Goal: Task Accomplishment & Management: Use online tool/utility

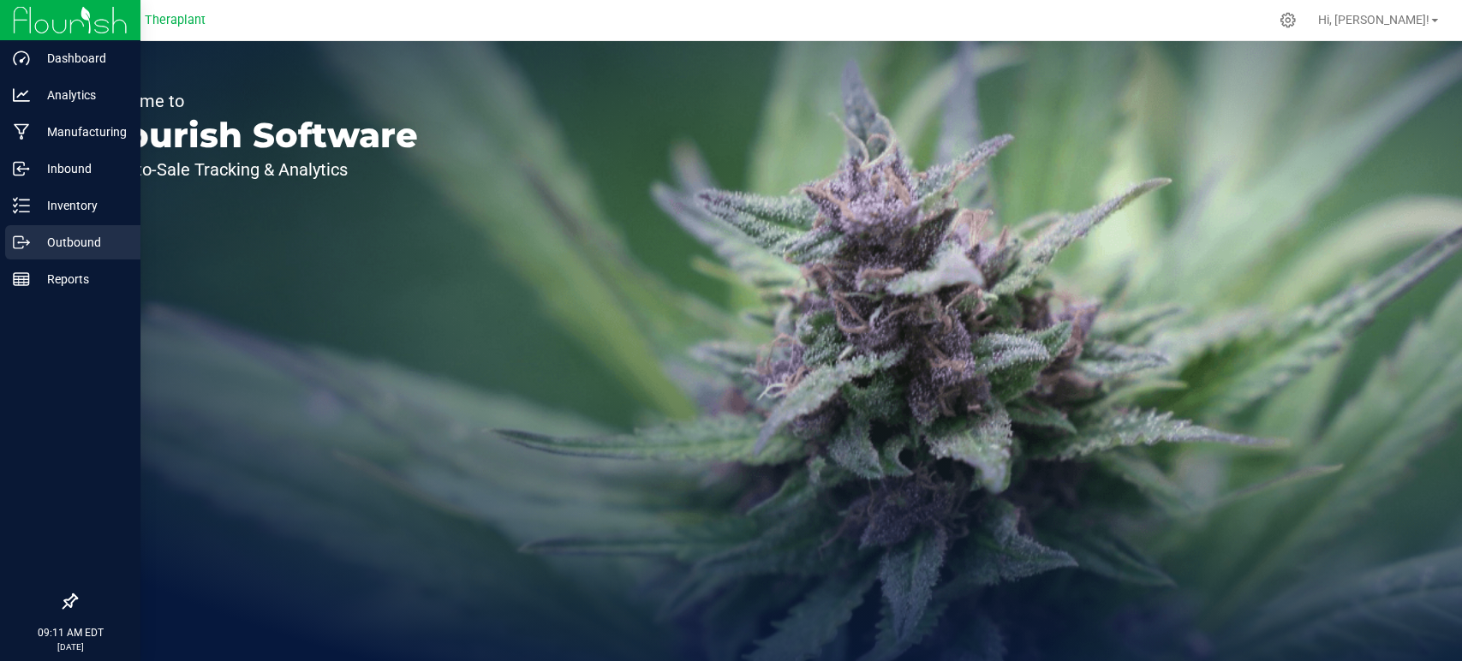
click at [69, 239] on p "Outbound" at bounding box center [81, 242] width 103 height 21
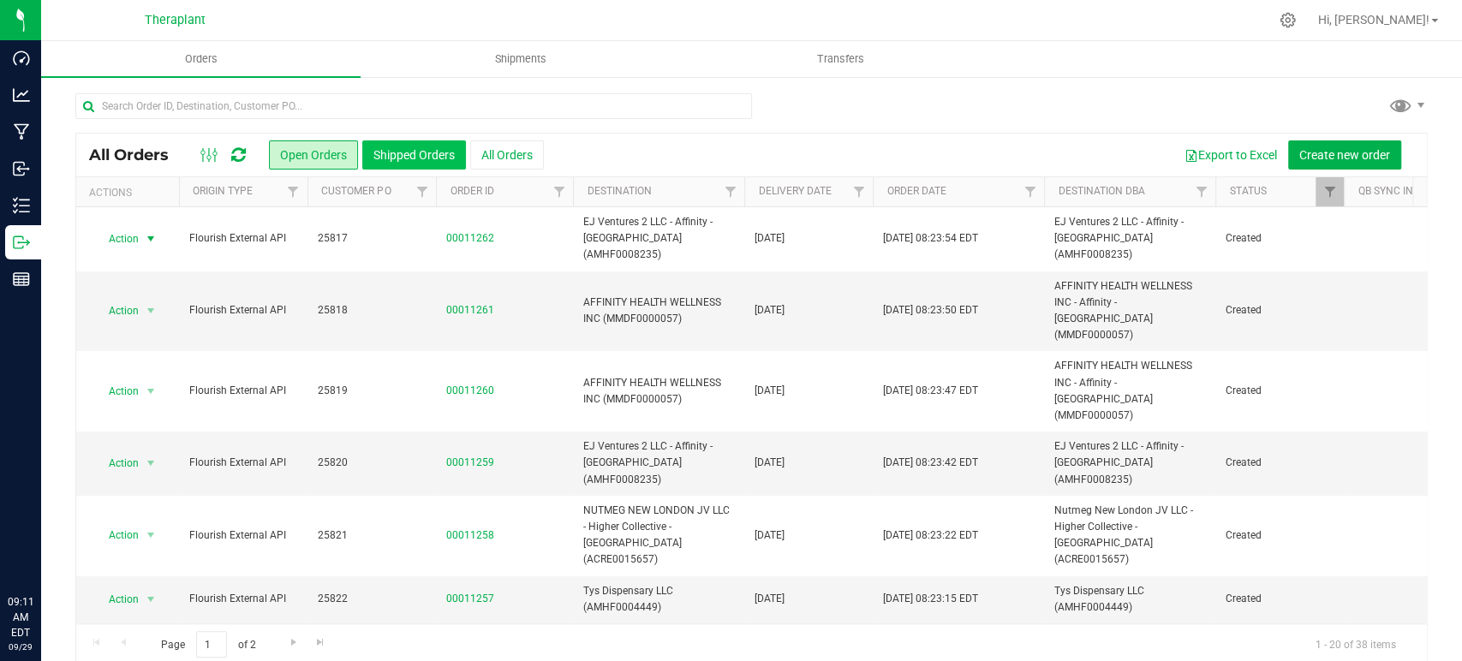
click at [425, 163] on button "Shipped Orders" at bounding box center [414, 154] width 104 height 29
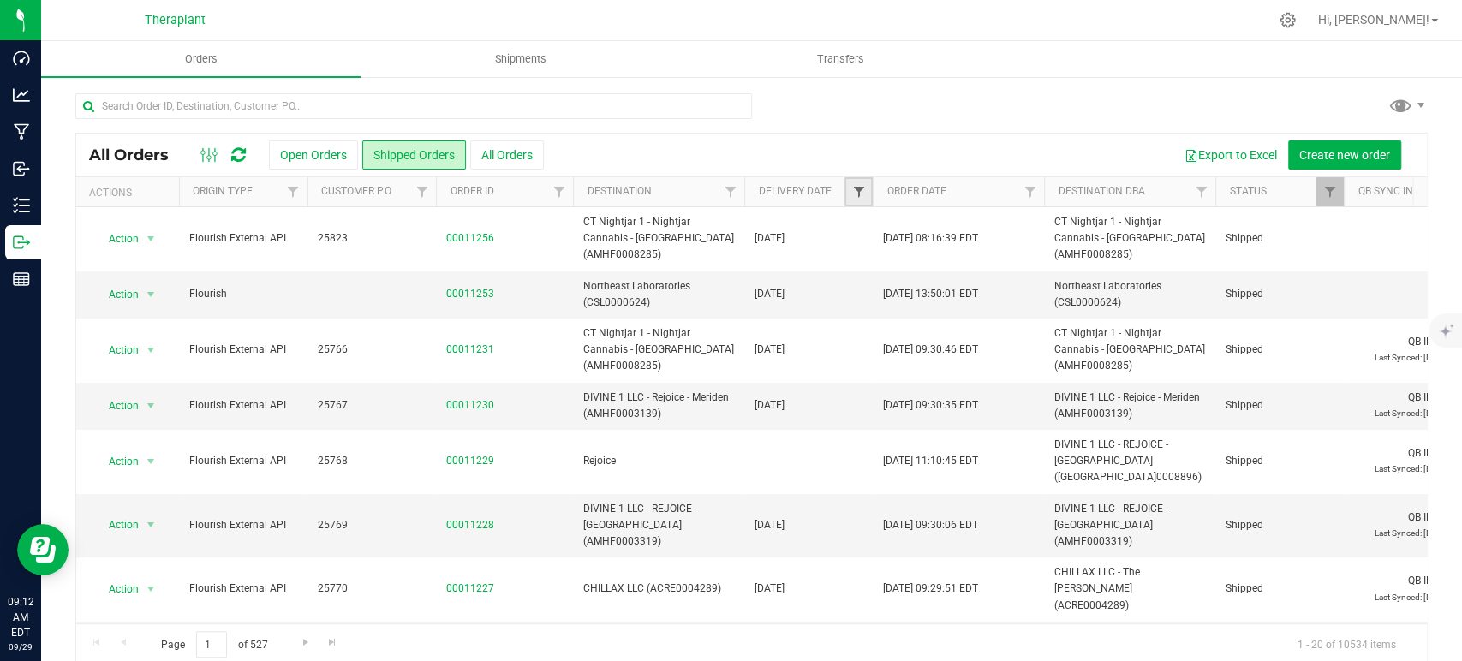
click at [857, 185] on span "Filter" at bounding box center [858, 192] width 14 height 14
click at [1014, 300] on span "select" at bounding box center [1018, 296] width 14 height 14
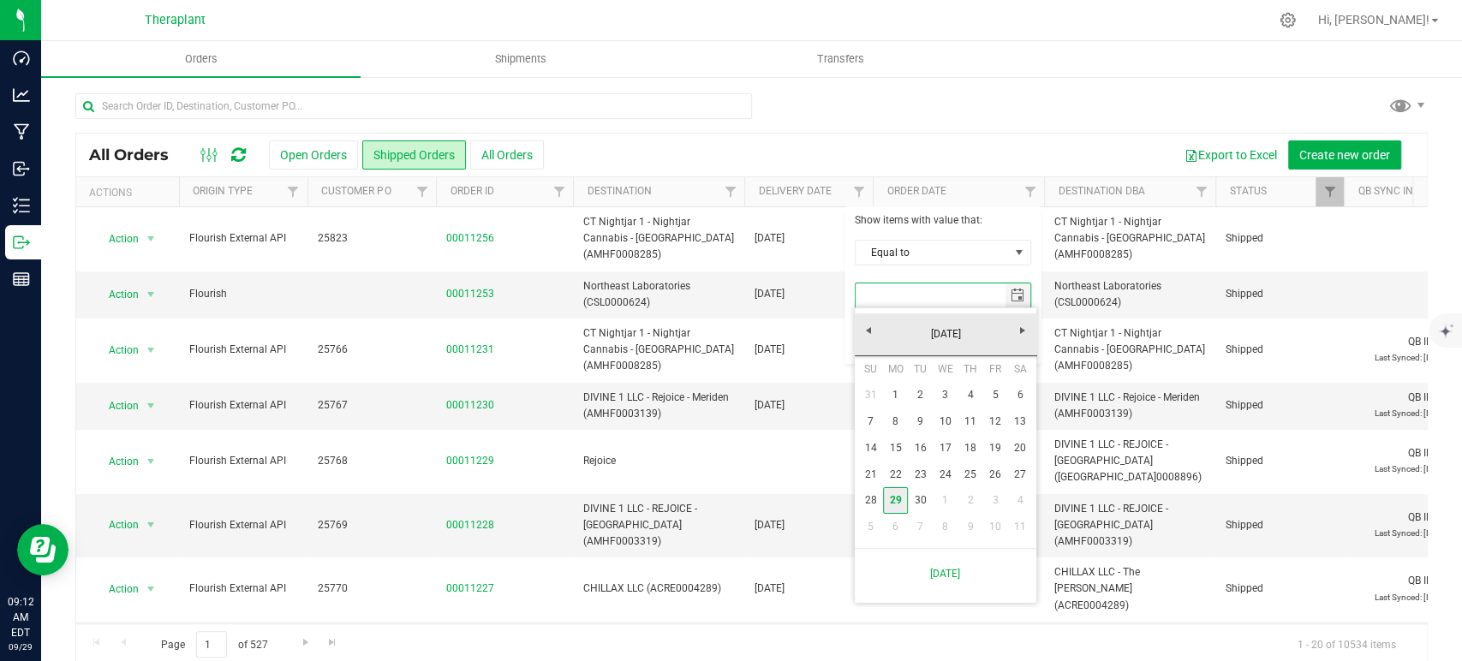
click at [891, 506] on link "29" at bounding box center [895, 500] width 25 height 27
type input "[DATE]"
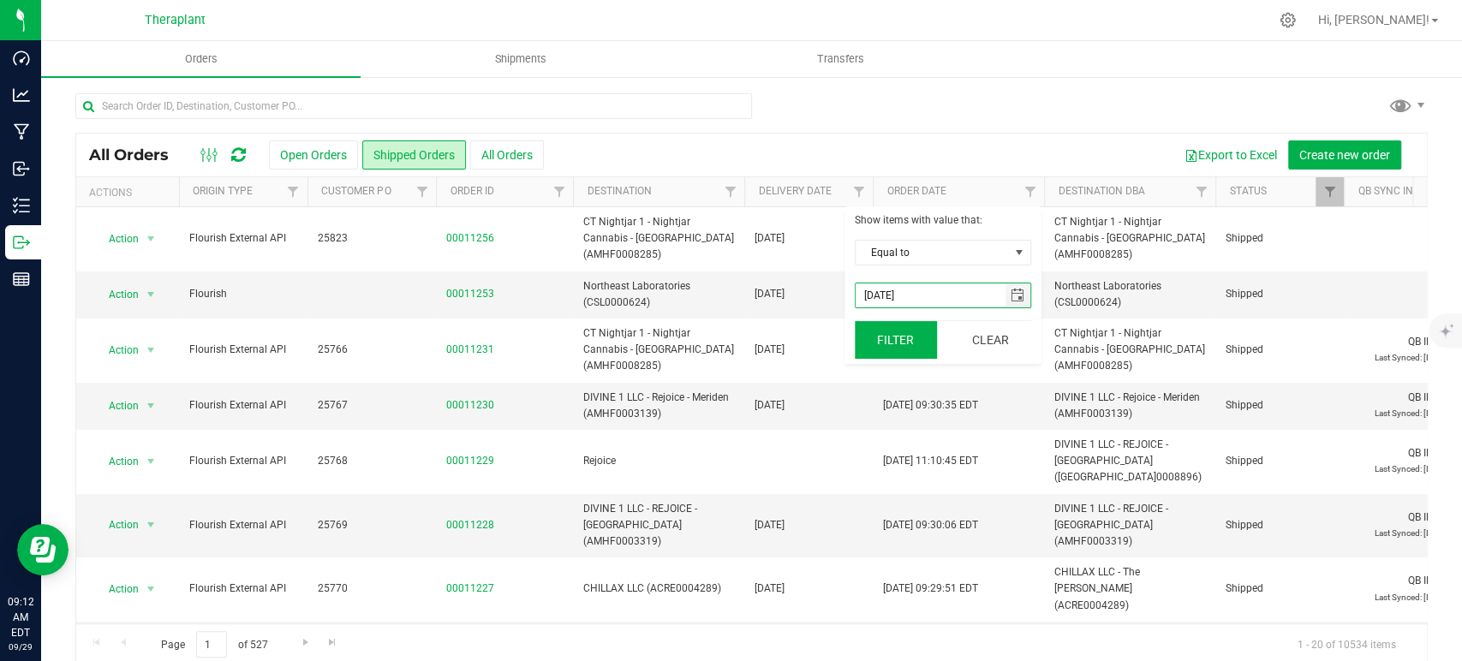
click at [899, 347] on button "Filter" at bounding box center [896, 340] width 82 height 38
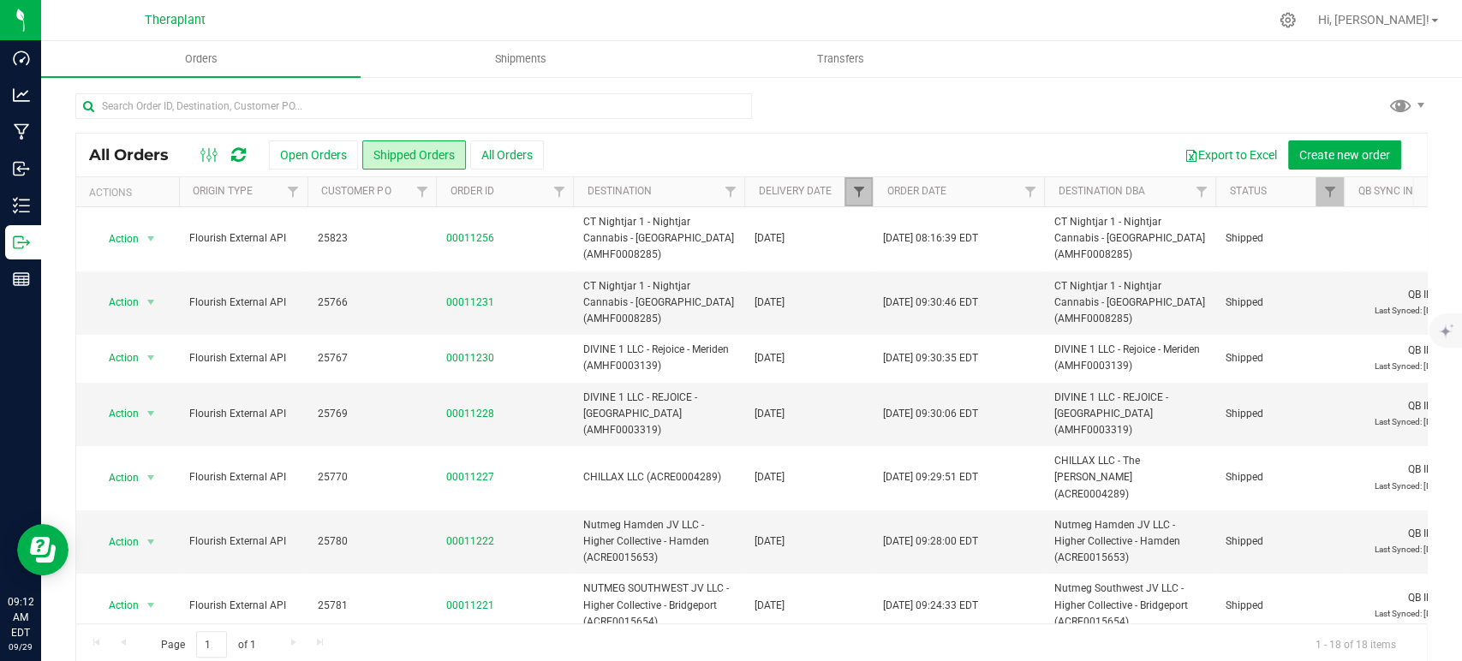
click at [864, 197] on span "Filter" at bounding box center [858, 192] width 14 height 14
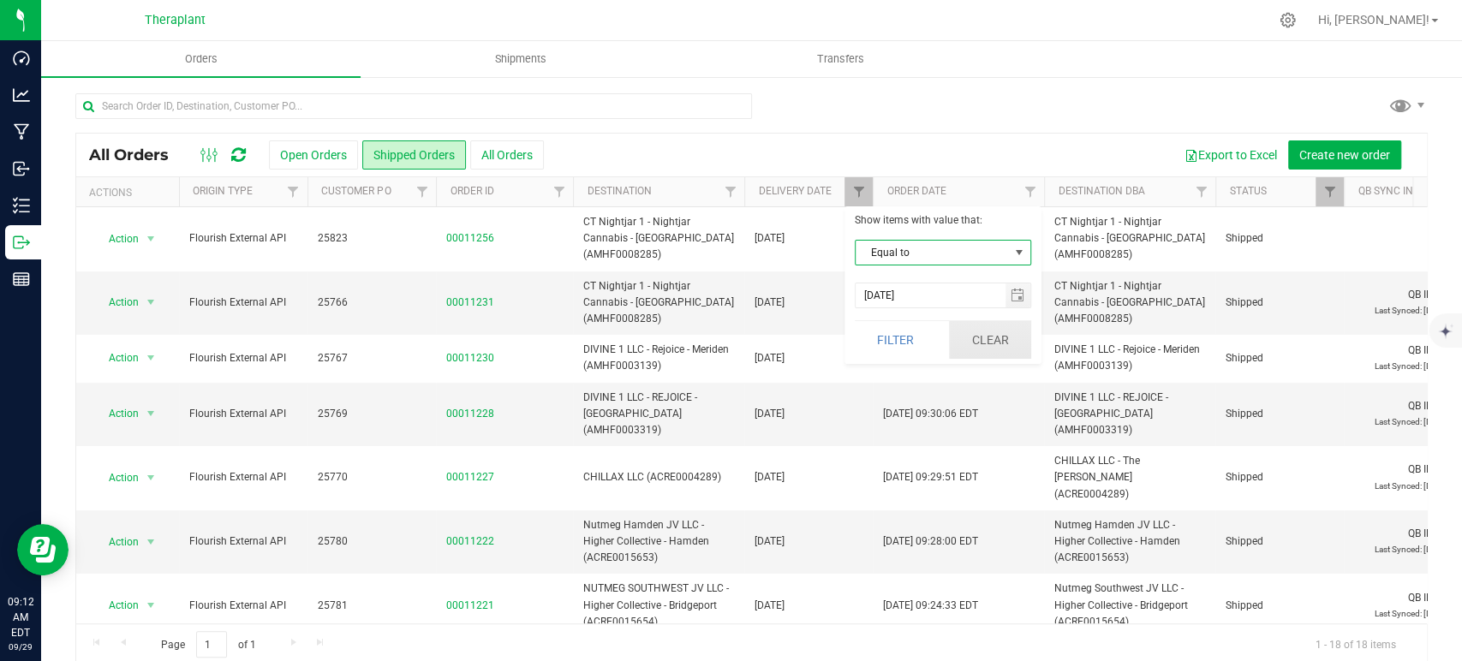
click at [979, 345] on button "Clear" at bounding box center [990, 340] width 82 height 38
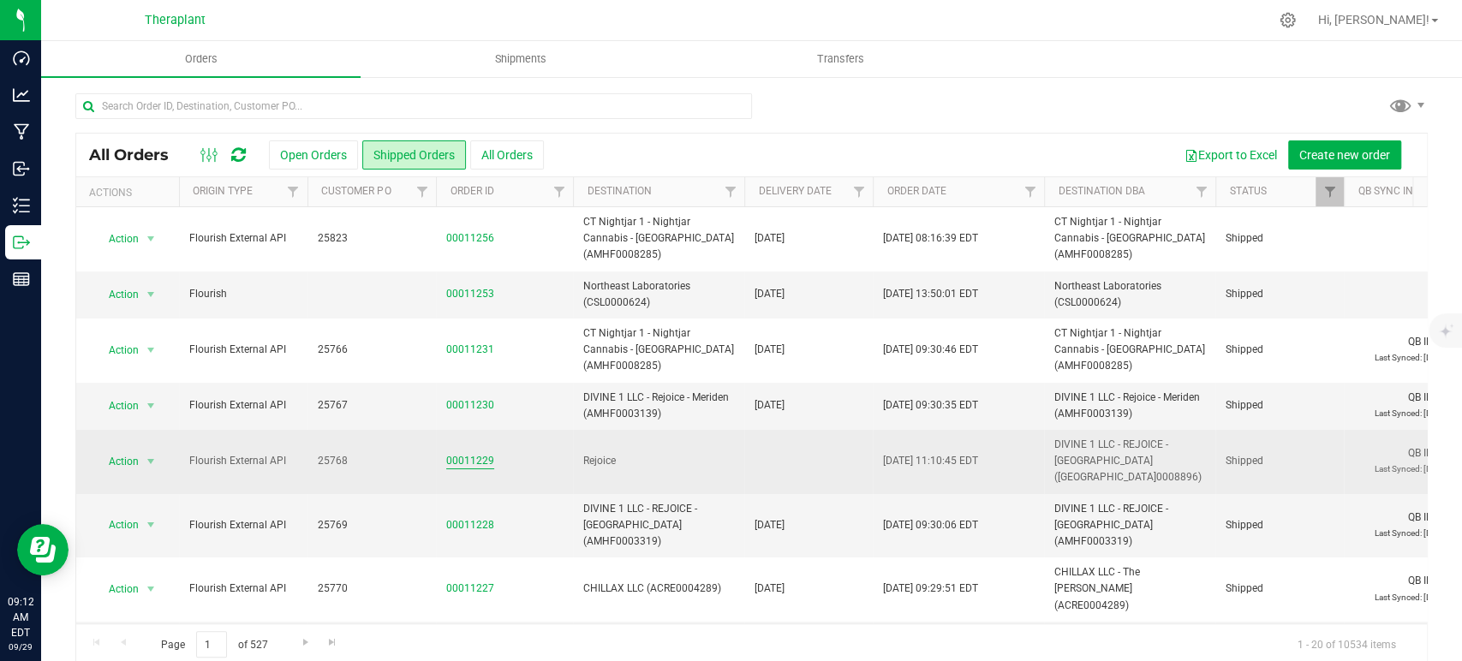
click at [478, 453] on link "00011229" at bounding box center [470, 461] width 48 height 16
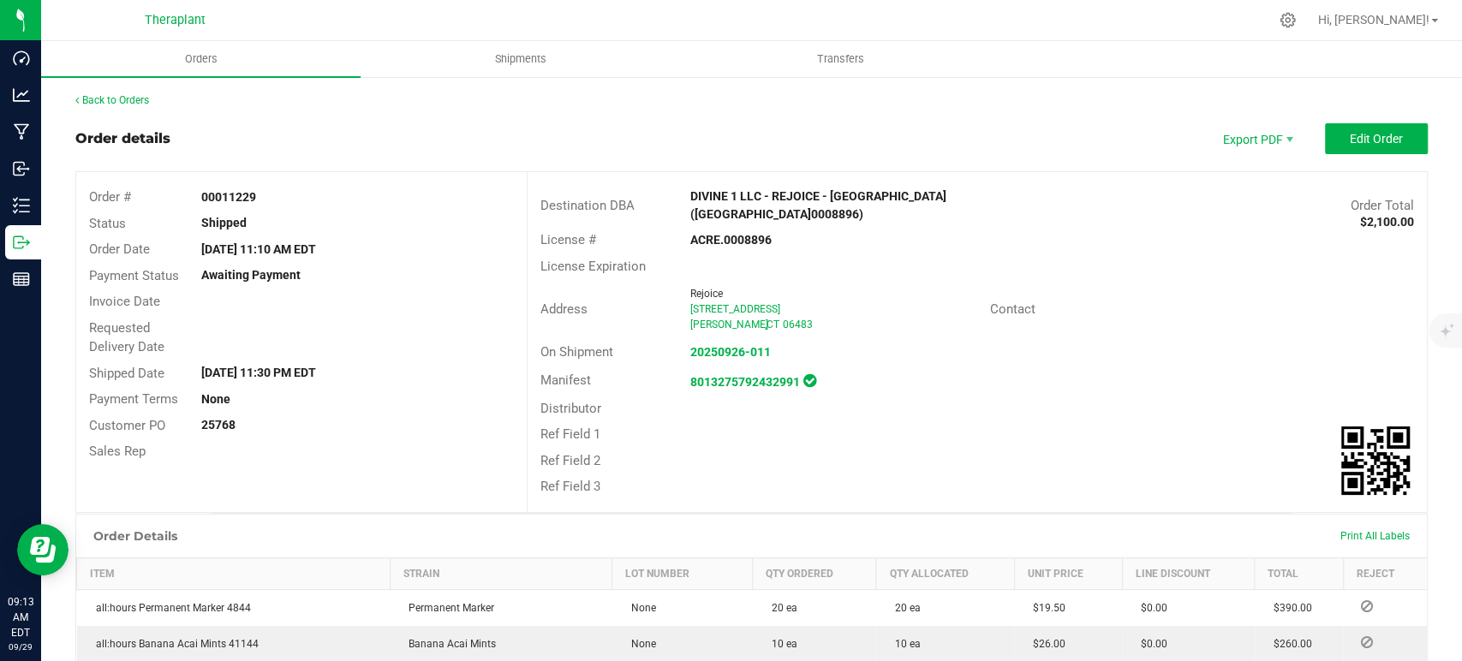
click at [1296, 128] on div "Export PDF Edit Order" at bounding box center [1316, 138] width 223 height 31
click at [1283, 135] on span "Export PDF" at bounding box center [1290, 140] width 14 height 14
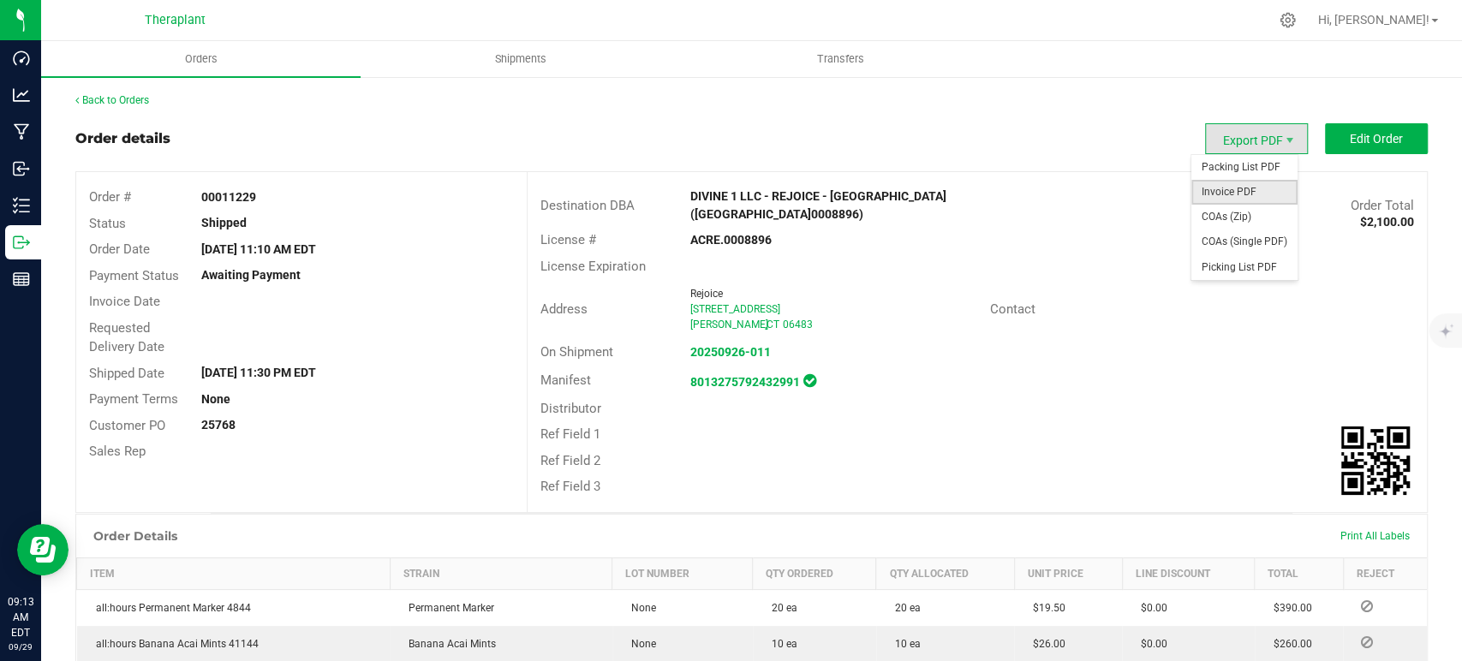
click at [1233, 182] on span "Invoice PDF" at bounding box center [1244, 192] width 106 height 25
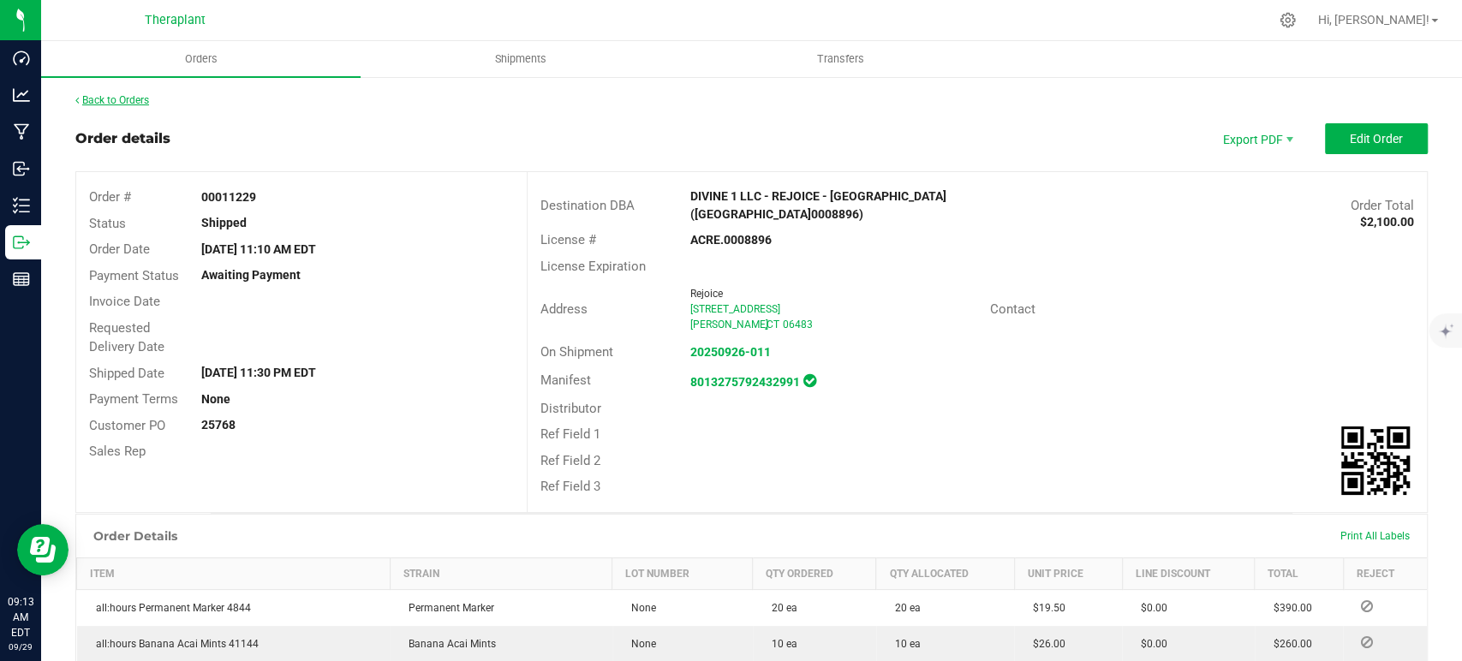
click at [108, 106] on link "Back to Orders" at bounding box center [112, 100] width 74 height 12
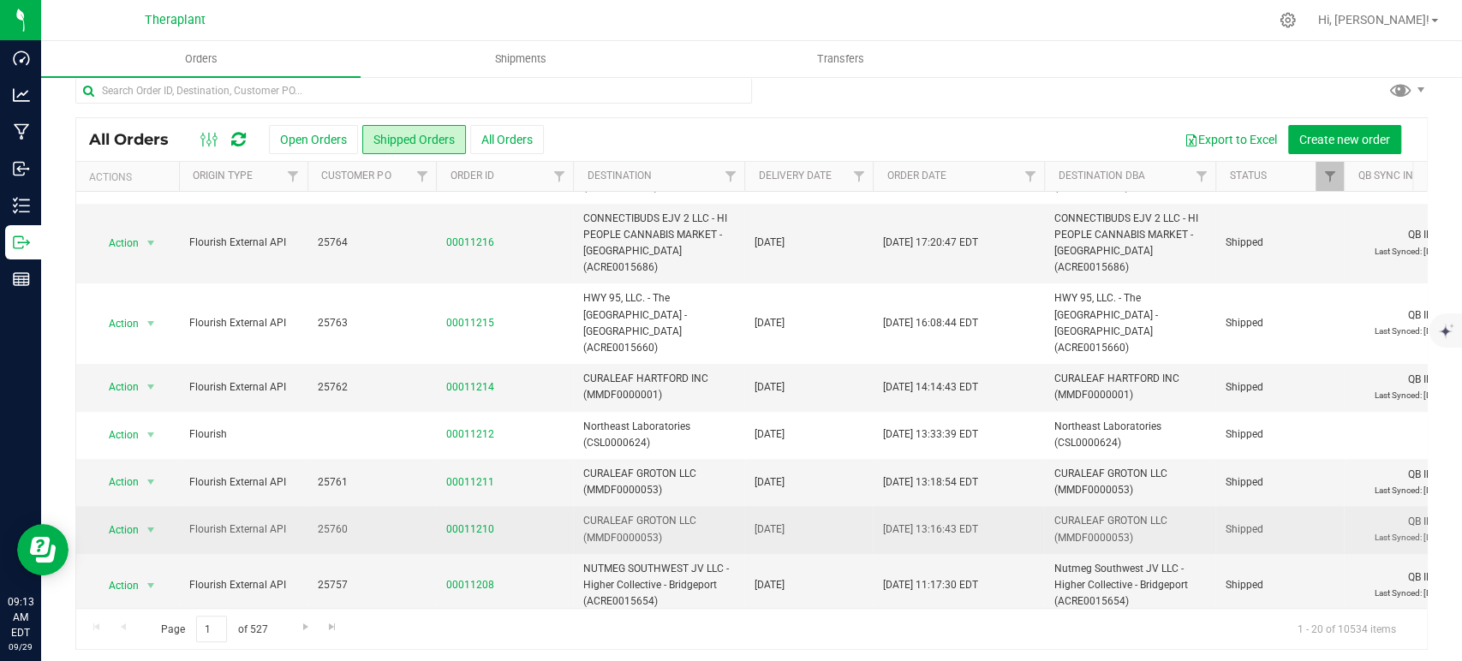
scroll to position [21, 0]
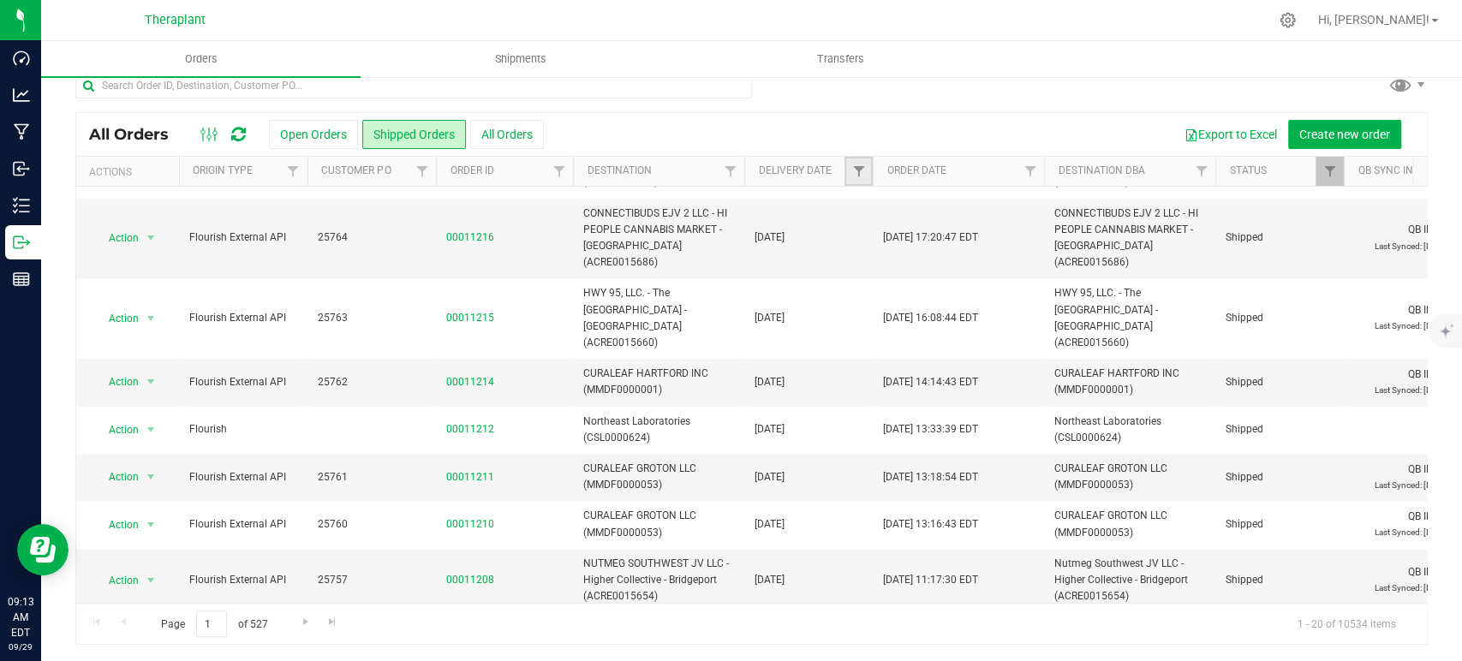
click at [864, 163] on link "Filter" at bounding box center [858, 171] width 28 height 29
click at [1018, 278] on span "select" at bounding box center [1018, 275] width 14 height 14
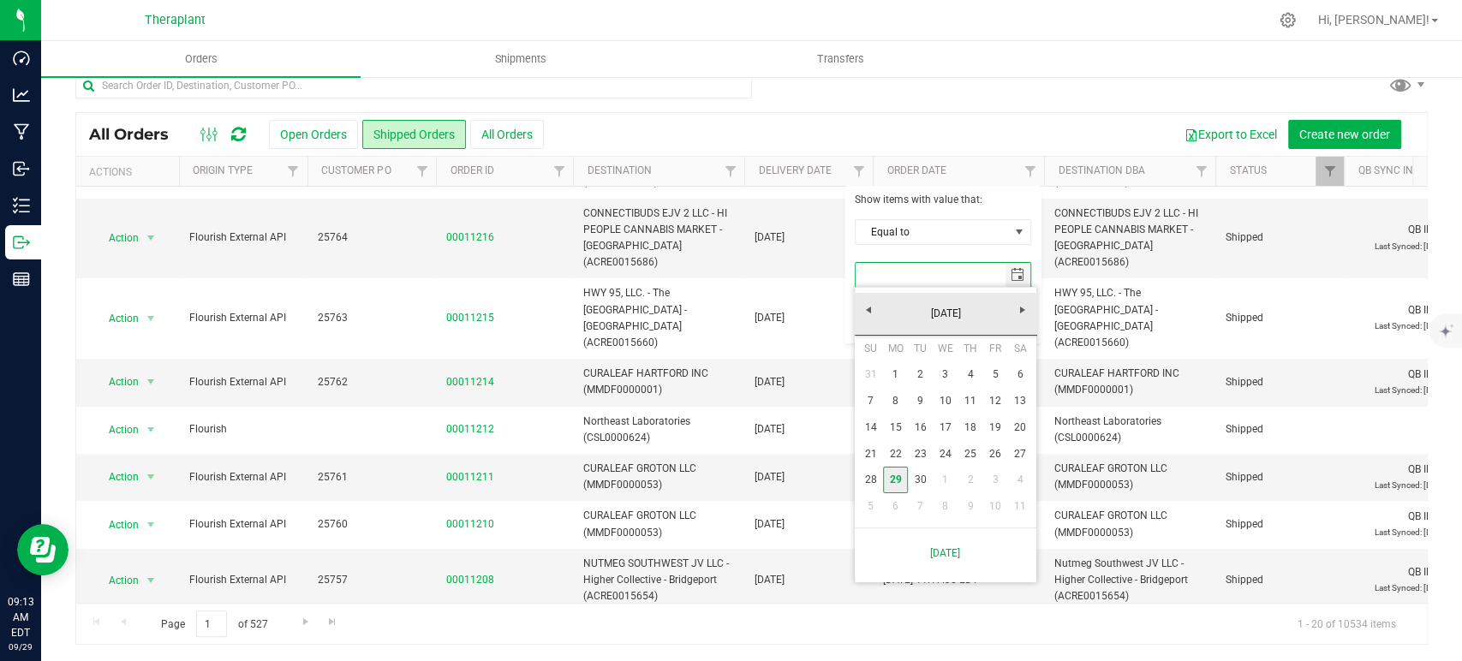
click at [894, 477] on link "29" at bounding box center [895, 480] width 25 height 27
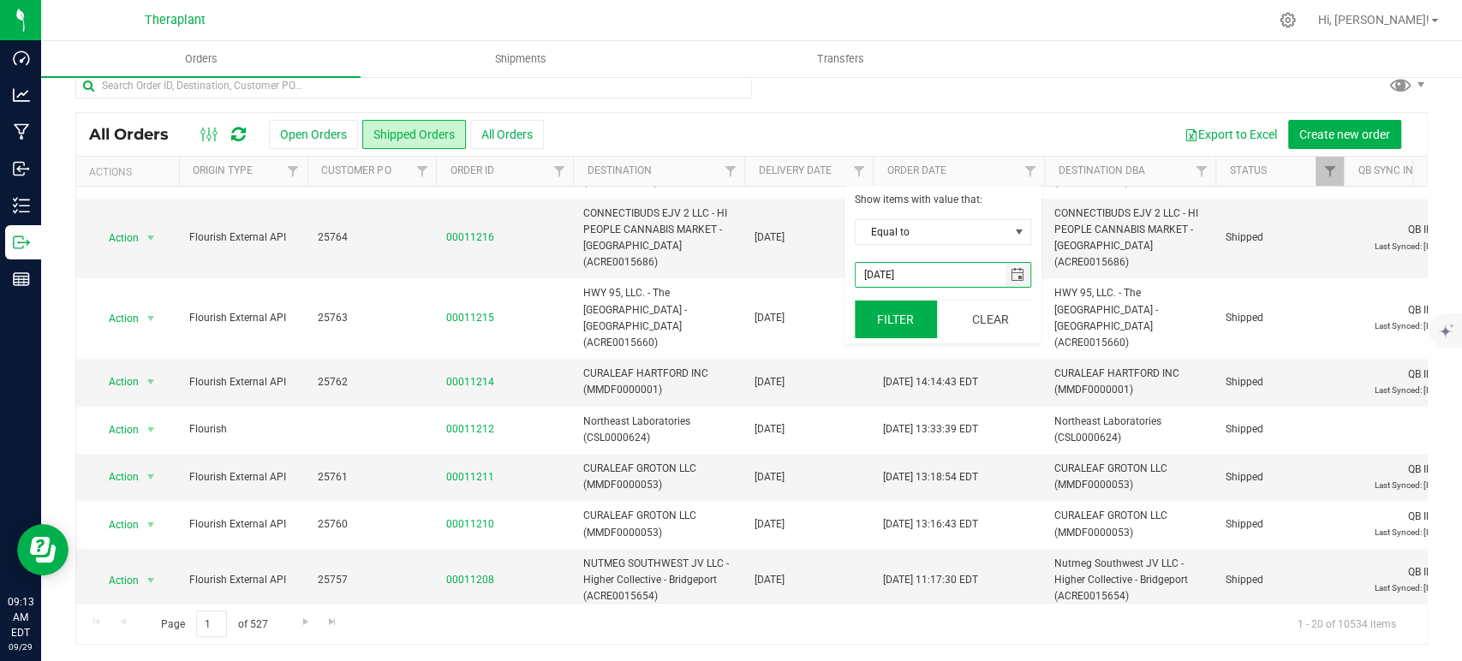
click at [897, 328] on button "Filter" at bounding box center [896, 320] width 82 height 38
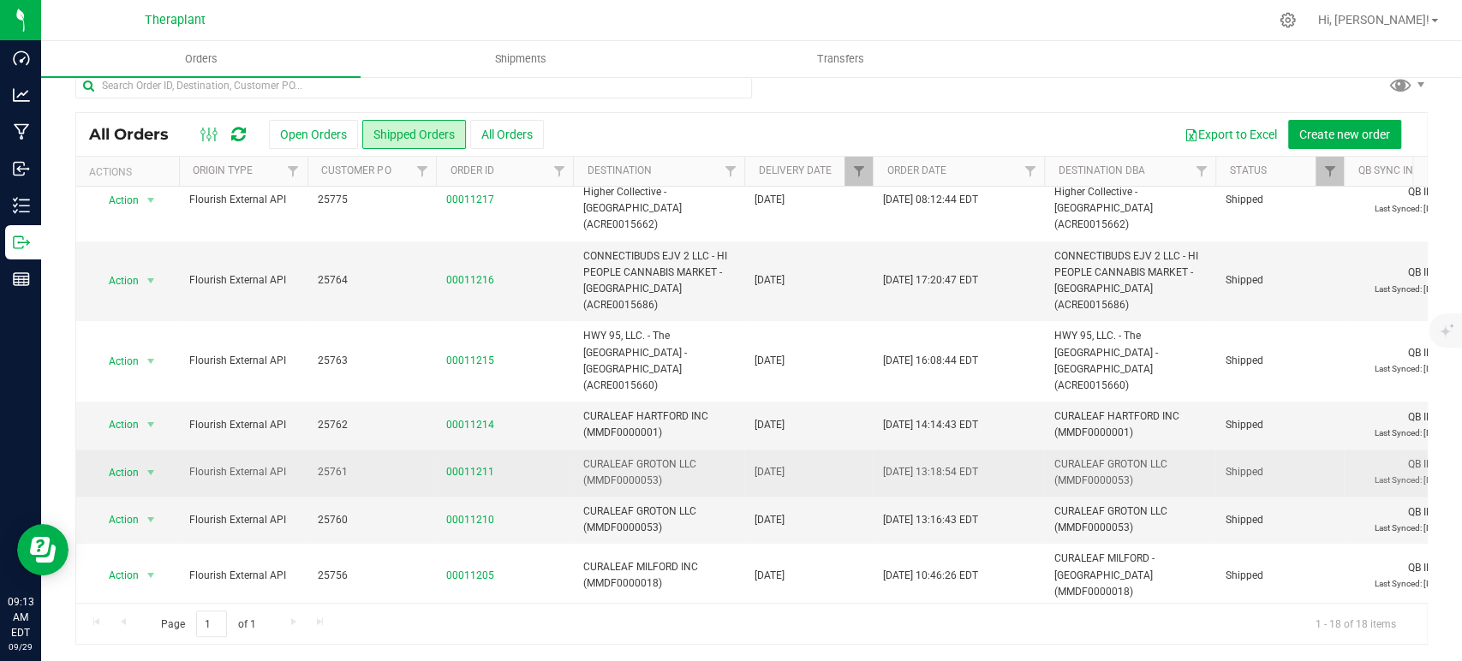
scroll to position [548, 0]
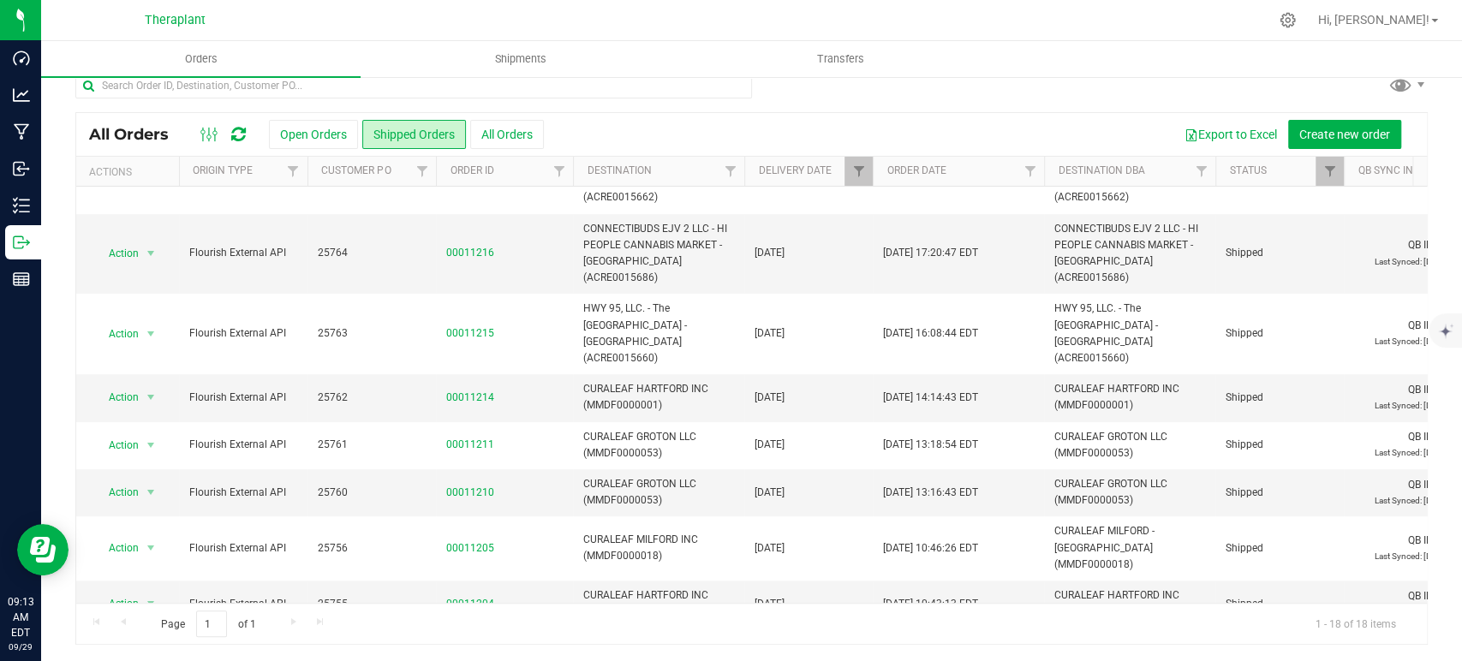
click at [136, 522] on li "Print invoice" at bounding box center [158, 535] width 128 height 26
click at [129, 640] on span "Action" at bounding box center [116, 652] width 46 height 24
click at [164, 474] on li "Print invoice" at bounding box center [158, 487] width 128 height 26
click at [116, 592] on span "Action" at bounding box center [116, 604] width 46 height 24
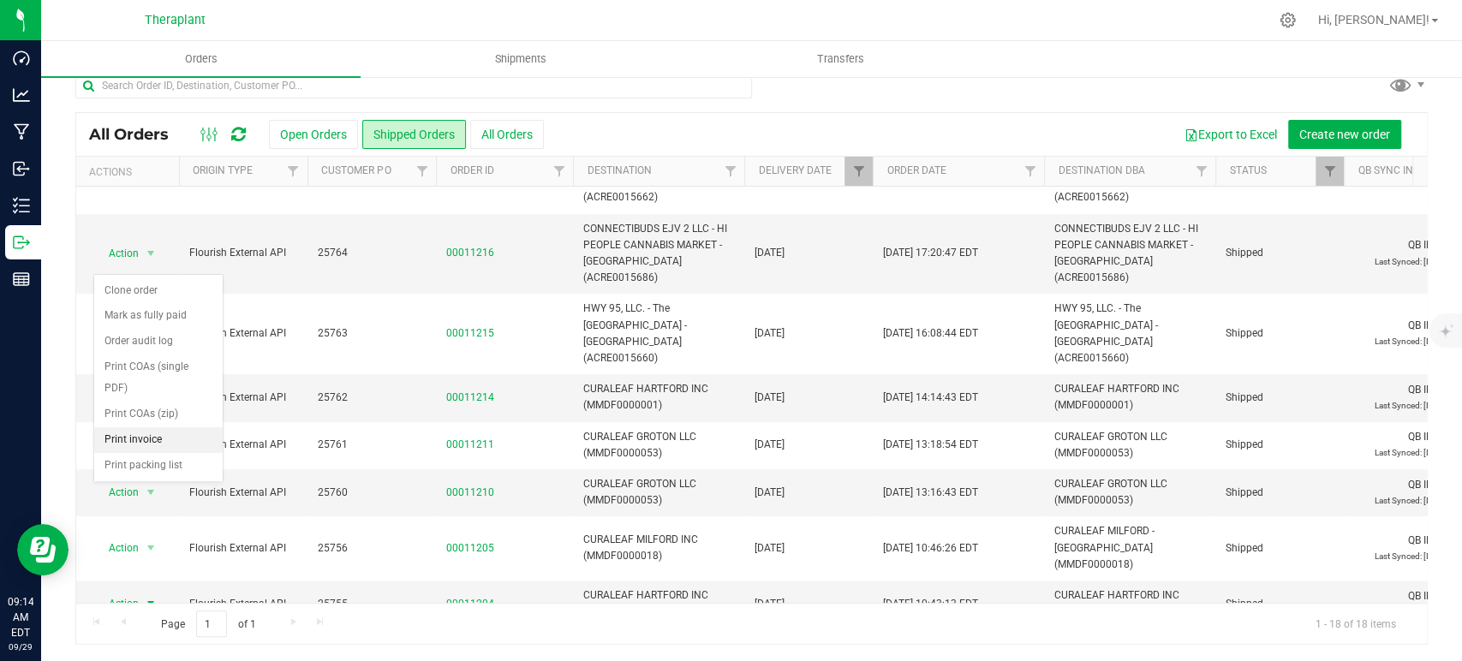
click at [128, 427] on li "Print invoice" at bounding box center [158, 440] width 128 height 26
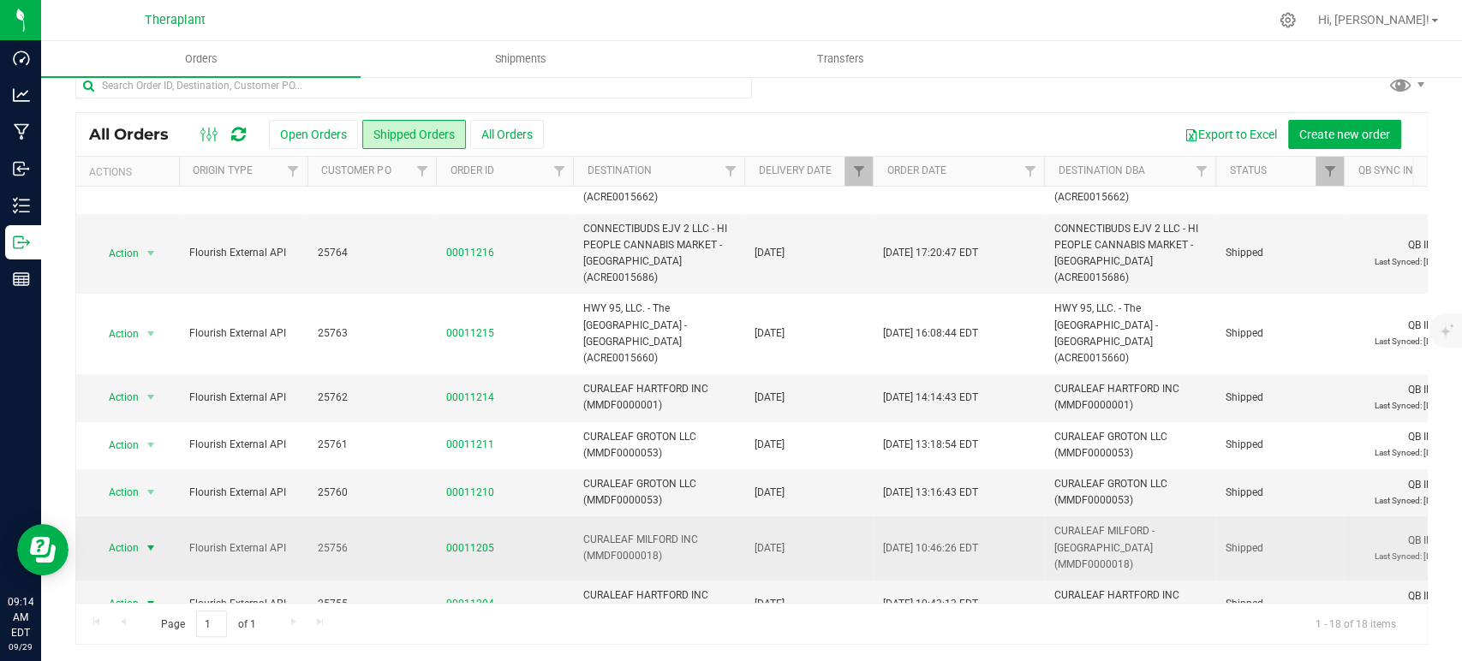
click at [116, 536] on span "Action" at bounding box center [116, 548] width 46 height 24
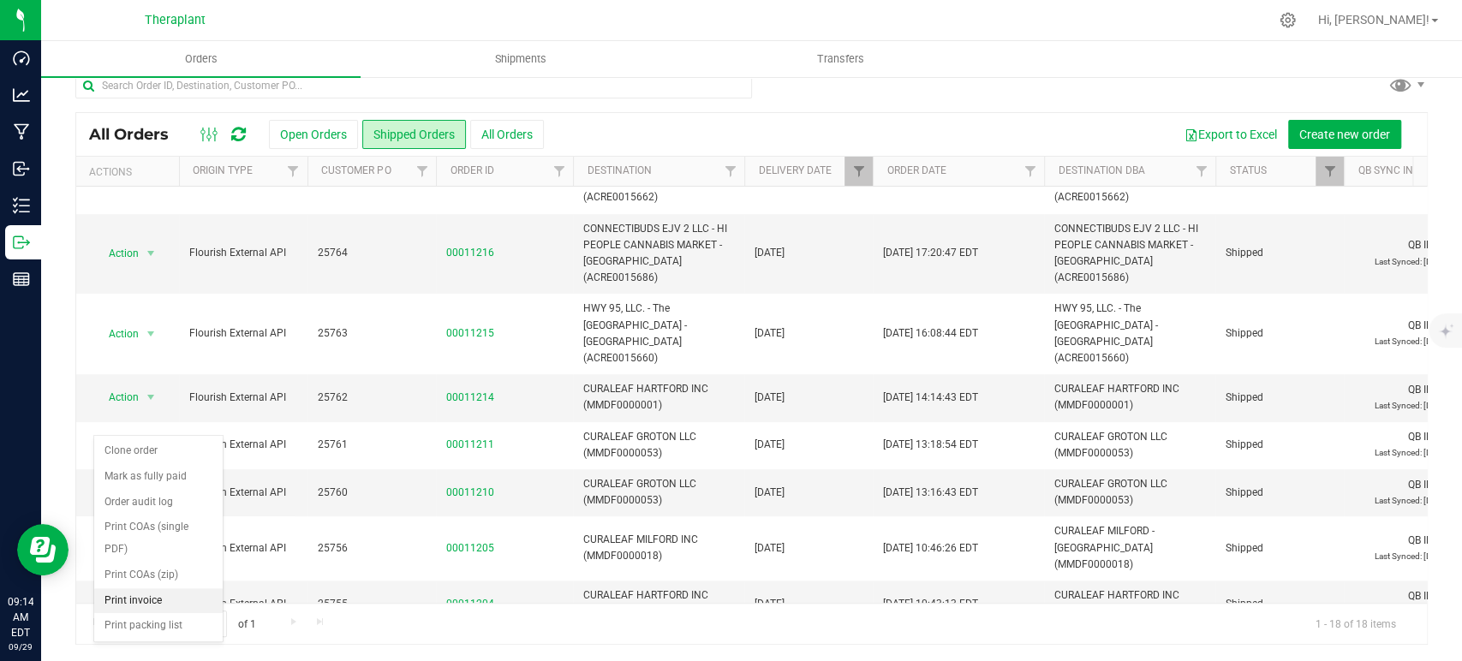
click at [156, 588] on li "Print invoice" at bounding box center [158, 601] width 128 height 26
click at [116, 480] on span "Action" at bounding box center [116, 492] width 46 height 24
click at [148, 540] on li "Print invoice" at bounding box center [158, 553] width 128 height 26
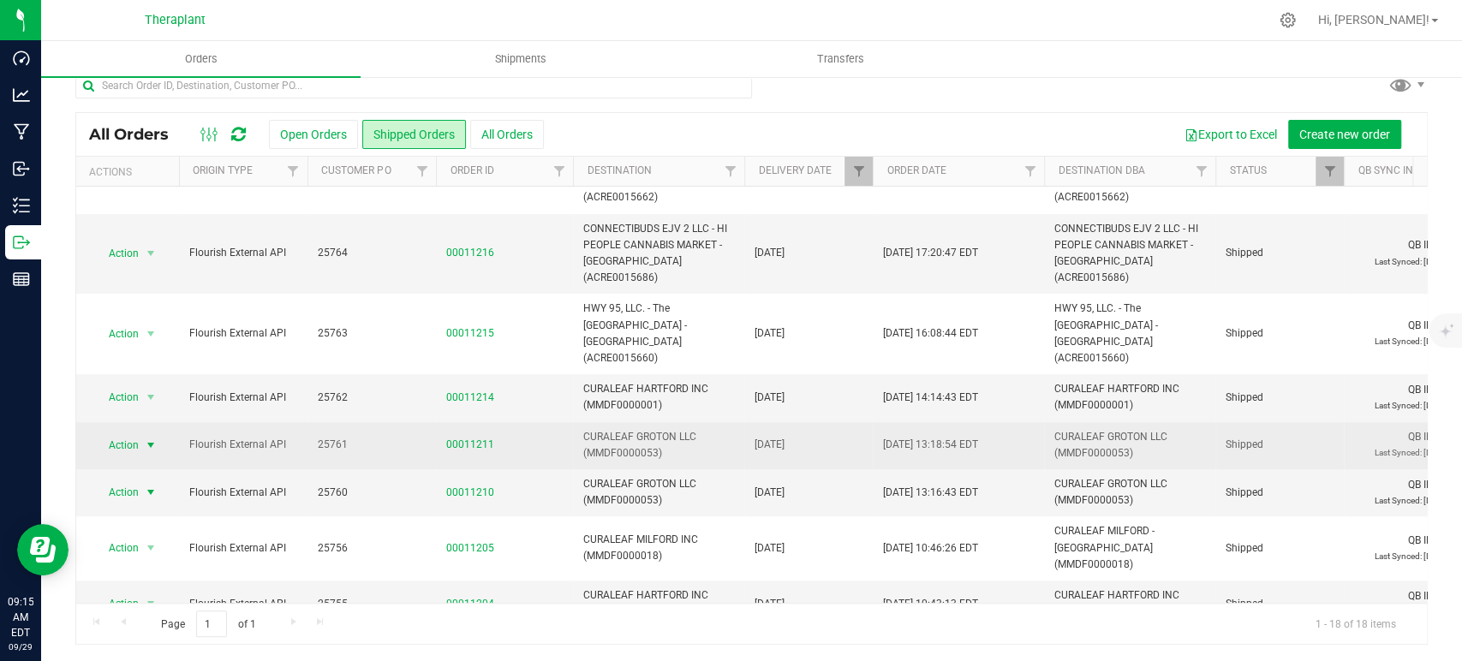
click at [144, 438] on span "select" at bounding box center [151, 445] width 14 height 14
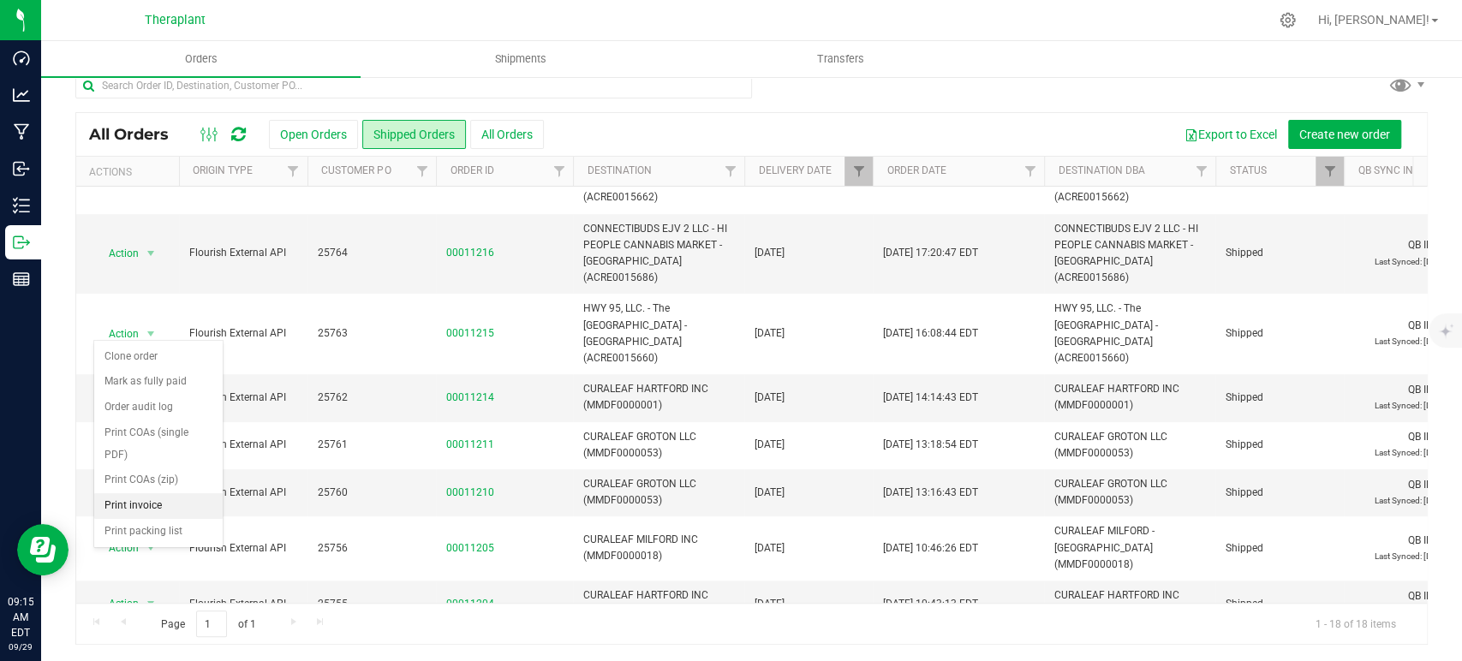
click at [152, 493] on li "Print invoice" at bounding box center [158, 506] width 128 height 26
click at [143, 385] on span "select" at bounding box center [150, 397] width 21 height 24
click at [166, 446] on li "Print invoice" at bounding box center [158, 459] width 128 height 26
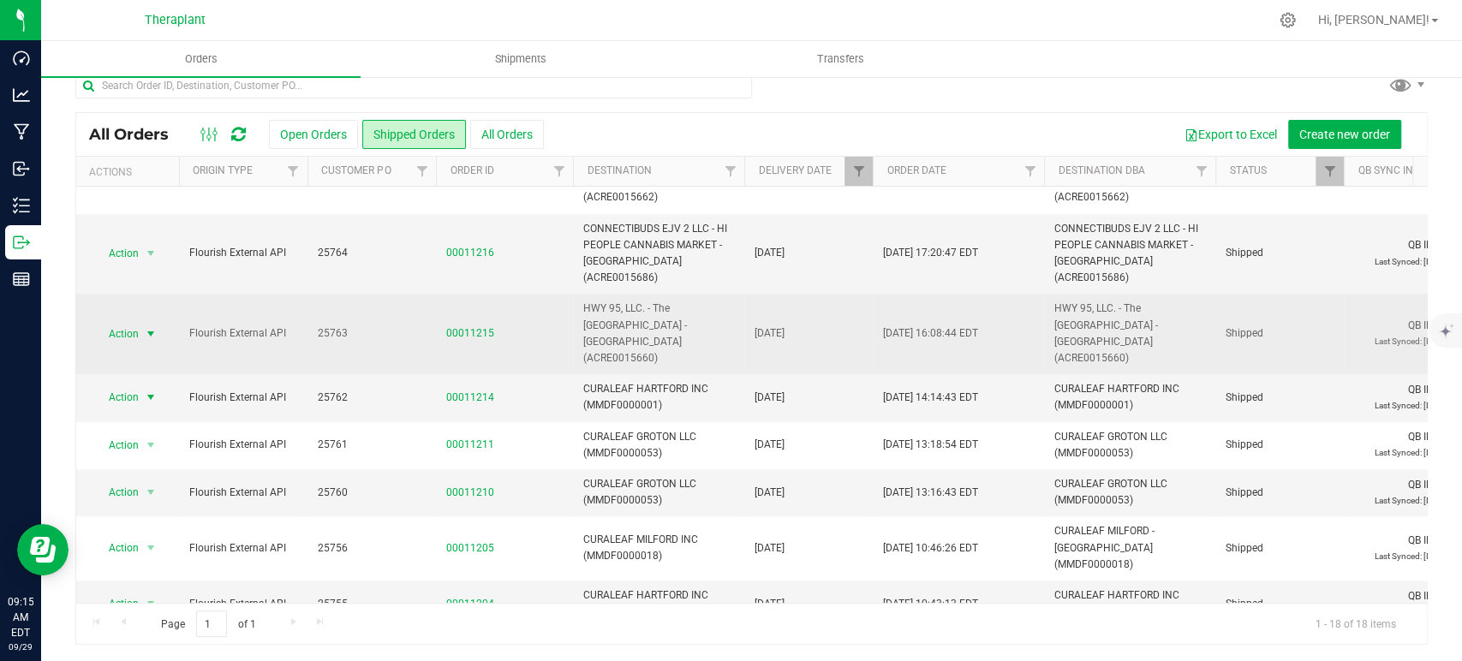
click at [85, 294] on td "Action Action Clone order Mark as fully paid Order audit log Print COAs (single…" at bounding box center [127, 334] width 103 height 81
click at [103, 322] on span "Action" at bounding box center [116, 334] width 46 height 24
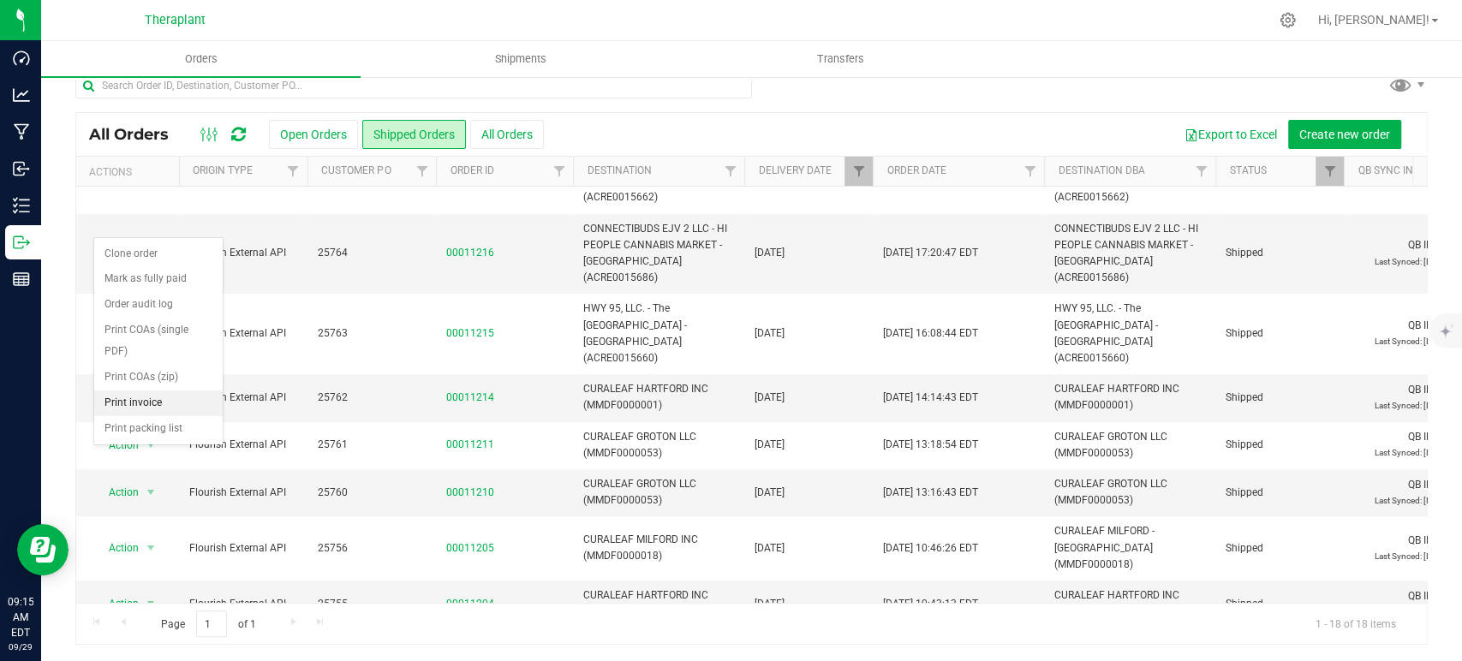
click at [135, 391] on li "Print invoice" at bounding box center [158, 404] width 128 height 26
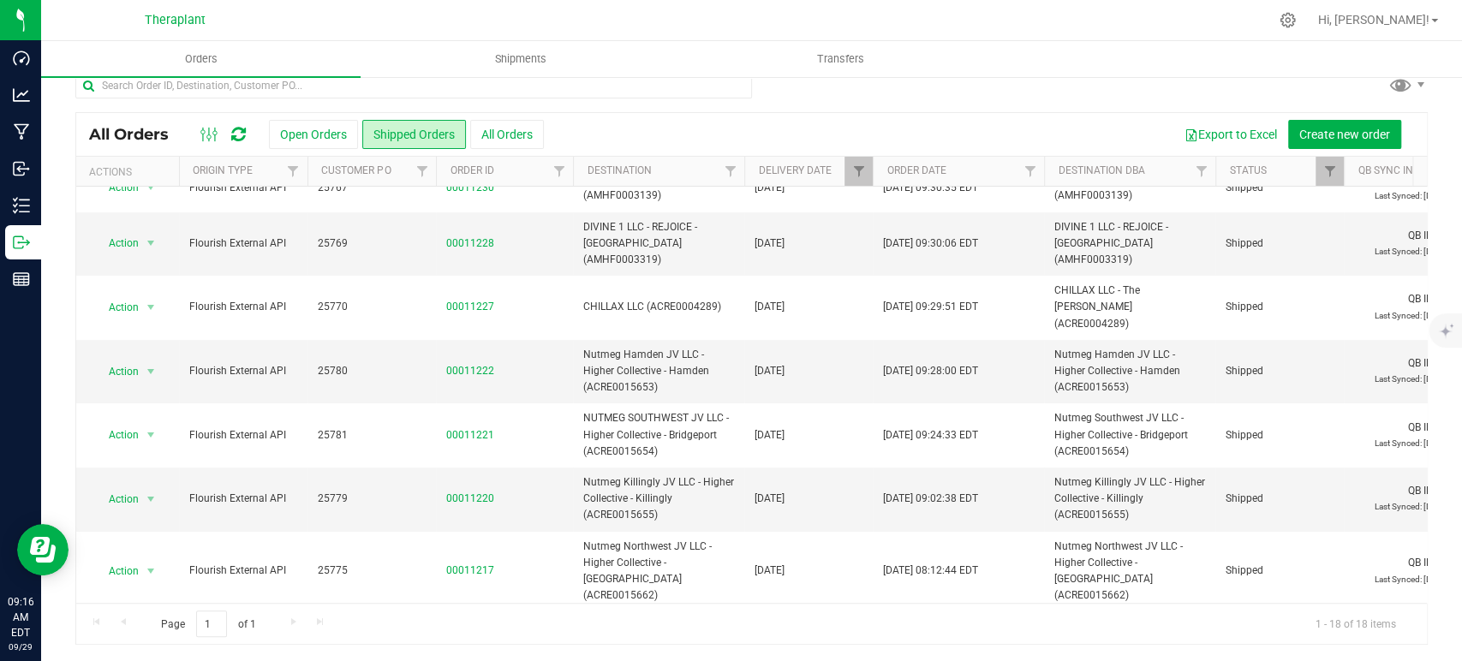
scroll to position [144, 0]
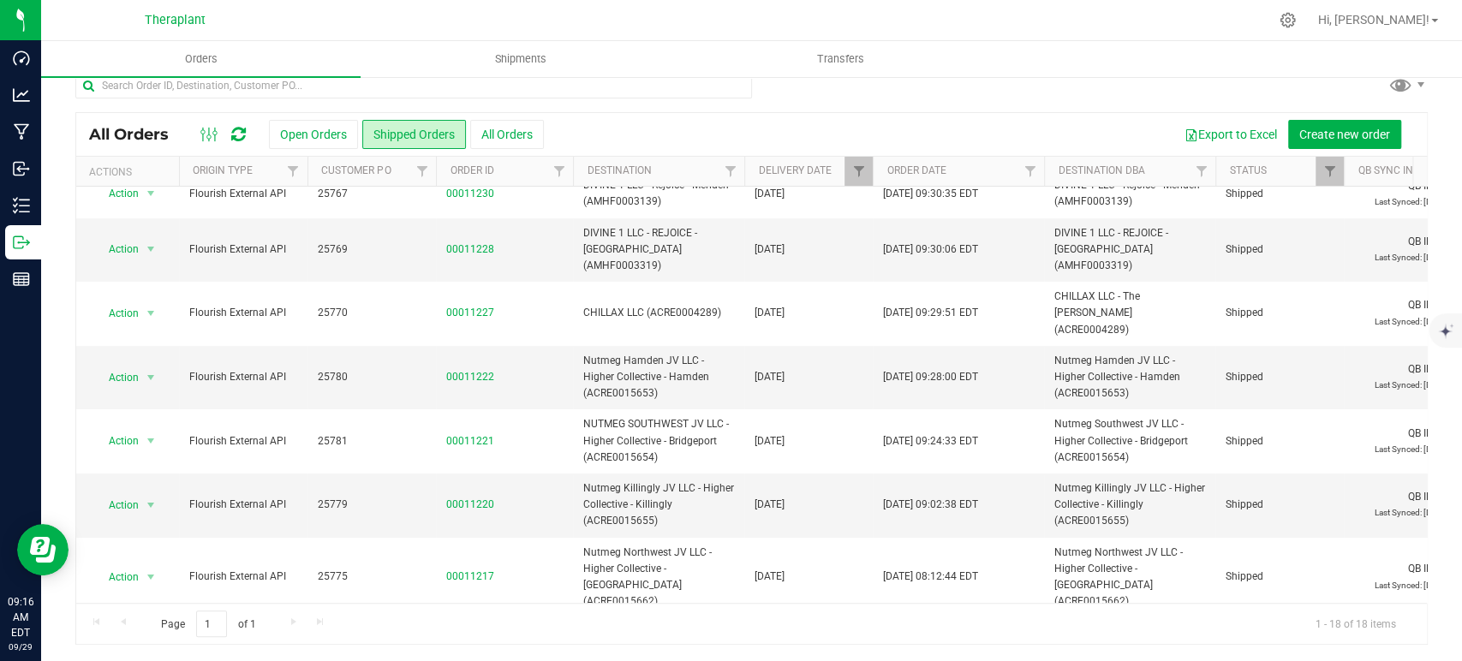
click at [158, 646] on span "select" at bounding box center [150, 658] width 21 height 24
click at [160, 522] on li "Print invoice" at bounding box center [158, 535] width 128 height 26
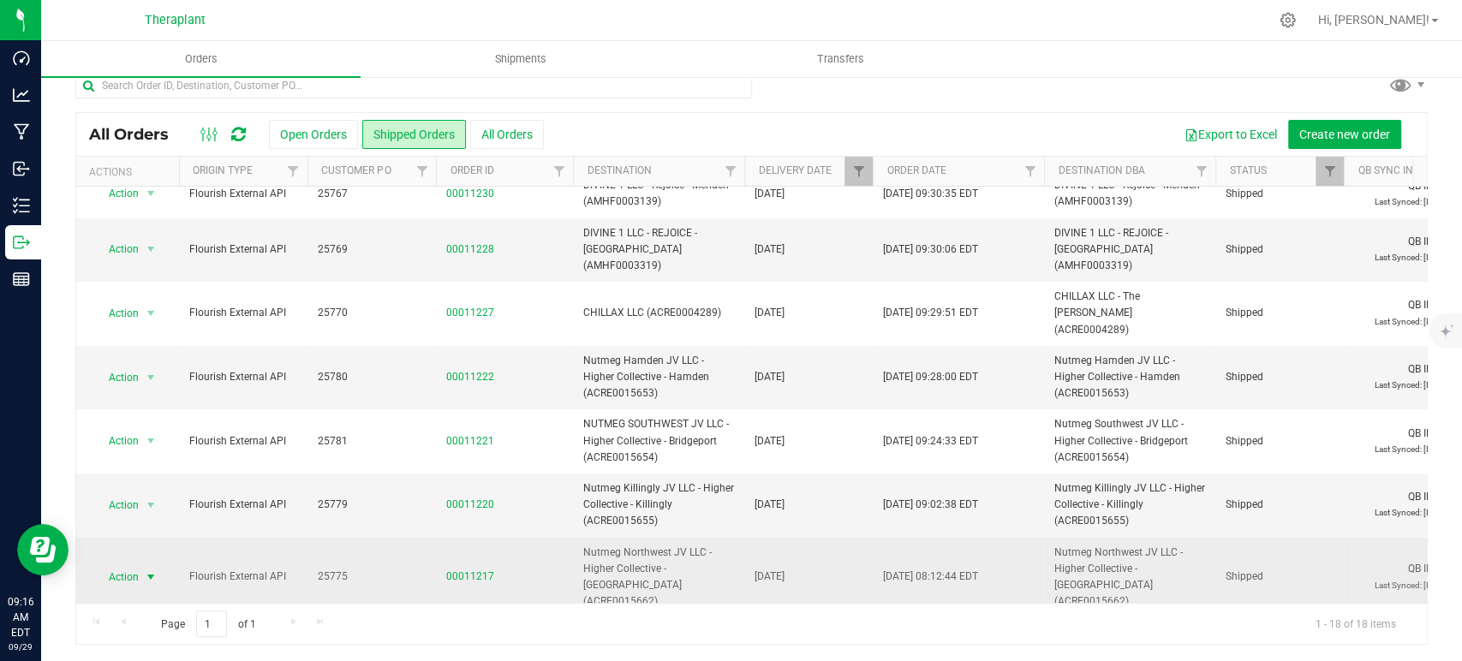
click at [134, 565] on span "Action" at bounding box center [116, 577] width 46 height 24
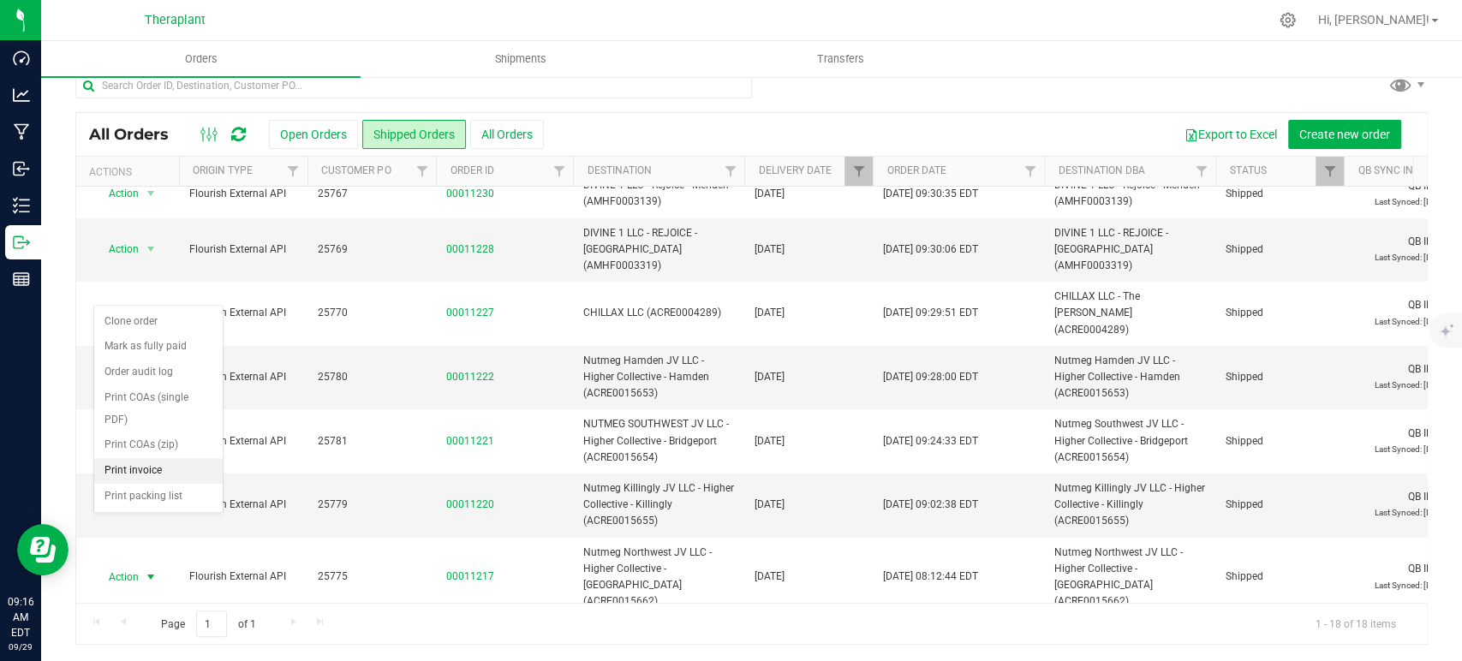
click at [134, 458] on li "Print invoice" at bounding box center [158, 471] width 128 height 26
click at [152, 498] on span "select" at bounding box center [151, 505] width 14 height 14
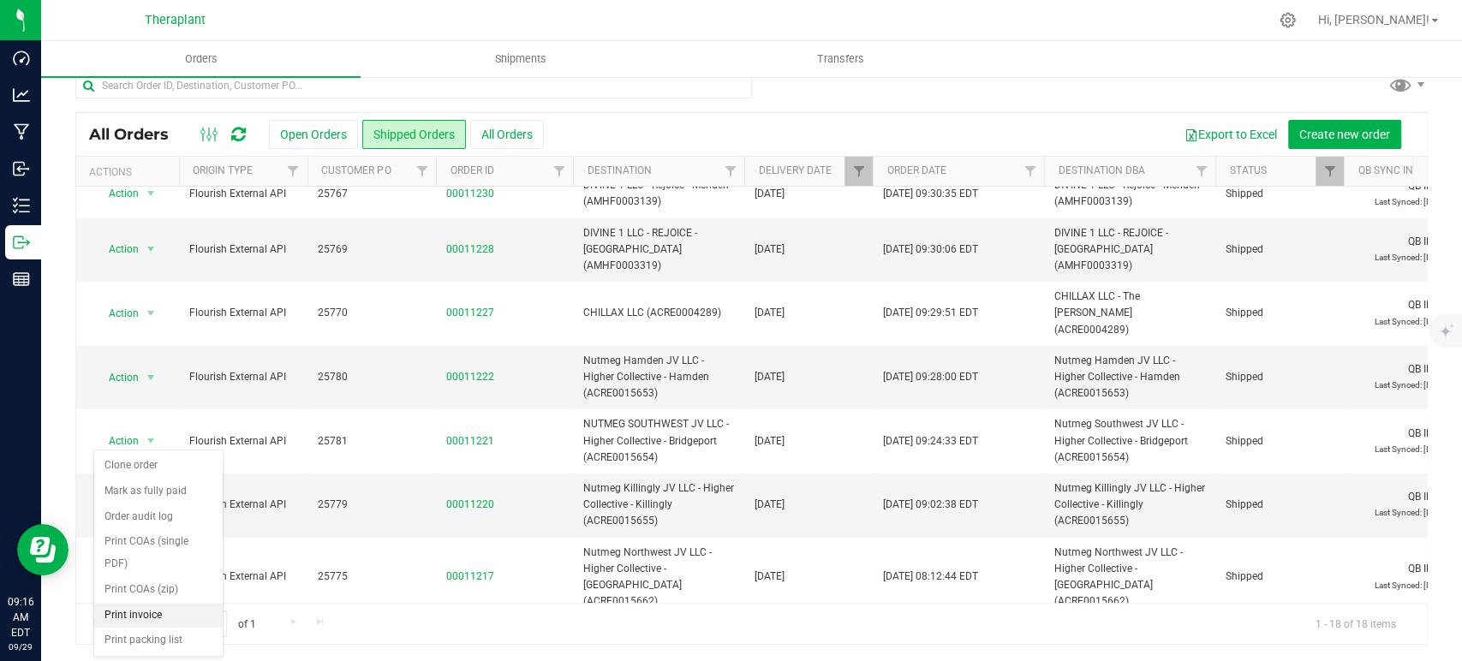
click at [164, 603] on li "Print invoice" at bounding box center [158, 616] width 128 height 26
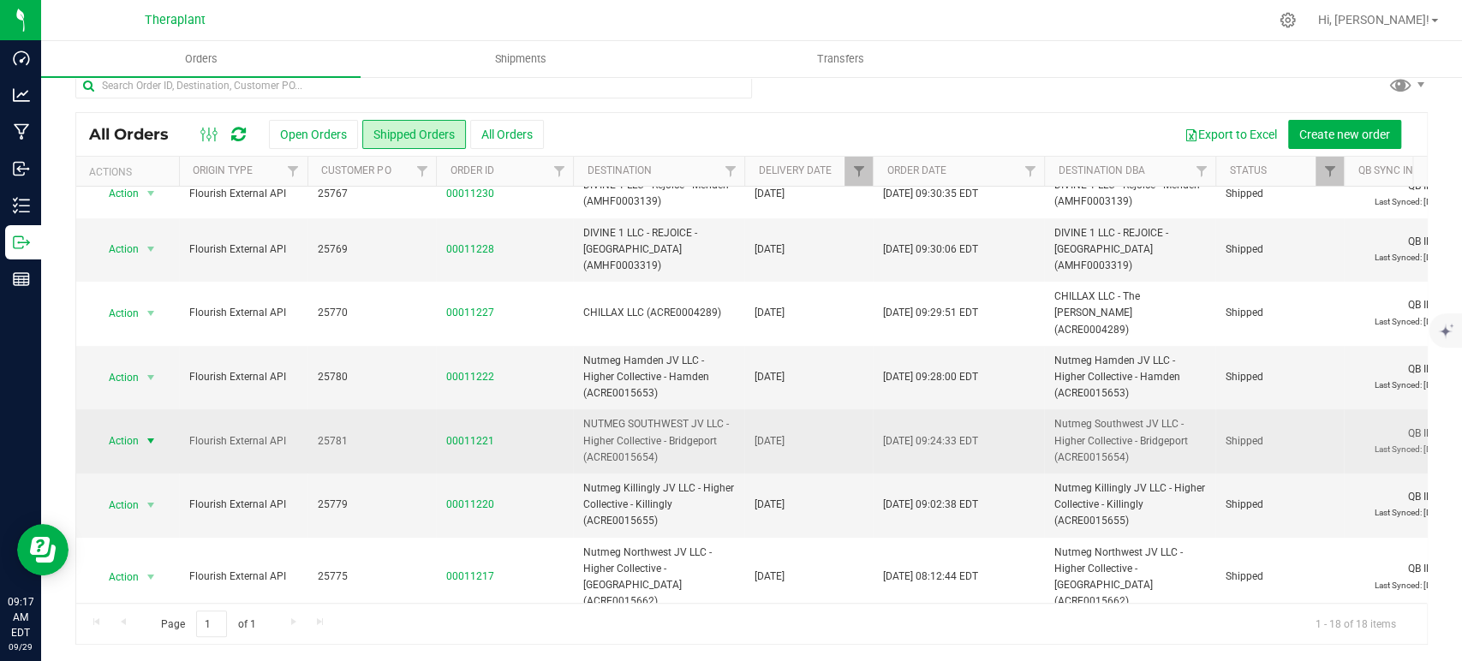
click at [146, 434] on span "select" at bounding box center [151, 441] width 14 height 14
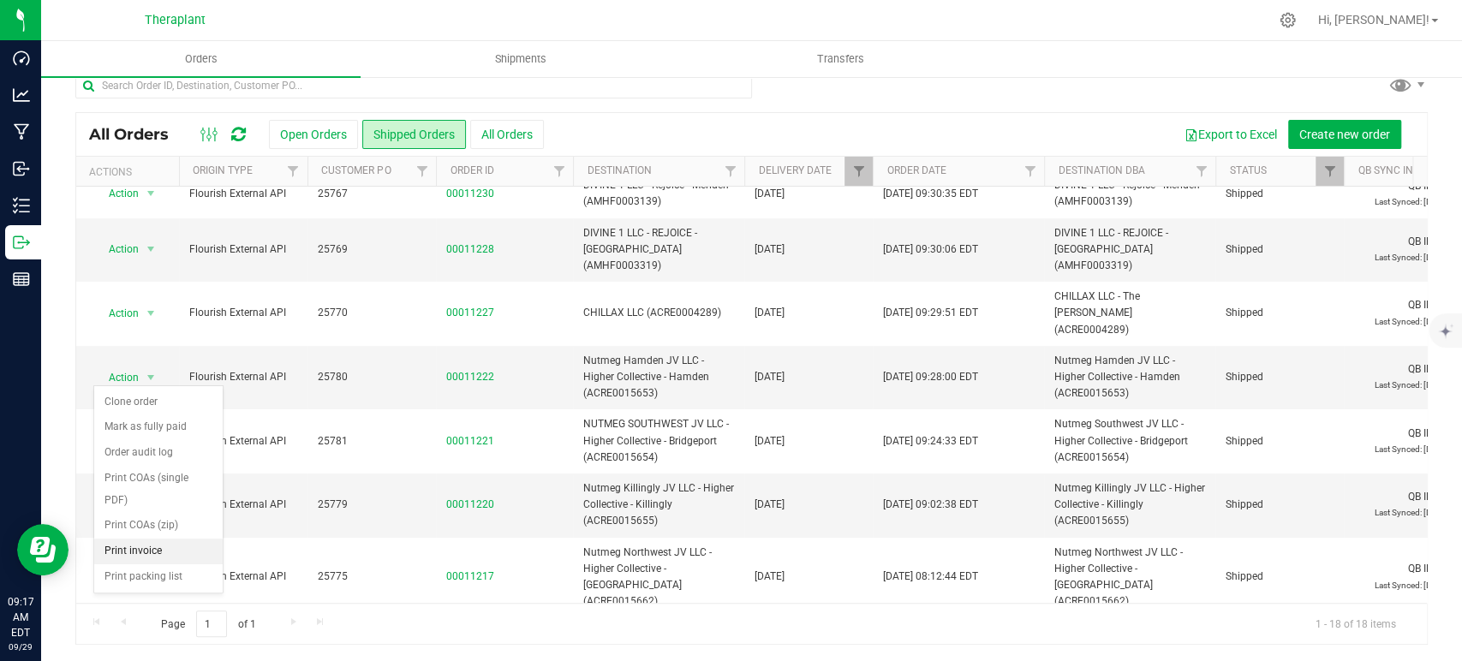
click at [173, 539] on li "Print invoice" at bounding box center [158, 552] width 128 height 26
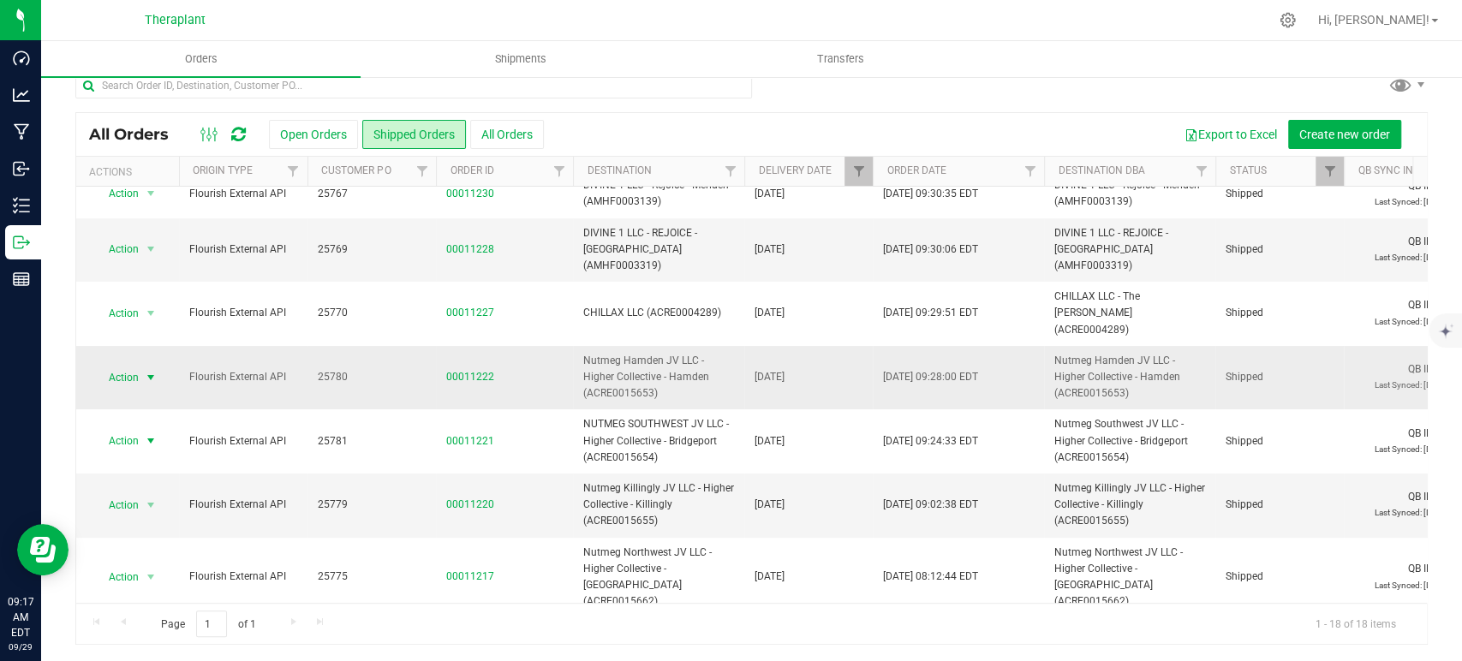
click at [143, 366] on span "select" at bounding box center [150, 378] width 21 height 24
click at [173, 475] on li "Print invoice" at bounding box center [158, 488] width 128 height 26
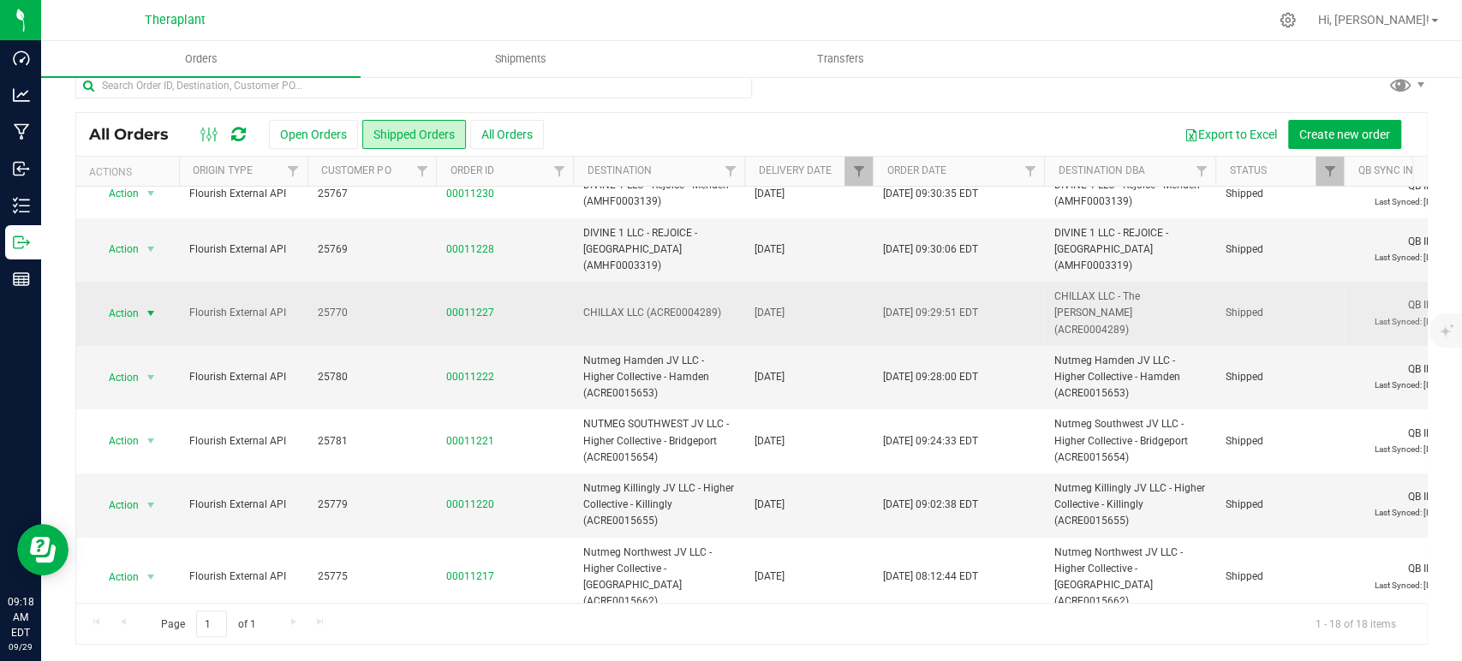
click at [137, 301] on span "Action" at bounding box center [116, 313] width 46 height 24
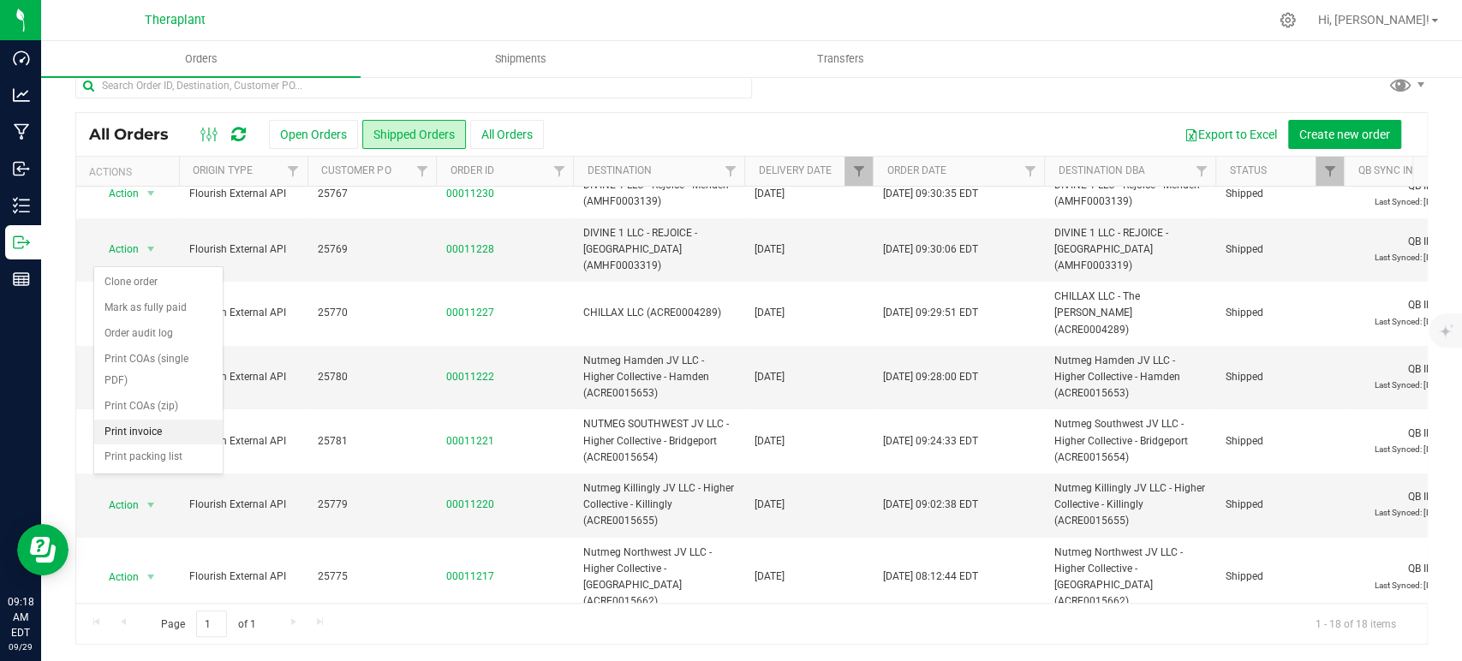
click at [134, 420] on li "Print invoice" at bounding box center [158, 433] width 128 height 26
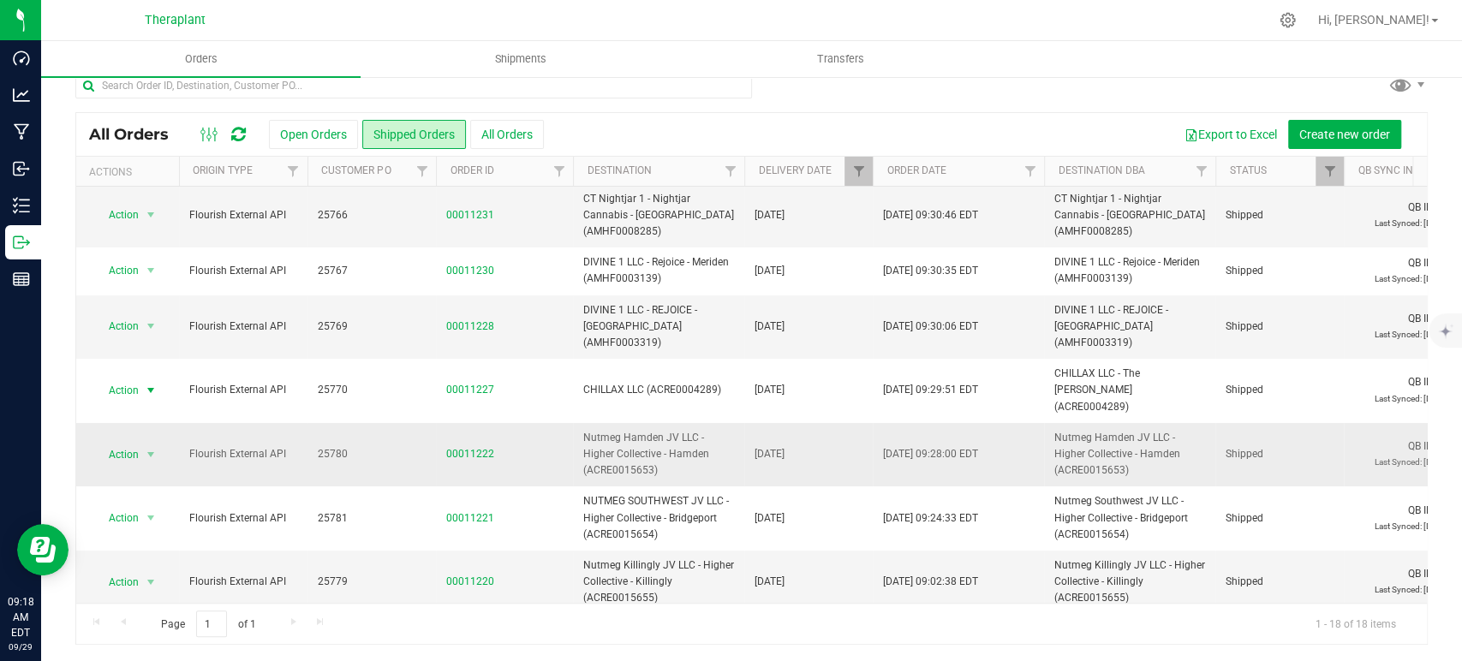
scroll to position [0, 0]
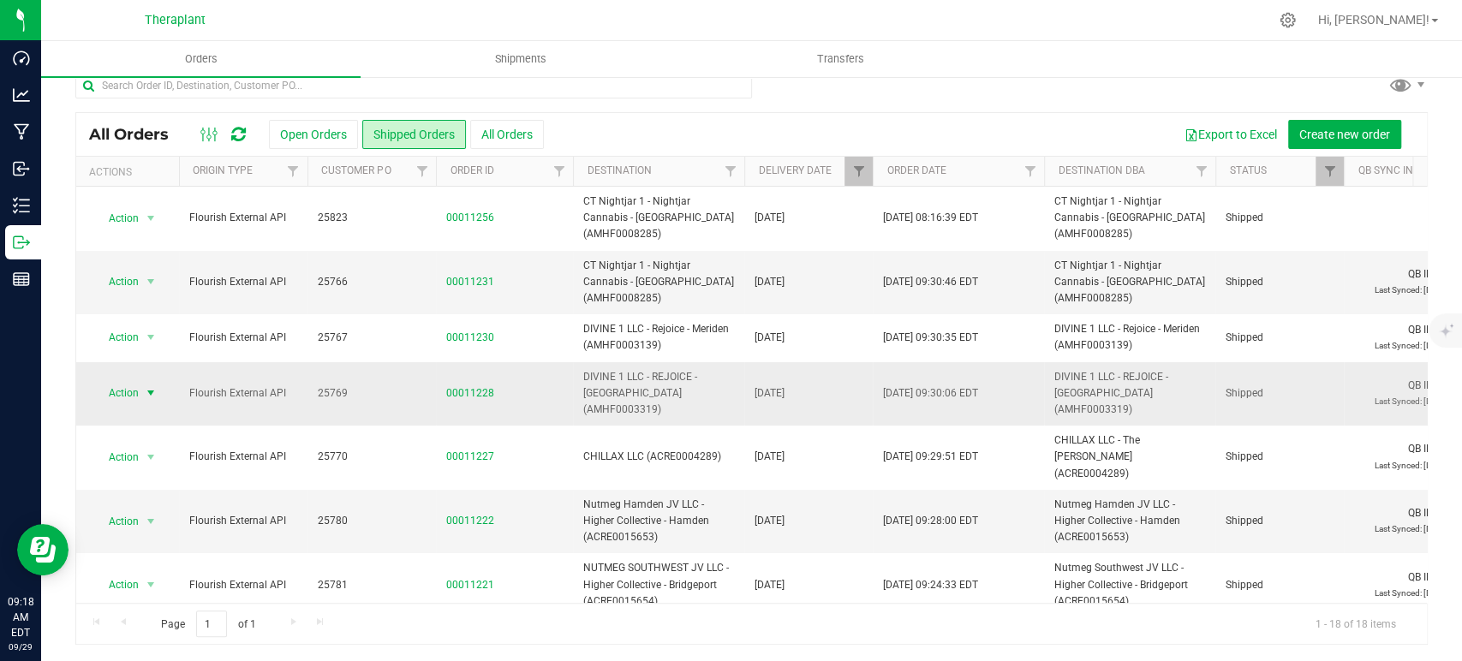
click at [136, 381] on span "Action" at bounding box center [116, 393] width 46 height 24
click at [158, 516] on li "Print invoice" at bounding box center [158, 529] width 128 height 26
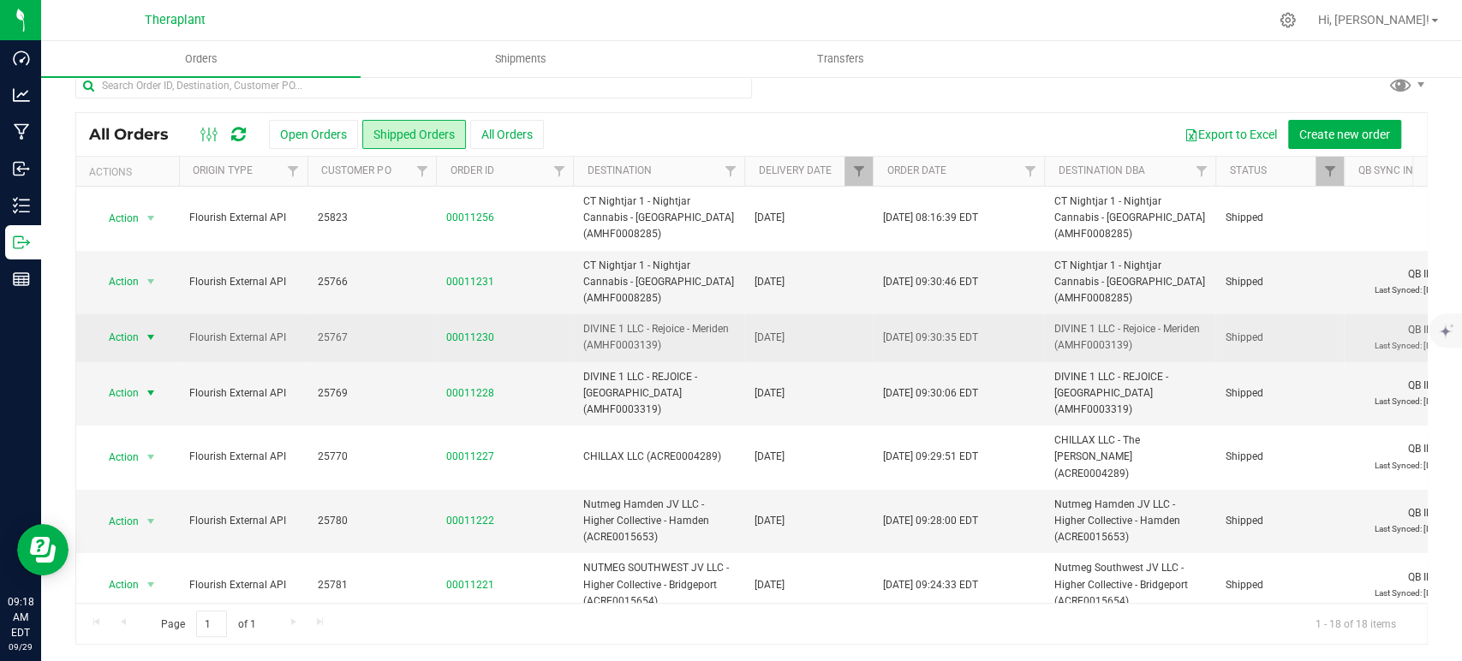
click at [145, 325] on span "select" at bounding box center [150, 337] width 21 height 24
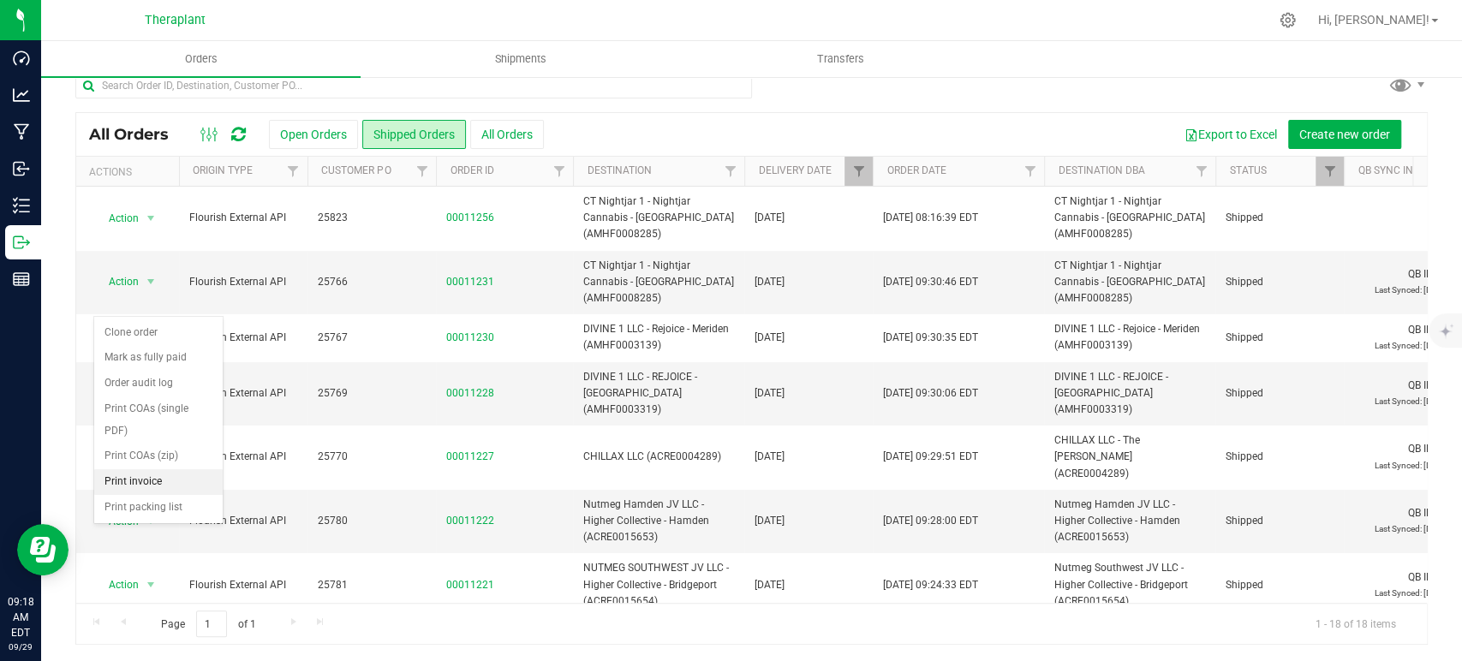
click at [158, 469] on li "Print invoice" at bounding box center [158, 482] width 128 height 26
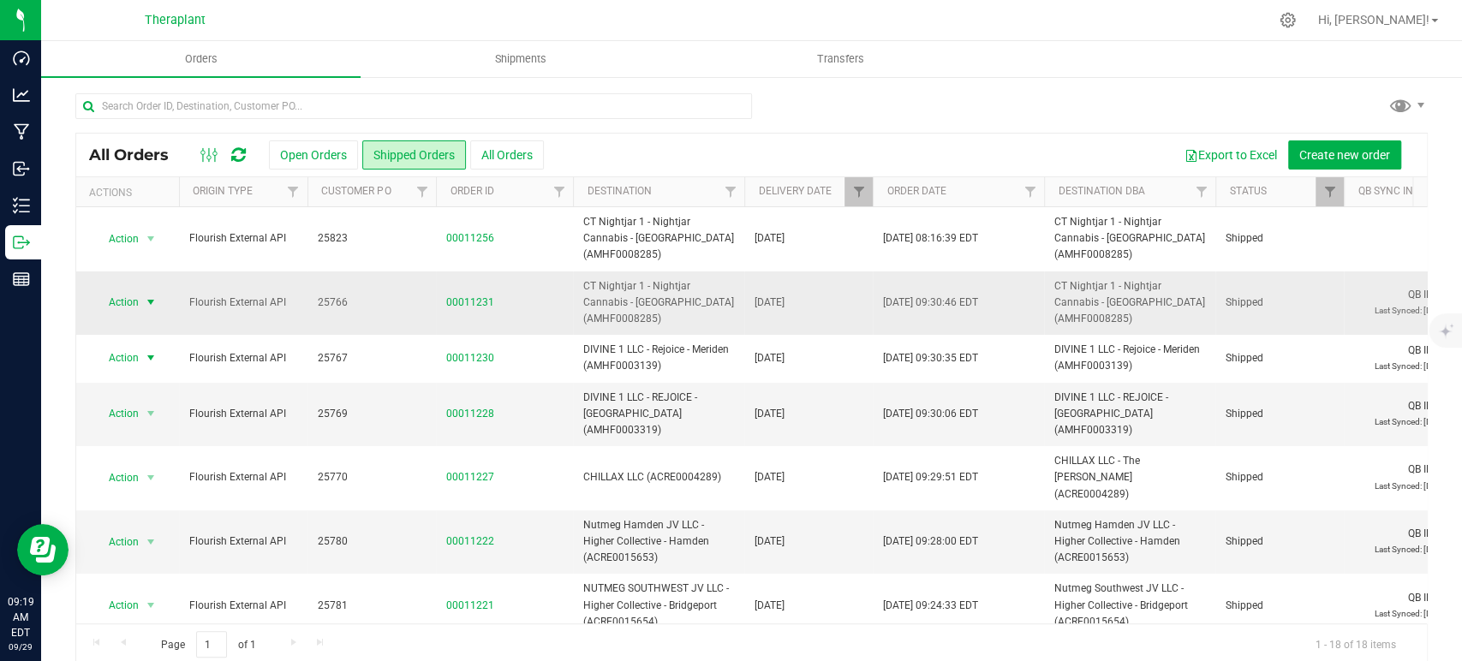
click at [152, 295] on span "select" at bounding box center [151, 302] width 14 height 14
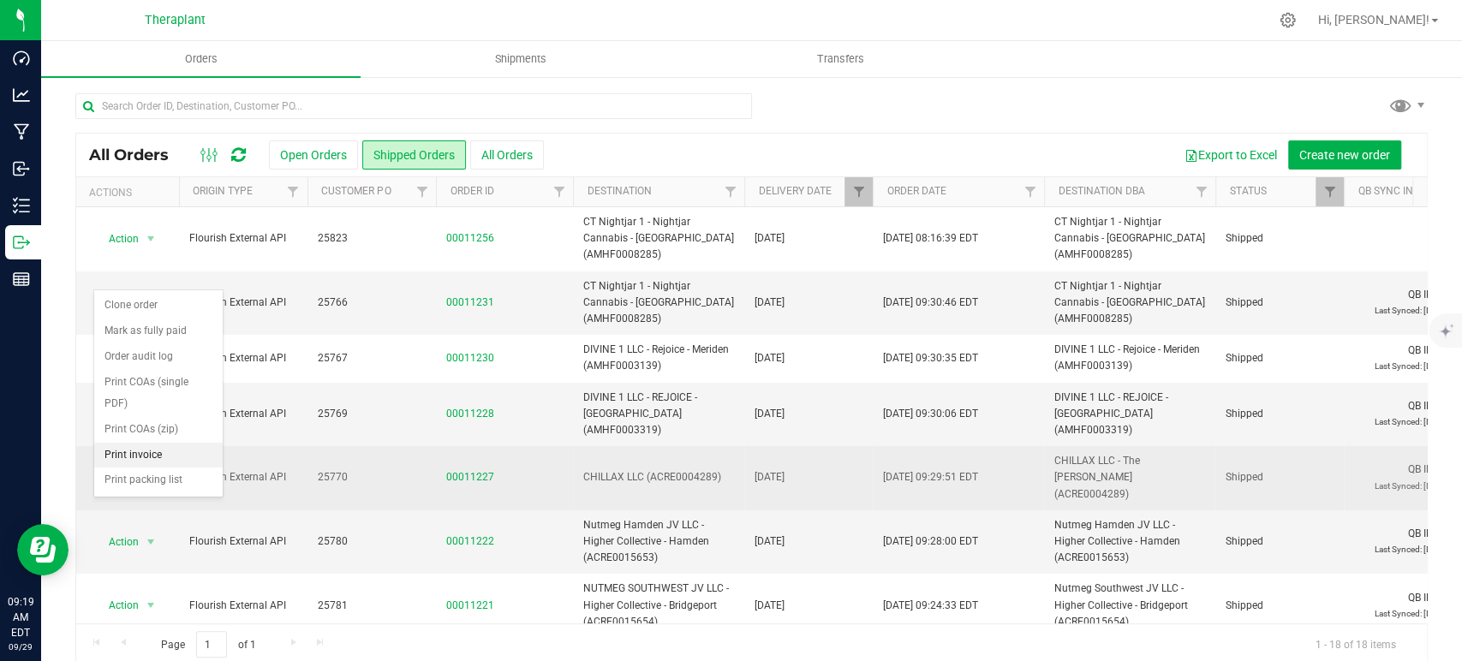
click at [168, 443] on li "Print invoice" at bounding box center [158, 456] width 128 height 26
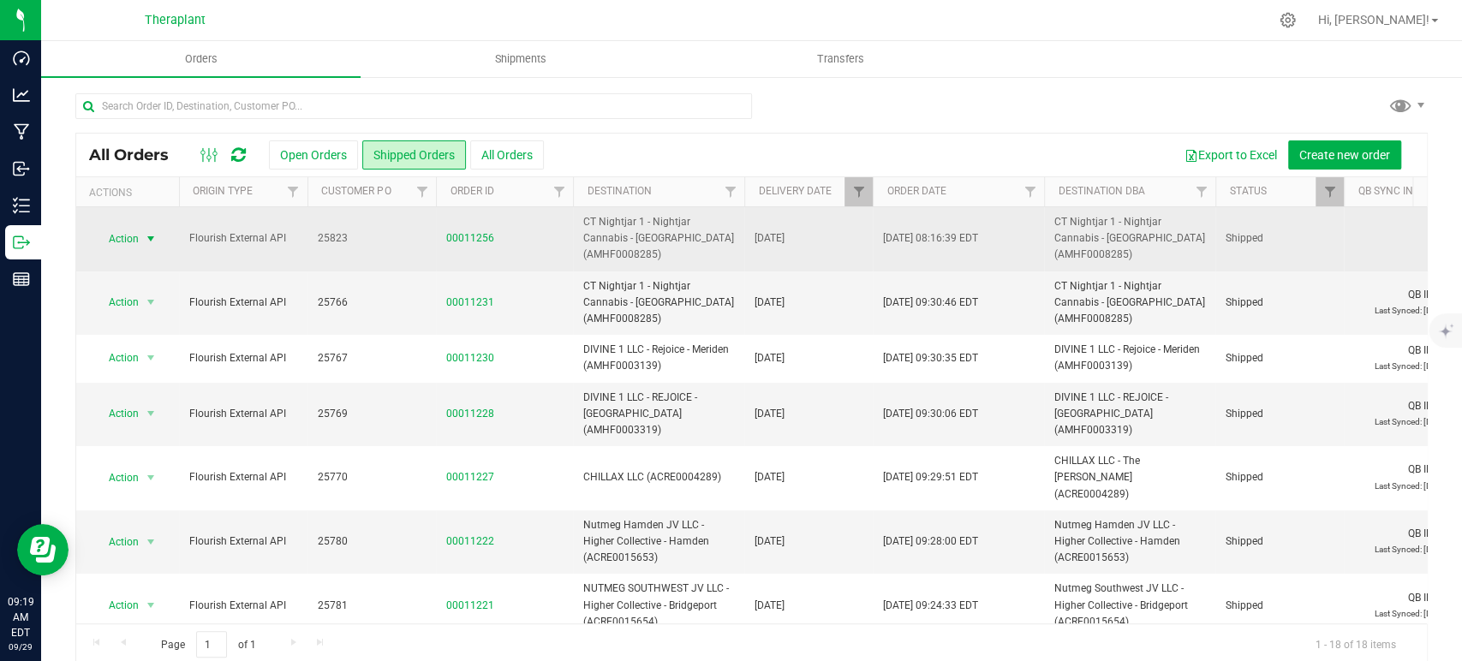
click at [145, 236] on span "select" at bounding box center [151, 239] width 14 height 14
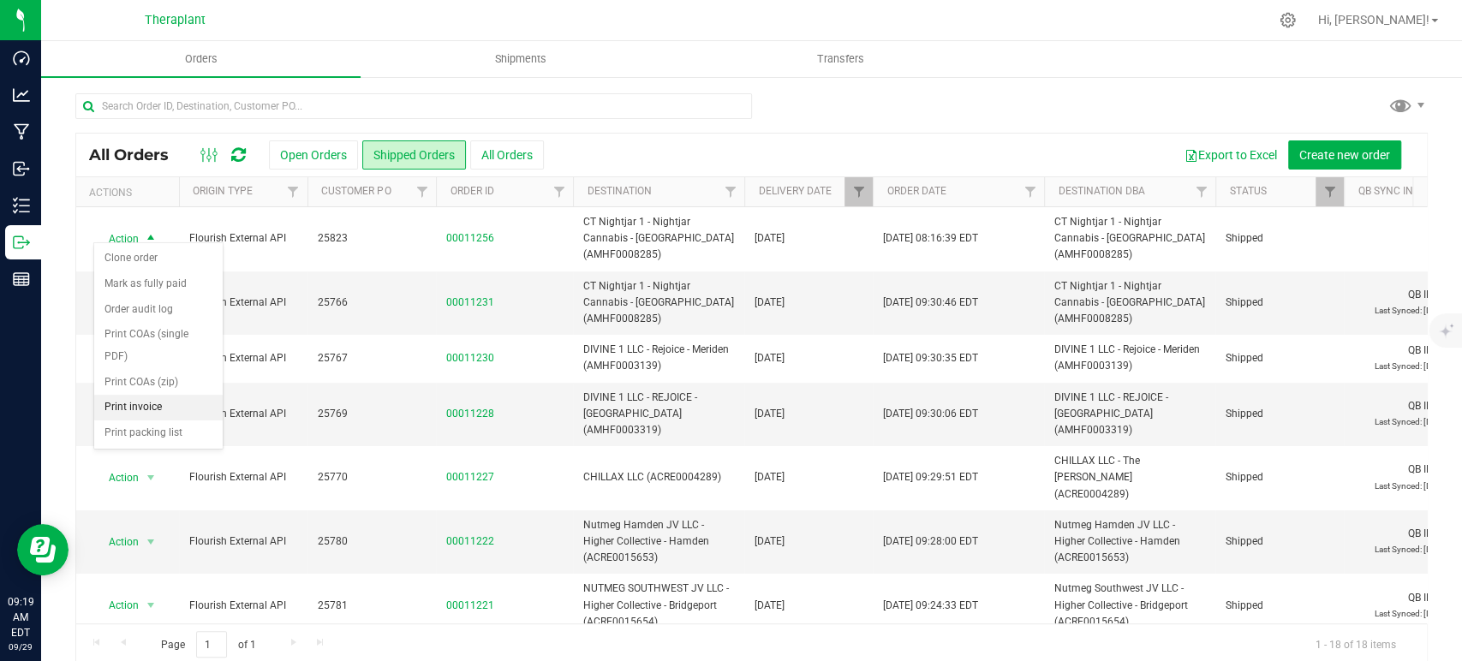
click at [135, 395] on li "Print invoice" at bounding box center [158, 408] width 128 height 26
click at [854, 194] on span "Filter" at bounding box center [858, 192] width 14 height 14
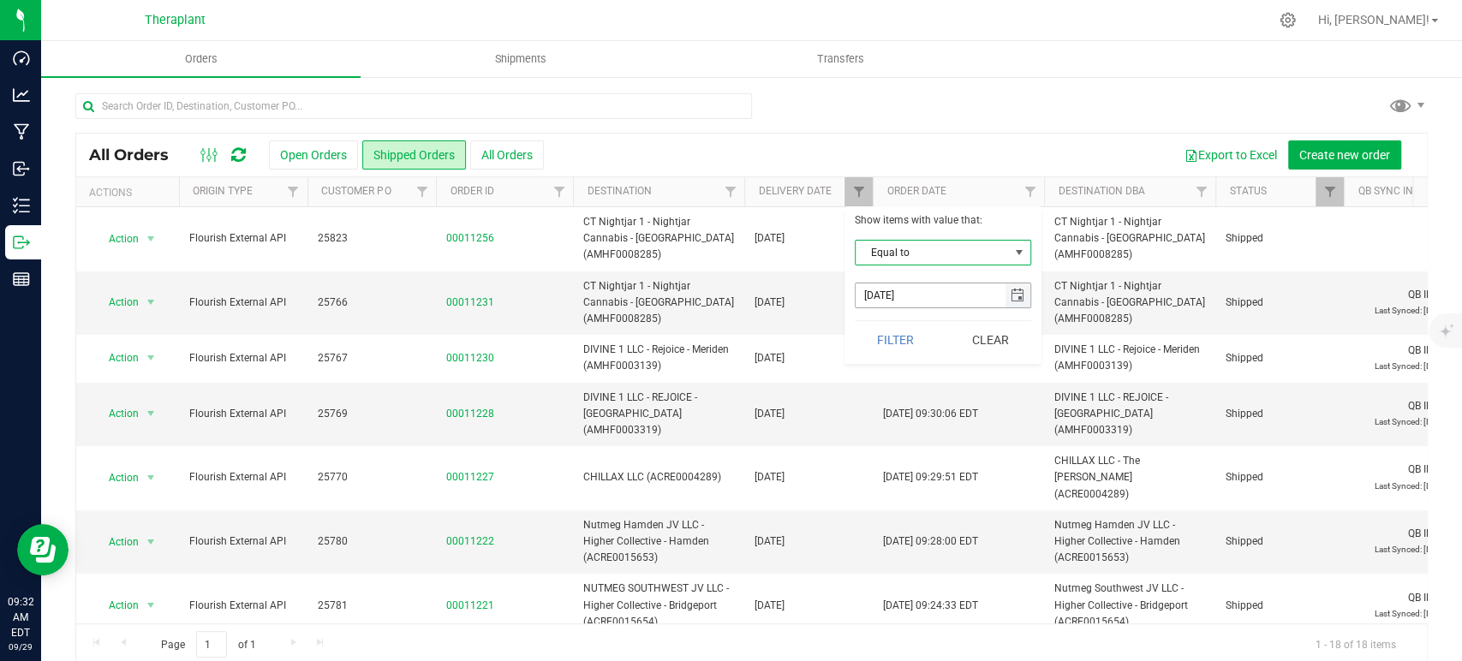
click at [1011, 295] on span "select" at bounding box center [1018, 296] width 14 height 14
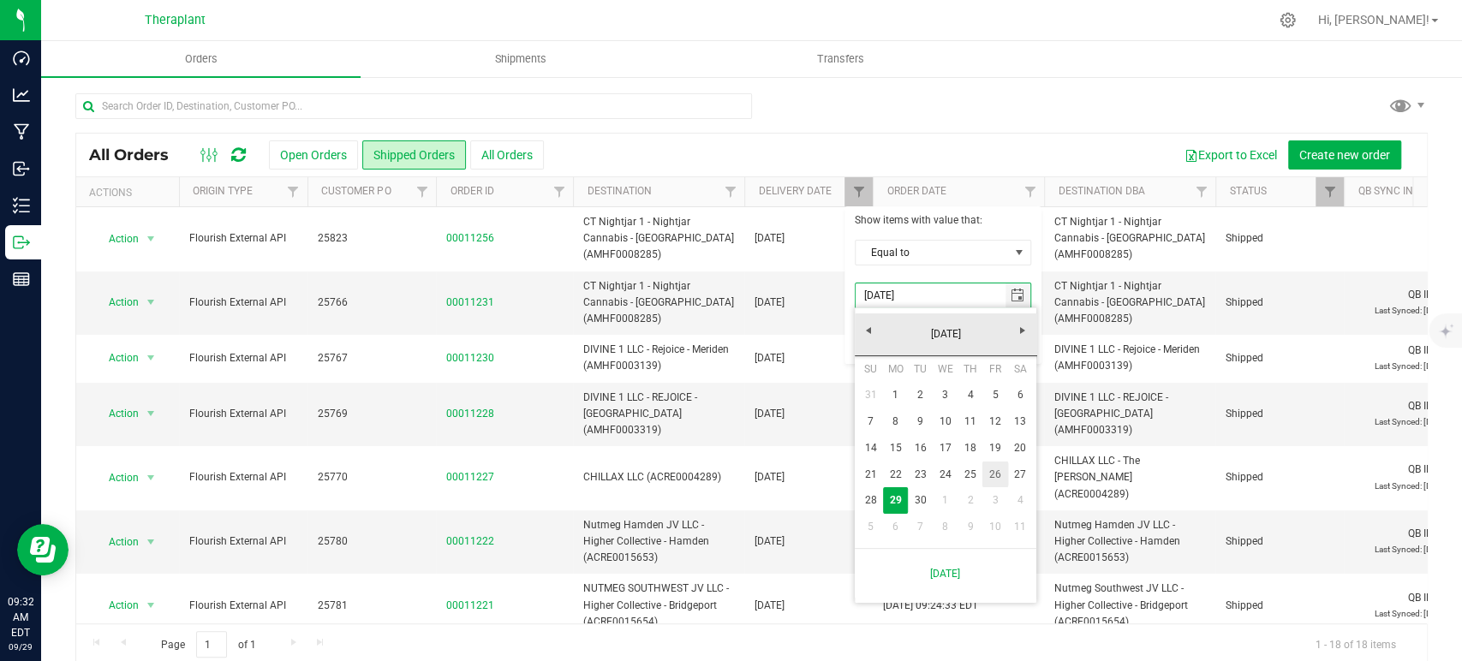
click at [996, 470] on link "26" at bounding box center [994, 475] width 25 height 27
type input "[DATE]"
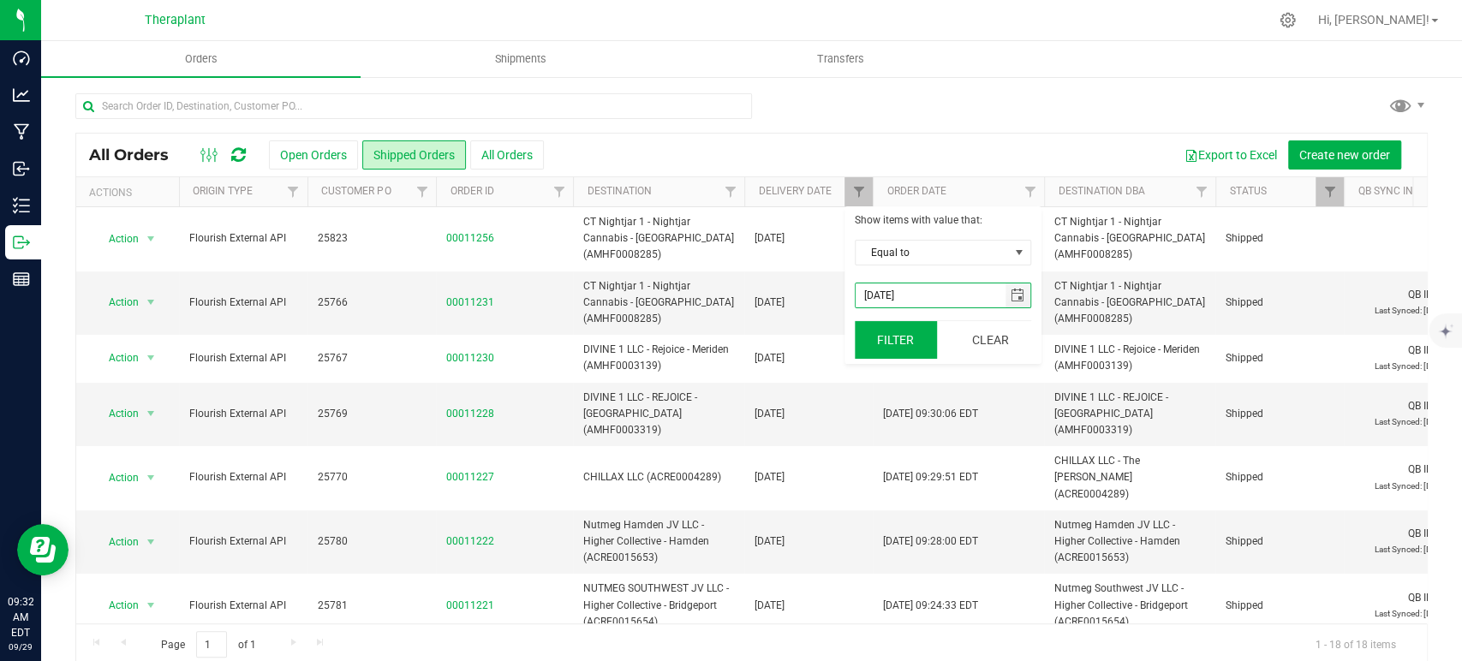
click at [902, 346] on button "Filter" at bounding box center [896, 340] width 82 height 38
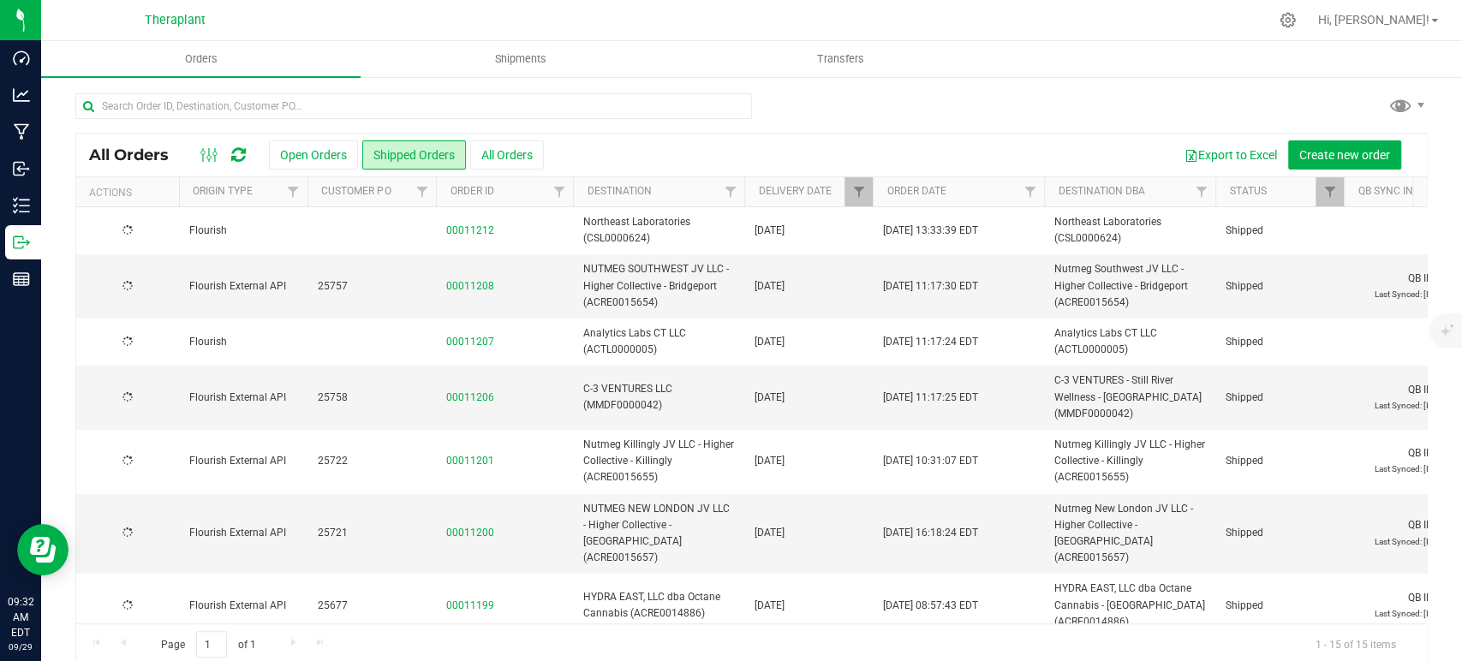
click at [240, 150] on icon at bounding box center [238, 154] width 15 height 17
click at [410, 156] on button "Shipped Orders" at bounding box center [414, 154] width 104 height 29
click at [315, 107] on input "text" at bounding box center [413, 106] width 677 height 26
click at [1190, 192] on link "Filter" at bounding box center [1201, 191] width 28 height 29
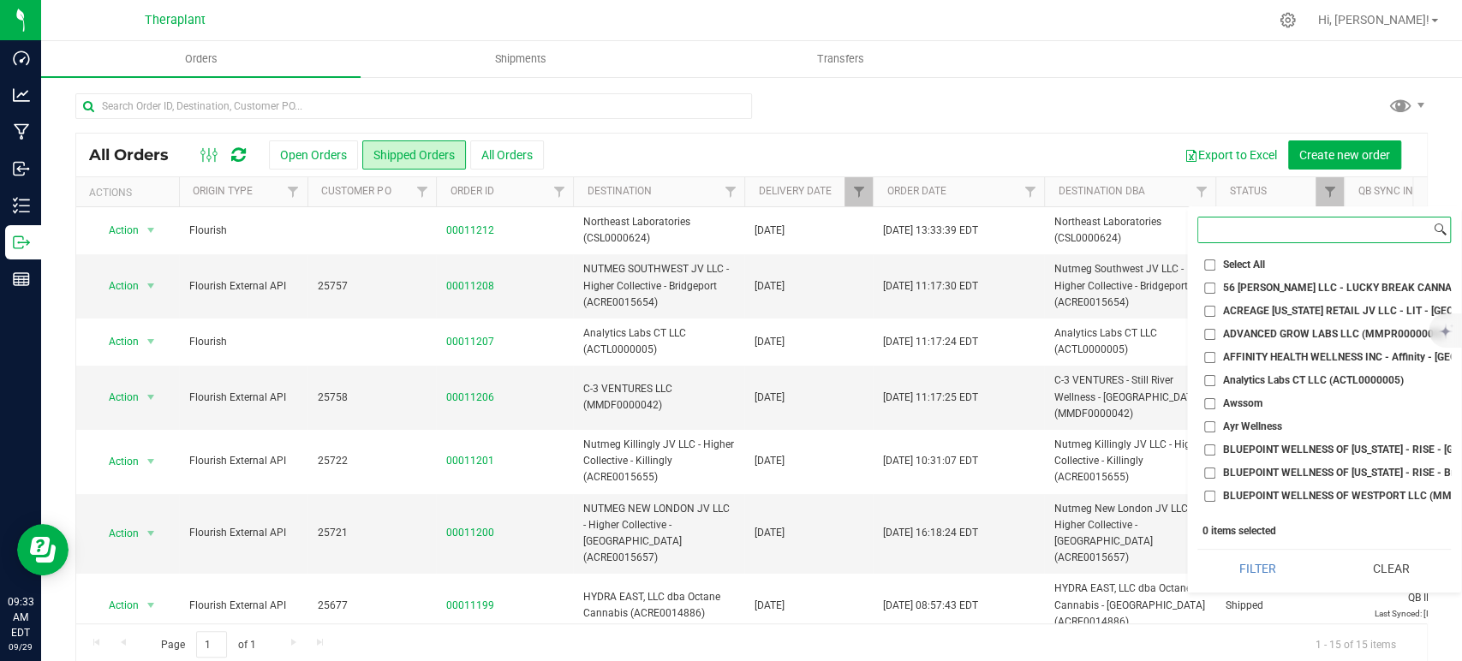
click at [1224, 235] on input at bounding box center [1314, 230] width 232 height 25
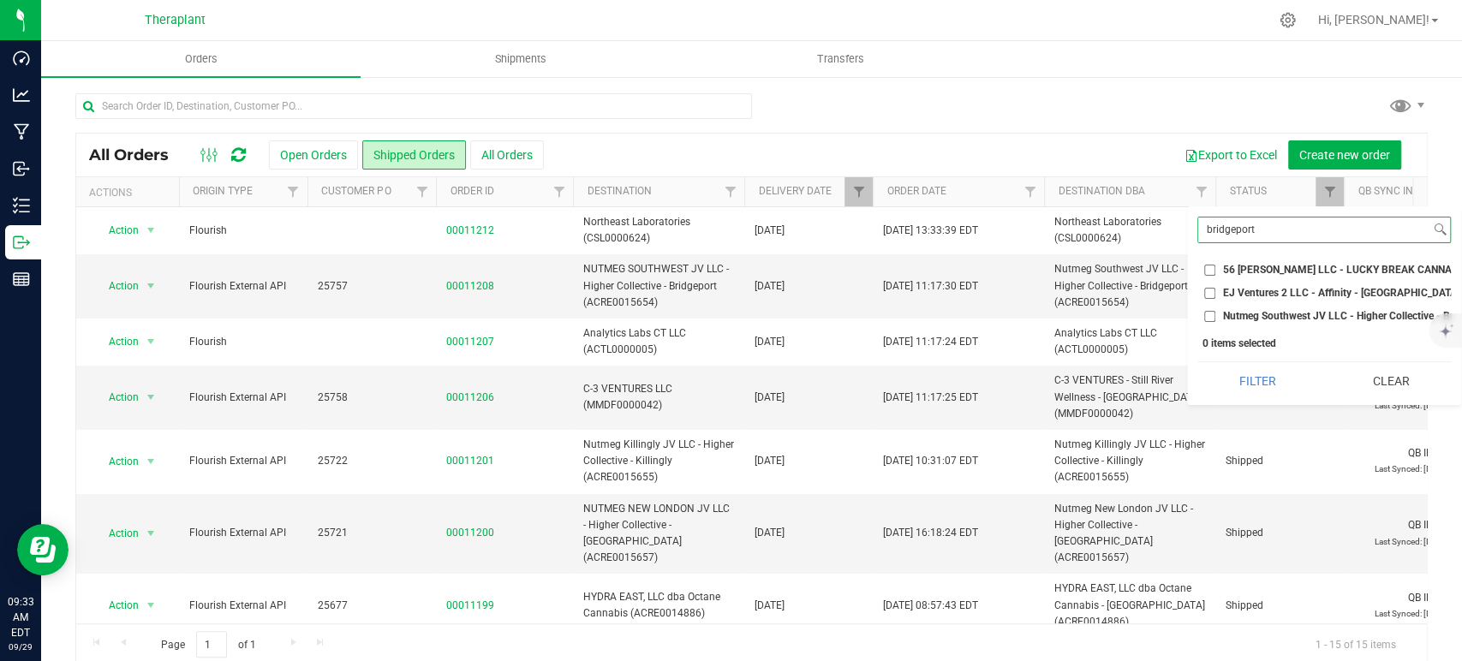
type input "bridgeport"
click at [1210, 319] on input "Nutmeg Southwest JV LLC - Higher Collective - Bridgeport (ACRE0015654)" at bounding box center [1209, 316] width 11 height 11
click at [1255, 389] on button "Filter" at bounding box center [1257, 381] width 121 height 38
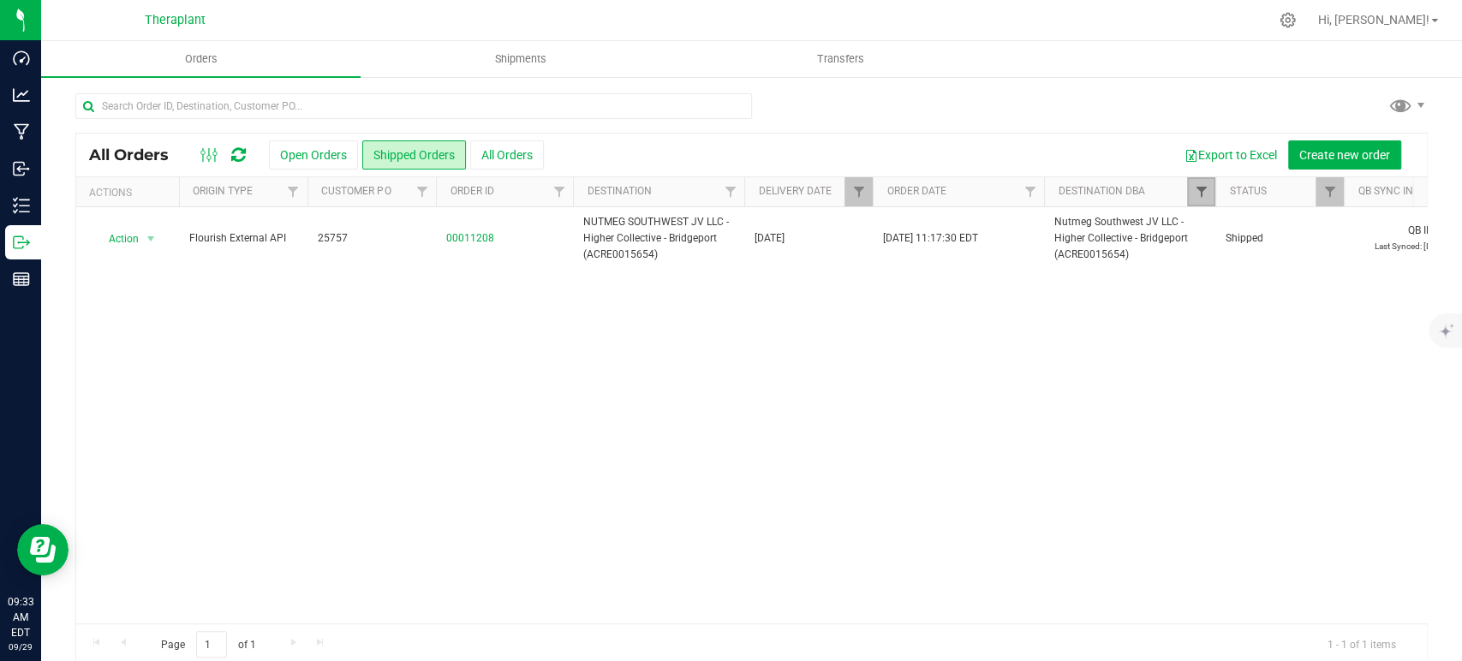
click at [1205, 188] on span "Filter" at bounding box center [1201, 192] width 14 height 14
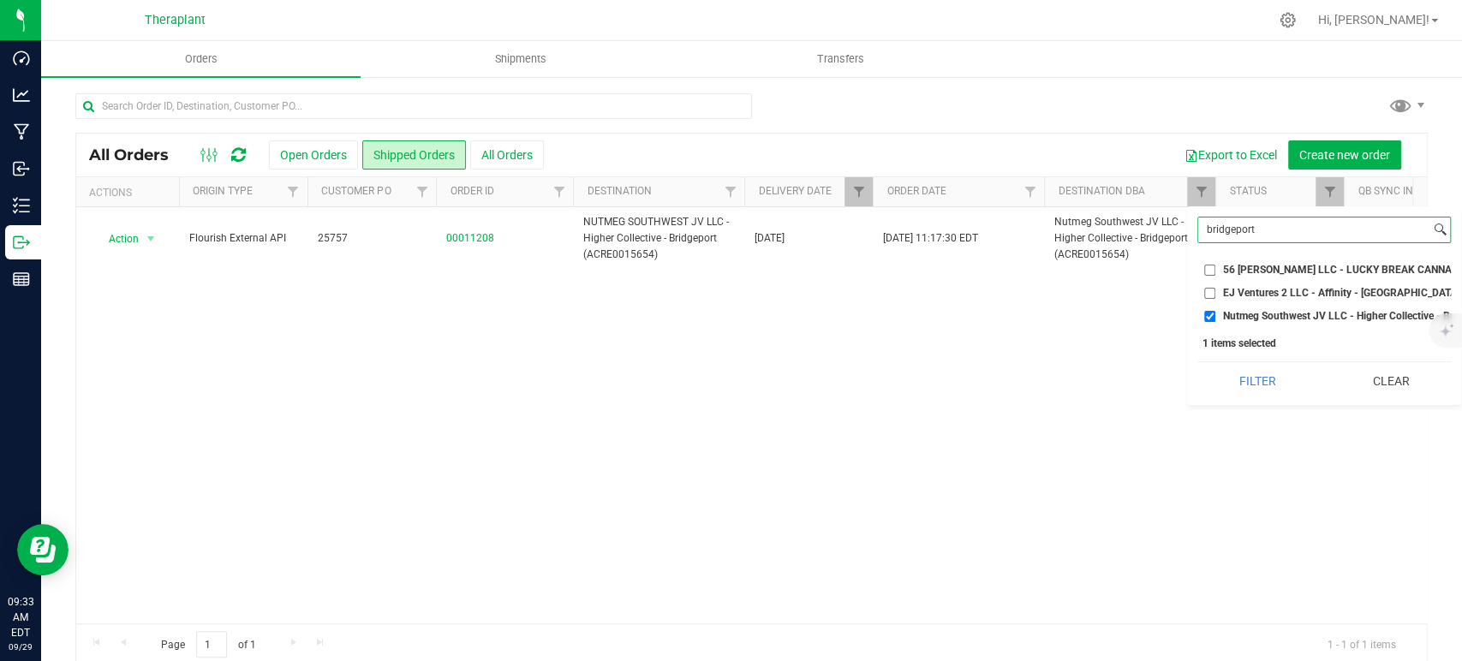
click at [1240, 231] on input "bridgeport" at bounding box center [1314, 230] width 232 height 25
click at [1207, 314] on input "Nutmeg Southwest JV LLC - Higher Collective - Bridgeport (ACRE0015654)" at bounding box center [1209, 316] width 11 height 11
checkbox input "false"
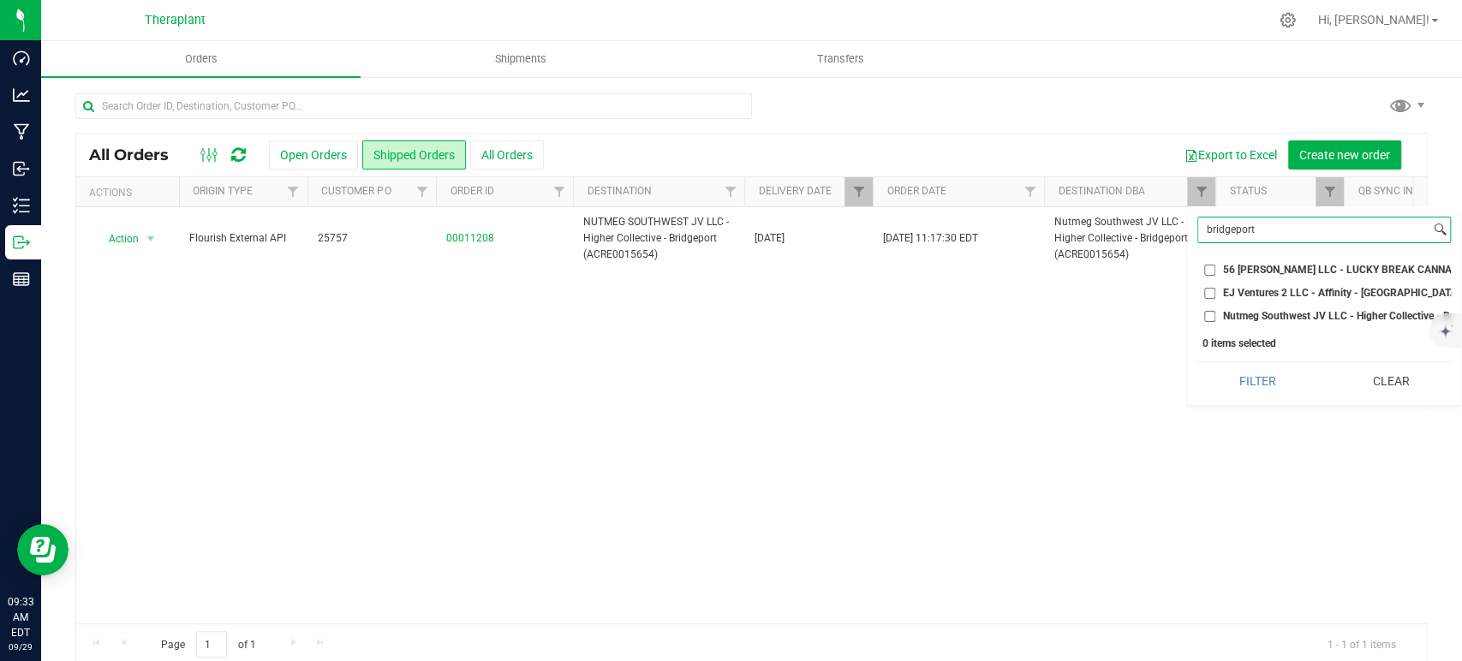
click at [1239, 231] on input "bridgeport" at bounding box center [1314, 230] width 232 height 25
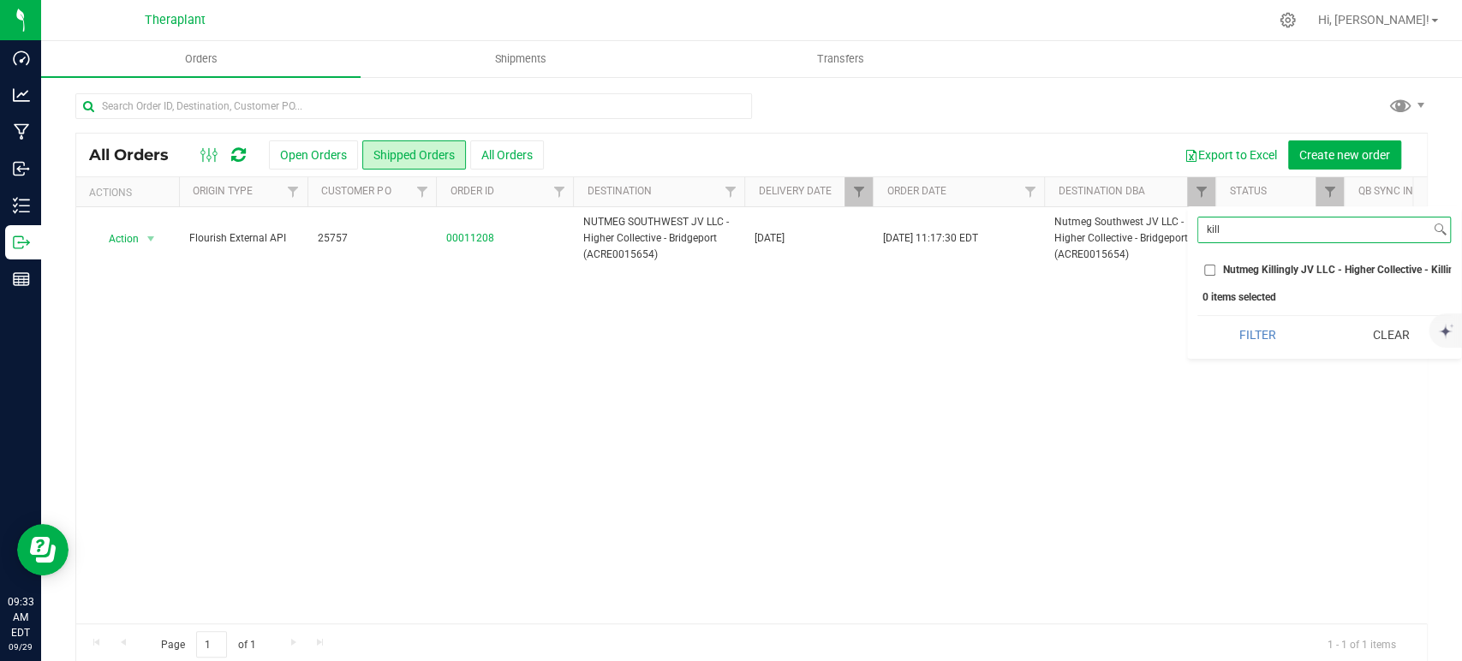
type input "kill"
click at [1275, 268] on span "Nutmeg Killingly JV LLC - Higher Collective - Killingly (ACRE0015655)" at bounding box center [1384, 270] width 323 height 10
click at [1215, 268] on input "Nutmeg Killingly JV LLC - Higher Collective - Killingly (ACRE0015655)" at bounding box center [1209, 270] width 11 height 11
click at [1254, 352] on button "Filter" at bounding box center [1257, 335] width 121 height 38
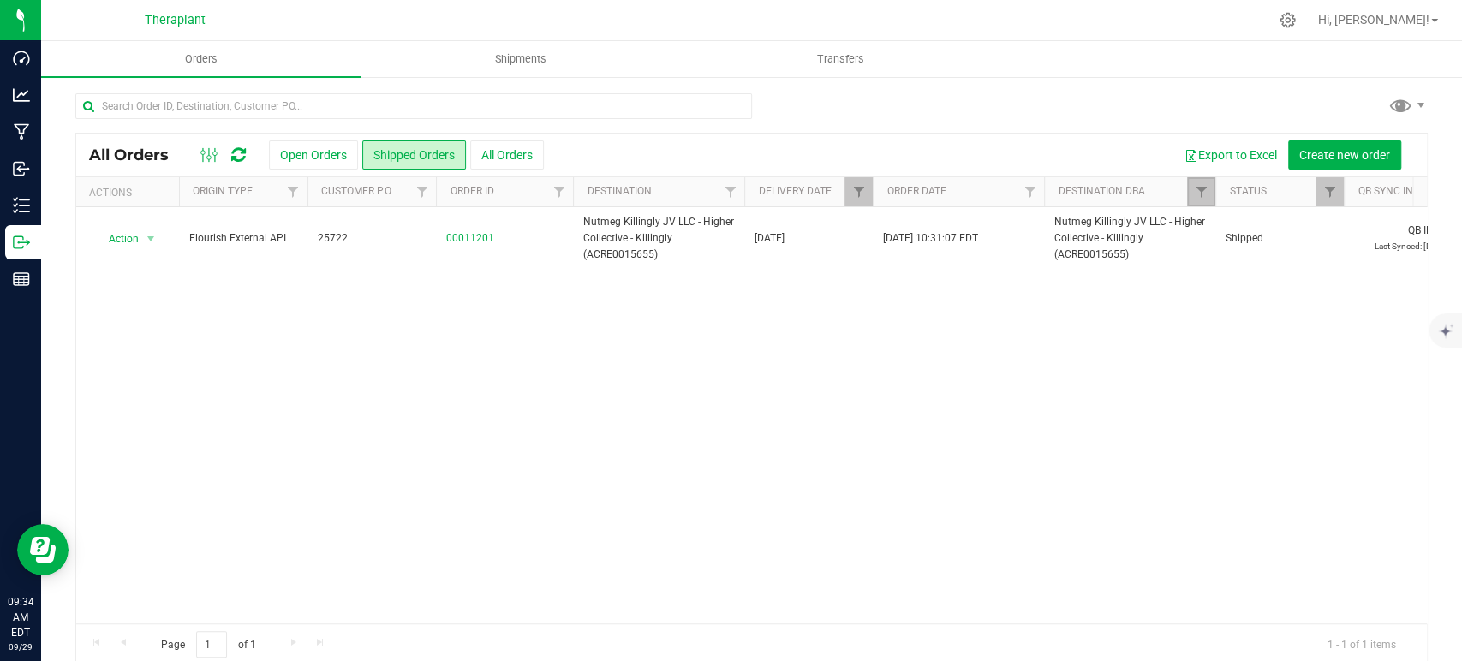
click at [1209, 200] on link "Filter" at bounding box center [1201, 191] width 28 height 29
click at [1202, 272] on li "Nutmeg Killingly JV LLC - Higher Collective - Killingly (ACRE0015655)" at bounding box center [1323, 270] width 253 height 18
click at [1218, 272] on label "Nutmeg Killingly JV LLC - Higher Collective - Killingly (ACRE0015655)" at bounding box center [1324, 270] width 240 height 11
click at [1215, 272] on input "Nutmeg Killingly JV LLC - Higher Collective - Killingly (ACRE0015655)" at bounding box center [1209, 270] width 11 height 11
checkbox input "false"
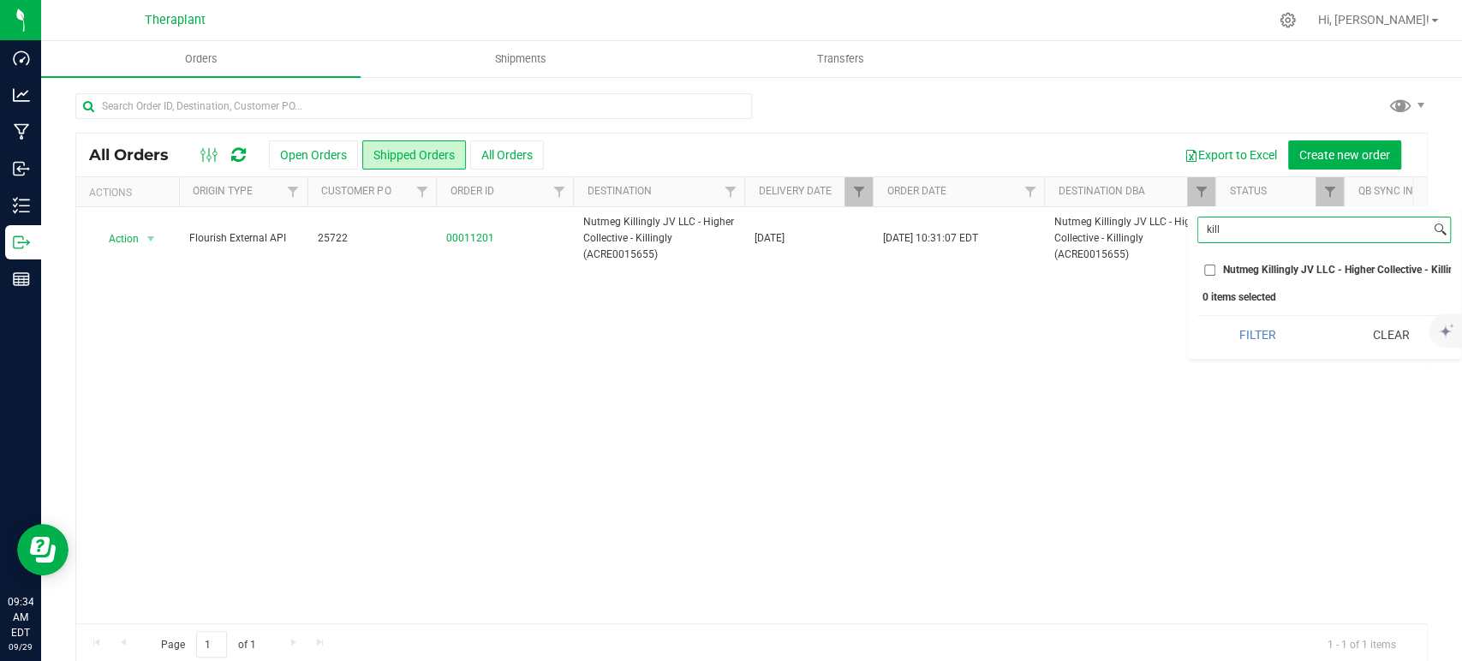
click at [1222, 231] on input "kill" at bounding box center [1314, 230] width 232 height 25
type input "mont"
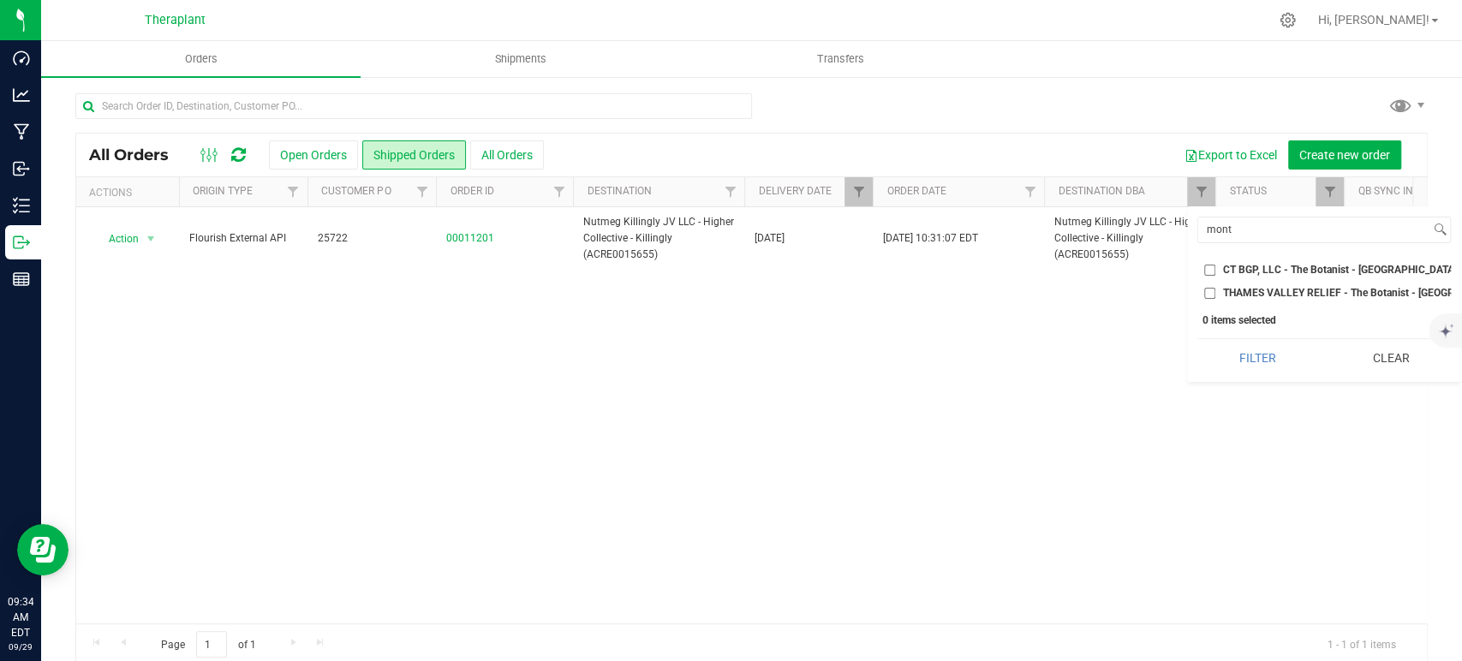
click at [1208, 265] on input "CT BGP, LLC - The Botanist - [GEOGRAPHIC_DATA] (MMDF0000005)" at bounding box center [1209, 270] width 11 height 11
checkbox input "true"
click at [1212, 300] on li "THAMES VALLEY RELIEF - The Botanist - [GEOGRAPHIC_DATA] (AMHF0008251)" at bounding box center [1323, 293] width 253 height 18
click at [1212, 295] on input "THAMES VALLEY RELIEF - The Botanist - [GEOGRAPHIC_DATA] (AMHF0008251)" at bounding box center [1209, 293] width 11 height 11
click at [1237, 354] on button "Filter" at bounding box center [1257, 358] width 121 height 38
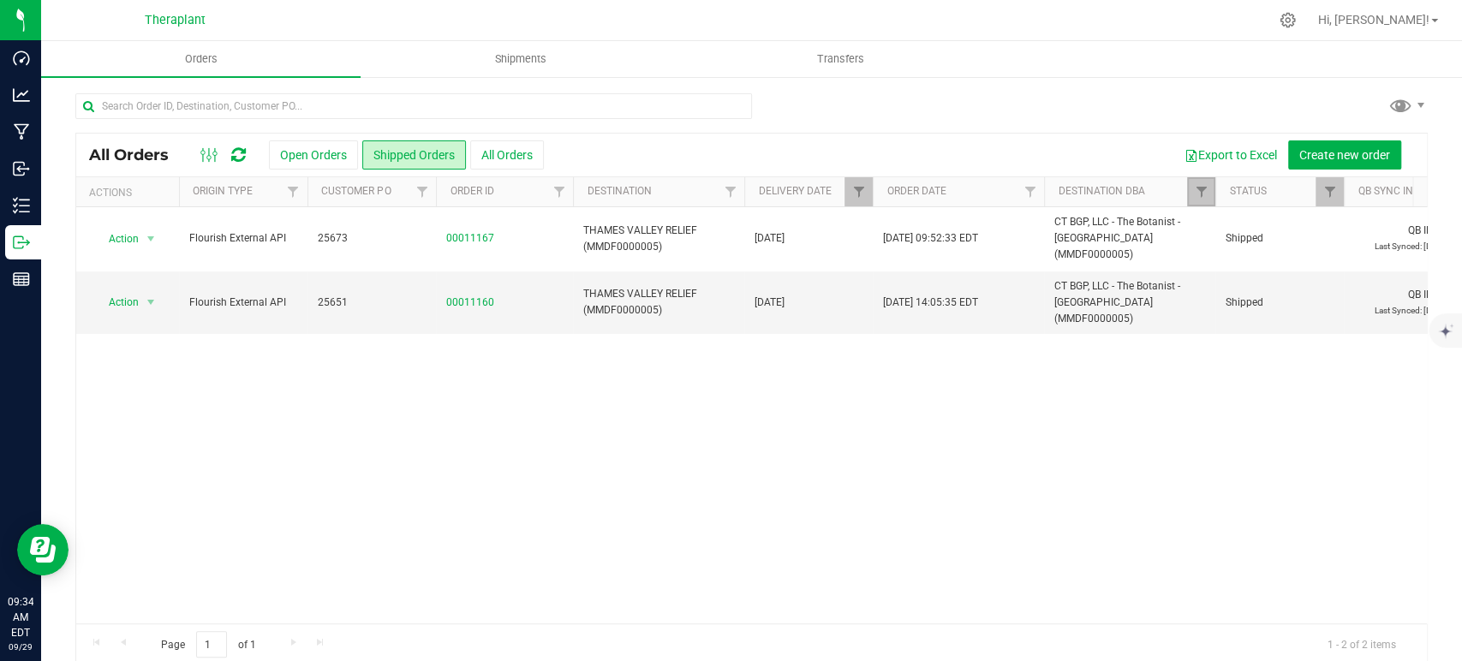
click at [1204, 181] on link "Filter" at bounding box center [1201, 191] width 28 height 29
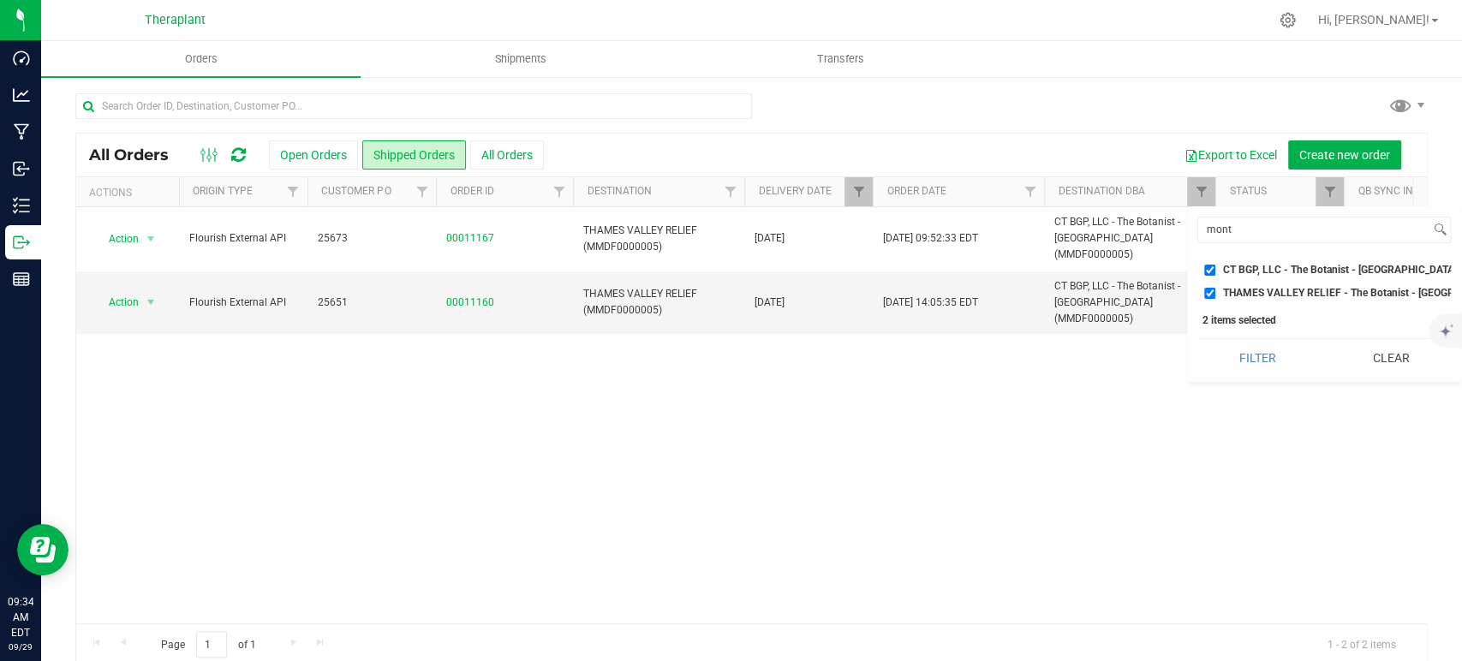
click at [1208, 288] on input "THAMES VALLEY RELIEF - The Botanist - [GEOGRAPHIC_DATA] (AMHF0008251)" at bounding box center [1209, 293] width 11 height 11
checkbox input "false"
click at [1209, 265] on input "CT BGP, LLC - The Botanist - [GEOGRAPHIC_DATA] (MMDF0000005)" at bounding box center [1209, 270] width 11 height 11
checkbox input "false"
click at [1242, 224] on input "mont" at bounding box center [1314, 230] width 232 height 25
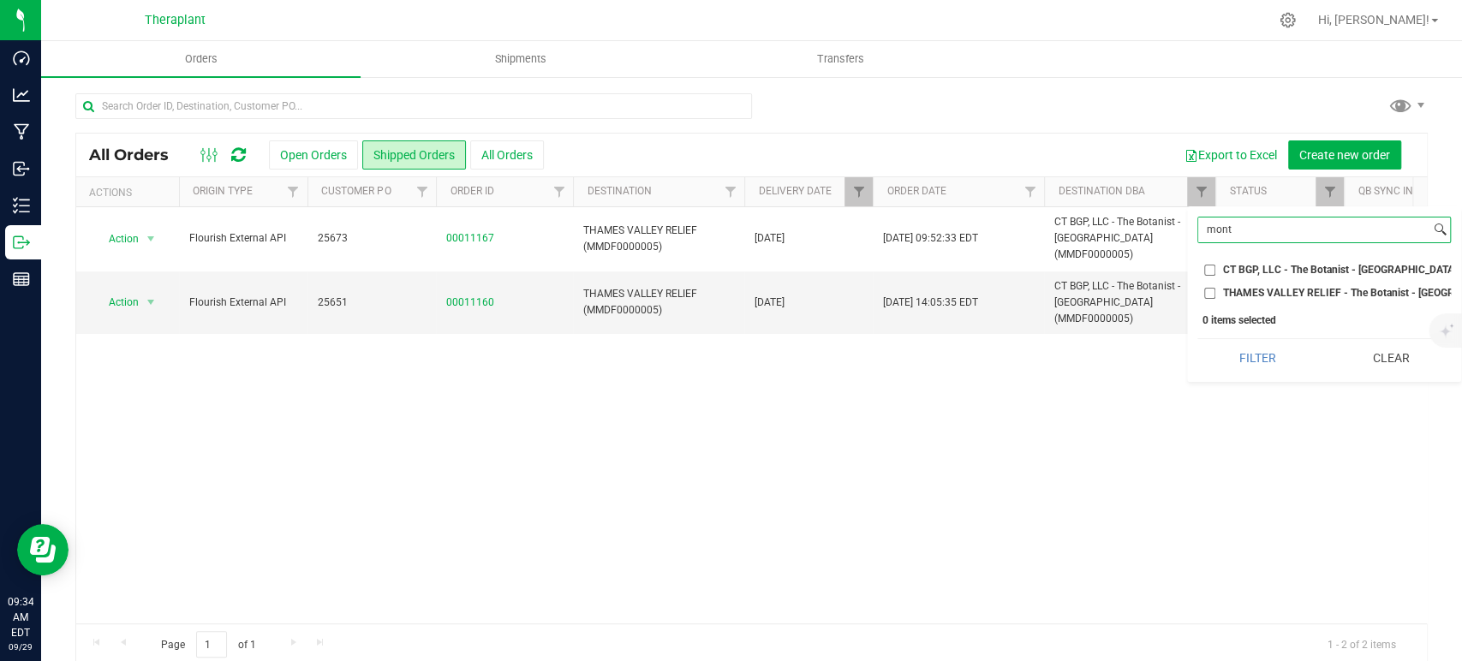
click at [1242, 224] on input "mont" at bounding box center [1314, 230] width 232 height 25
type input "new lond"
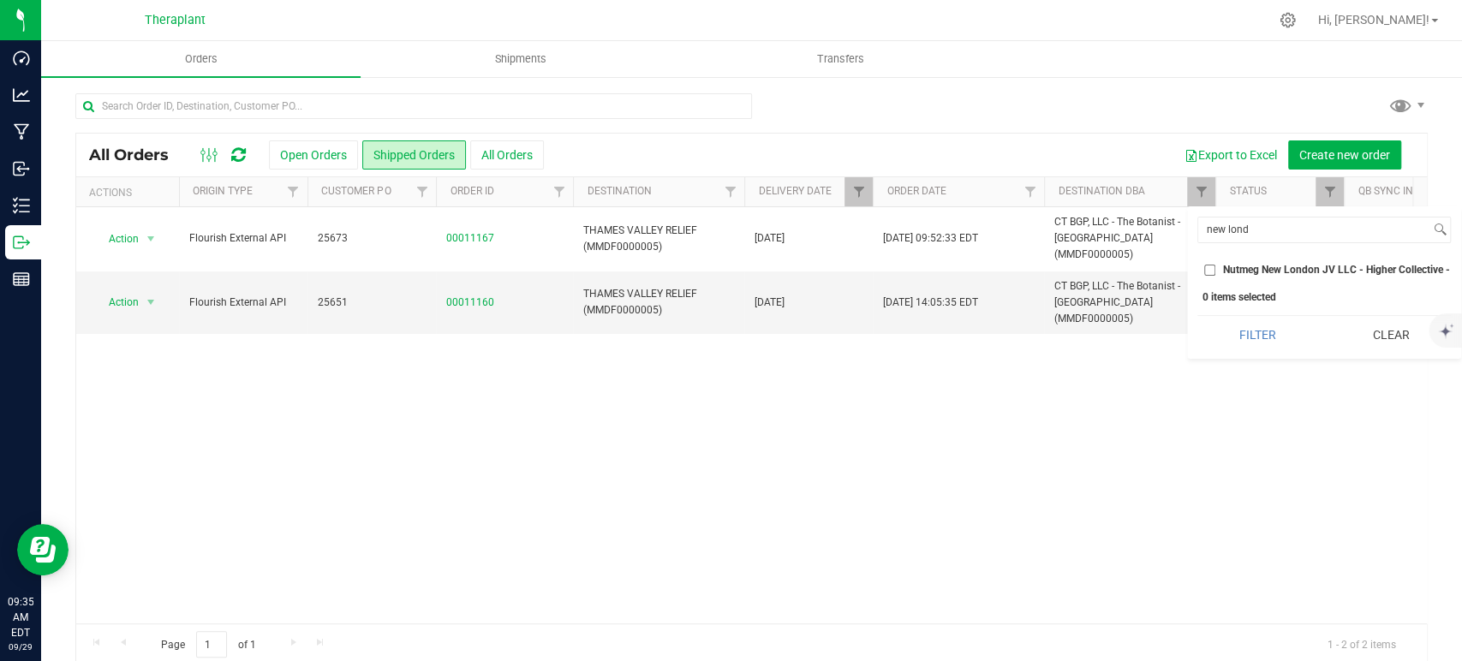
click at [1206, 270] on input "Nutmeg New London JV LLC - Higher Collective - [GEOGRAPHIC_DATA] (ACRE0015657)" at bounding box center [1209, 270] width 11 height 11
click at [1265, 349] on button "Filter" at bounding box center [1257, 335] width 121 height 38
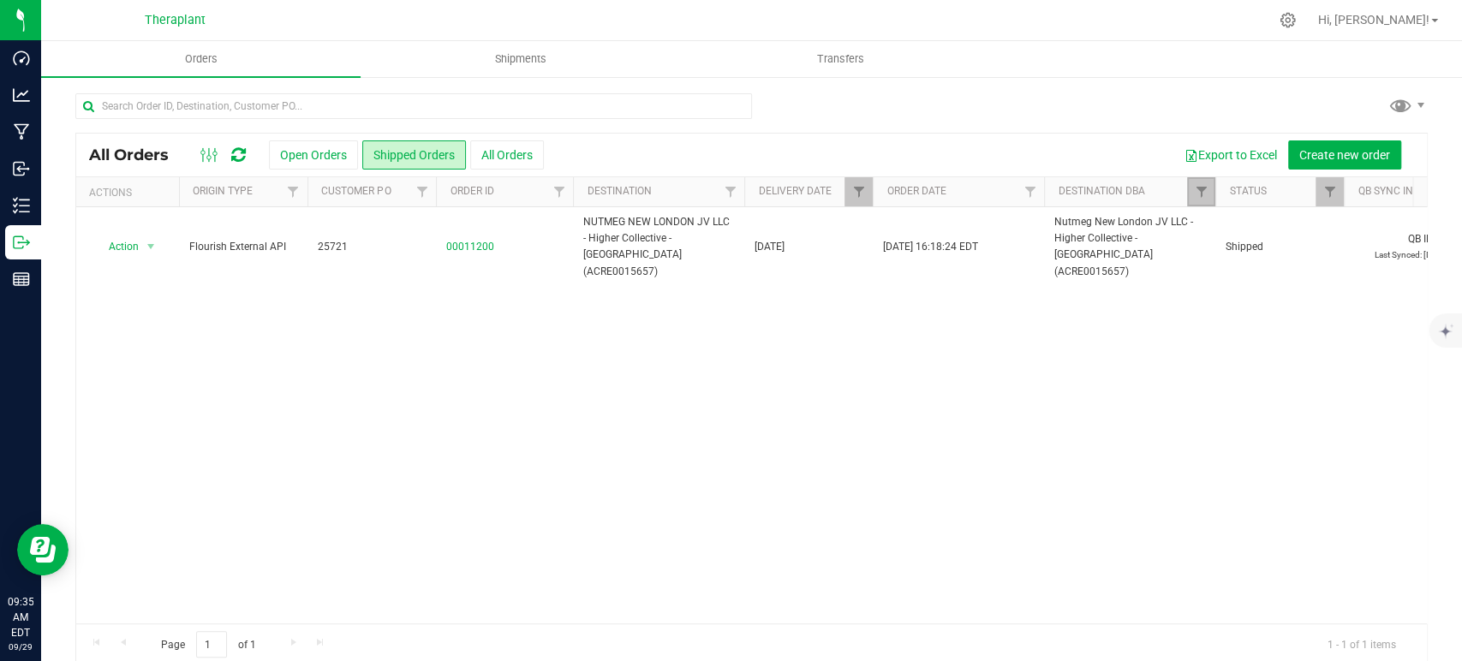
click at [1210, 195] on link "Filter" at bounding box center [1201, 191] width 28 height 29
click at [1210, 266] on input "Nutmeg New London JV LLC - Higher Collective - [GEOGRAPHIC_DATA] (ACRE0015657)" at bounding box center [1209, 270] width 11 height 11
checkbox input "false"
click at [1222, 235] on input "new lond" at bounding box center [1314, 230] width 232 height 25
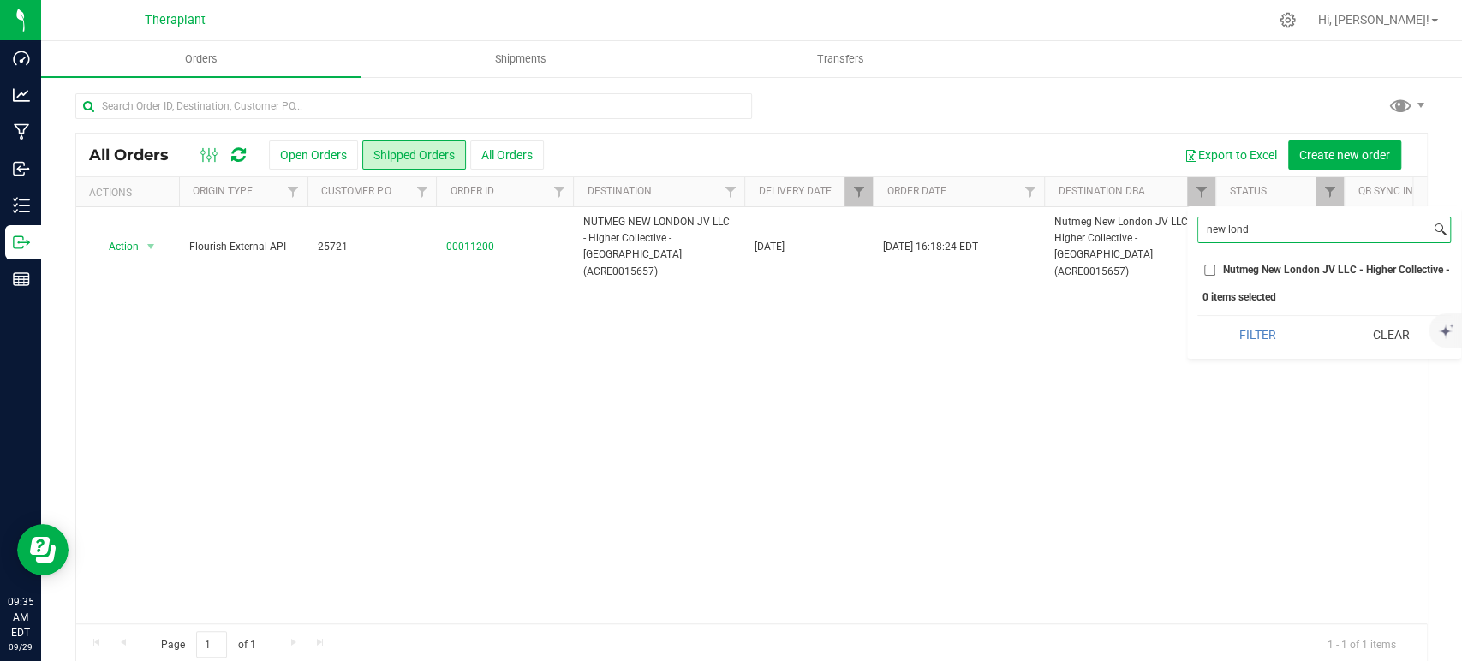
click at [1218, 233] on input "new lond" at bounding box center [1314, 230] width 232 height 25
click at [1213, 236] on input "new lond" at bounding box center [1314, 230] width 232 height 25
type input "[PERSON_NAME]"
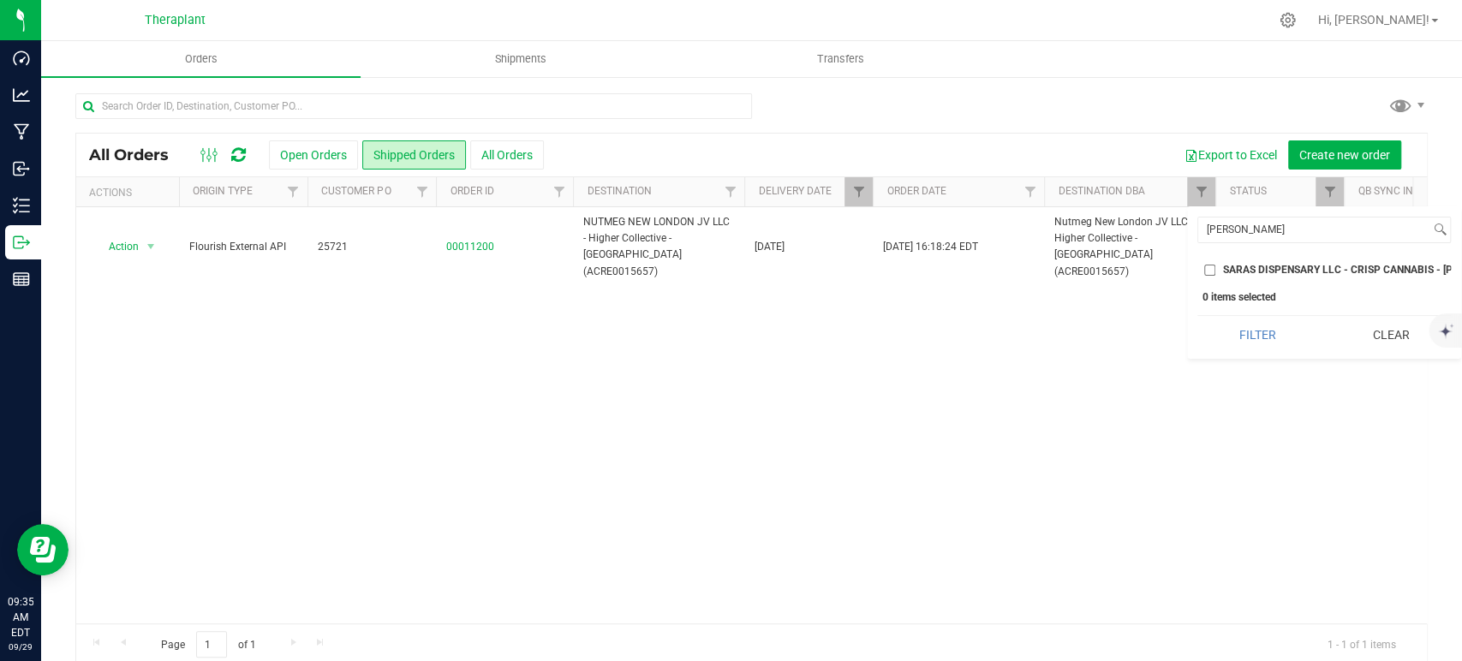
click at [1239, 271] on span "SARAS DISPENSARY LLC - CRISP CANNABIS - [PERSON_NAME] (ACRE0005925)" at bounding box center [1411, 270] width 376 height 10
click at [1215, 271] on input "SARAS DISPENSARY LLC - CRISP CANNABIS - [PERSON_NAME] (ACRE0005925)" at bounding box center [1209, 270] width 11 height 11
click at [1266, 349] on button "Filter" at bounding box center [1257, 335] width 121 height 38
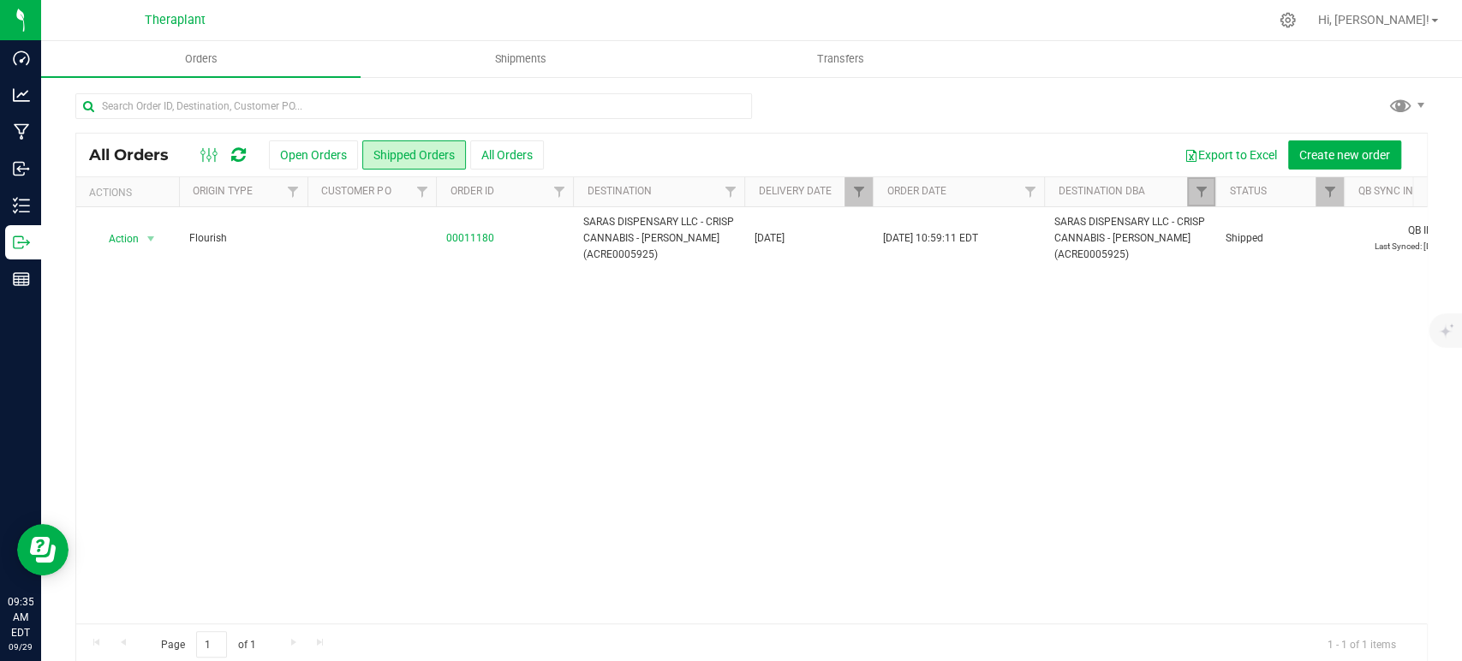
click at [1189, 179] on link "Filter" at bounding box center [1201, 191] width 28 height 29
click at [1211, 268] on input "SARAS DISPENSARY LLC - CRISP CANNABIS - [PERSON_NAME] (ACRE0005925)" at bounding box center [1209, 270] width 11 height 11
checkbox input "false"
click at [1221, 230] on input "[PERSON_NAME]" at bounding box center [1314, 230] width 232 height 25
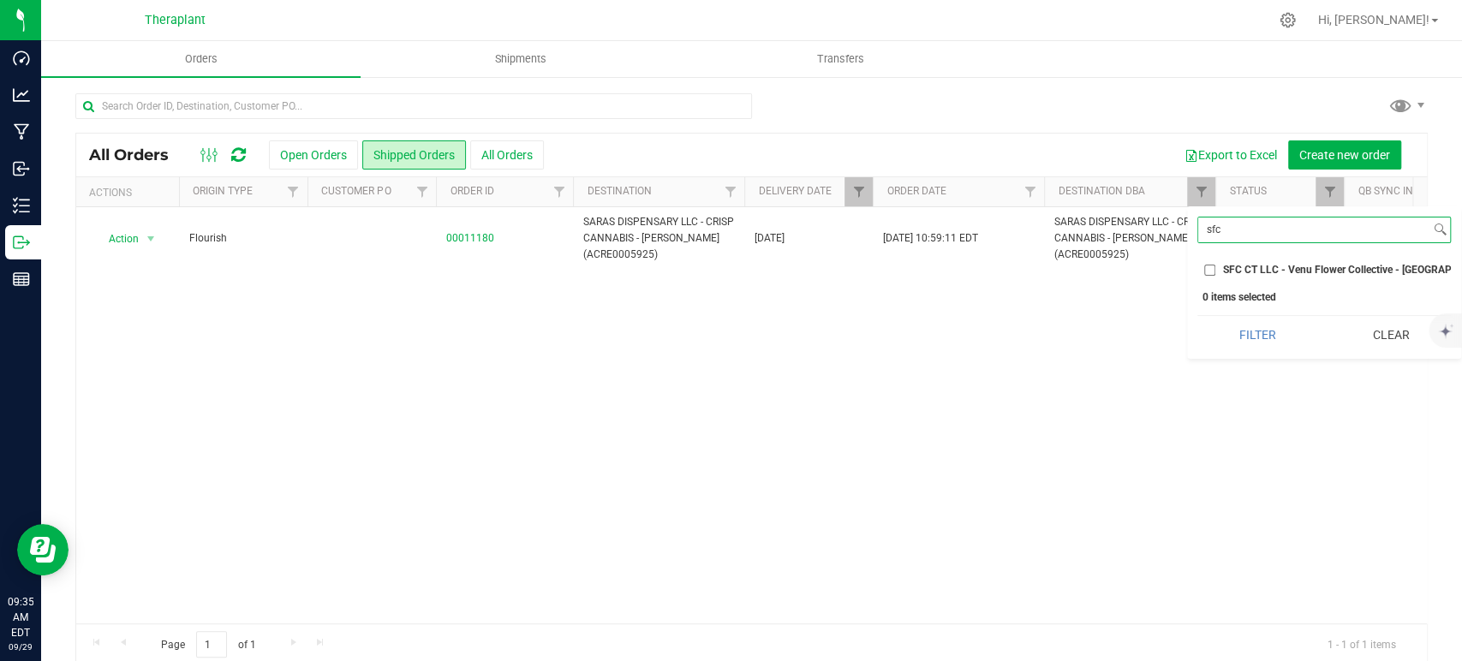
type input "sfc"
click at [1208, 272] on input "SFC CT LLC - Venu Flower Collective - [GEOGRAPHIC_DATA] (ACRE0015659)" at bounding box center [1209, 270] width 11 height 11
click at [1236, 348] on button "Filter" at bounding box center [1257, 335] width 121 height 38
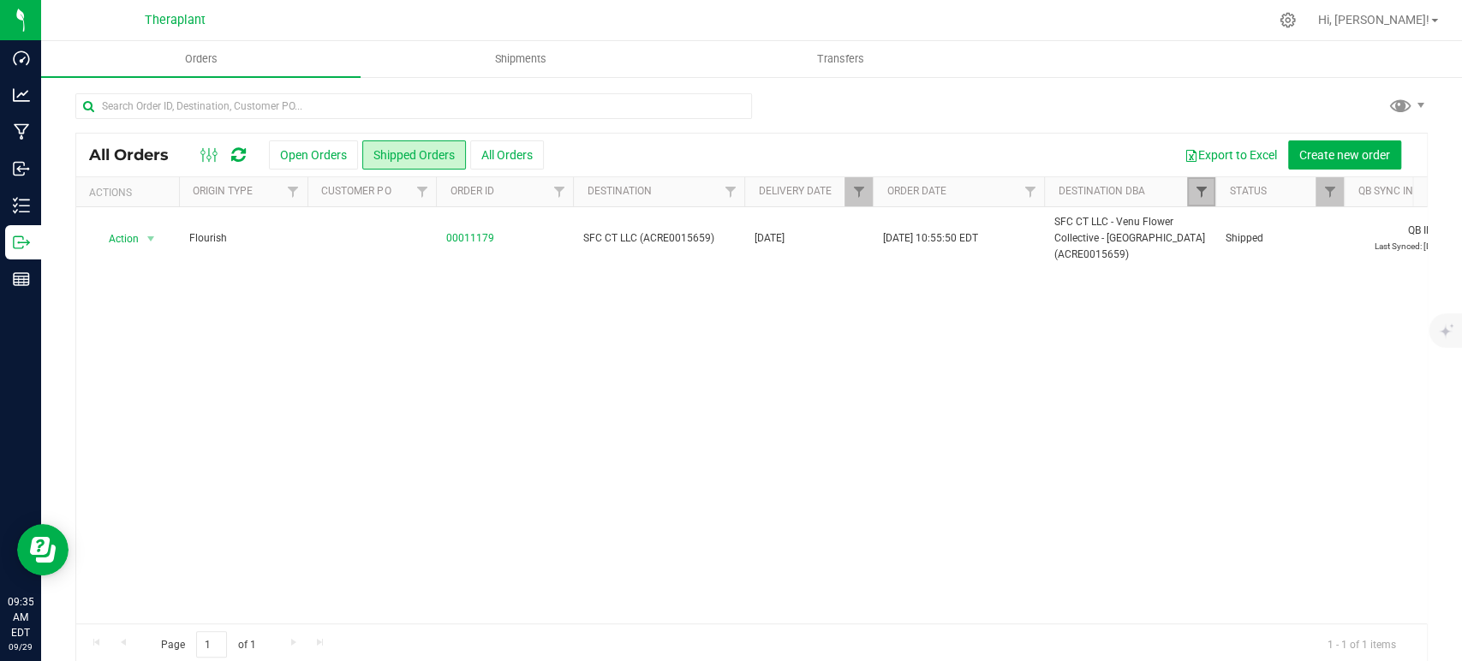
click at [1204, 194] on span "Filter" at bounding box center [1201, 192] width 14 height 14
click at [1211, 265] on li "SFC CT LLC - Venu Flower Collective - [GEOGRAPHIC_DATA] (ACRE0015659)" at bounding box center [1323, 270] width 253 height 18
click at [1206, 275] on input "SFC CT LLC - Venu Flower Collective - [GEOGRAPHIC_DATA] (ACRE0015659)" at bounding box center [1209, 270] width 11 height 11
checkbox input "false"
click at [1216, 236] on input "sfc" at bounding box center [1314, 230] width 232 height 25
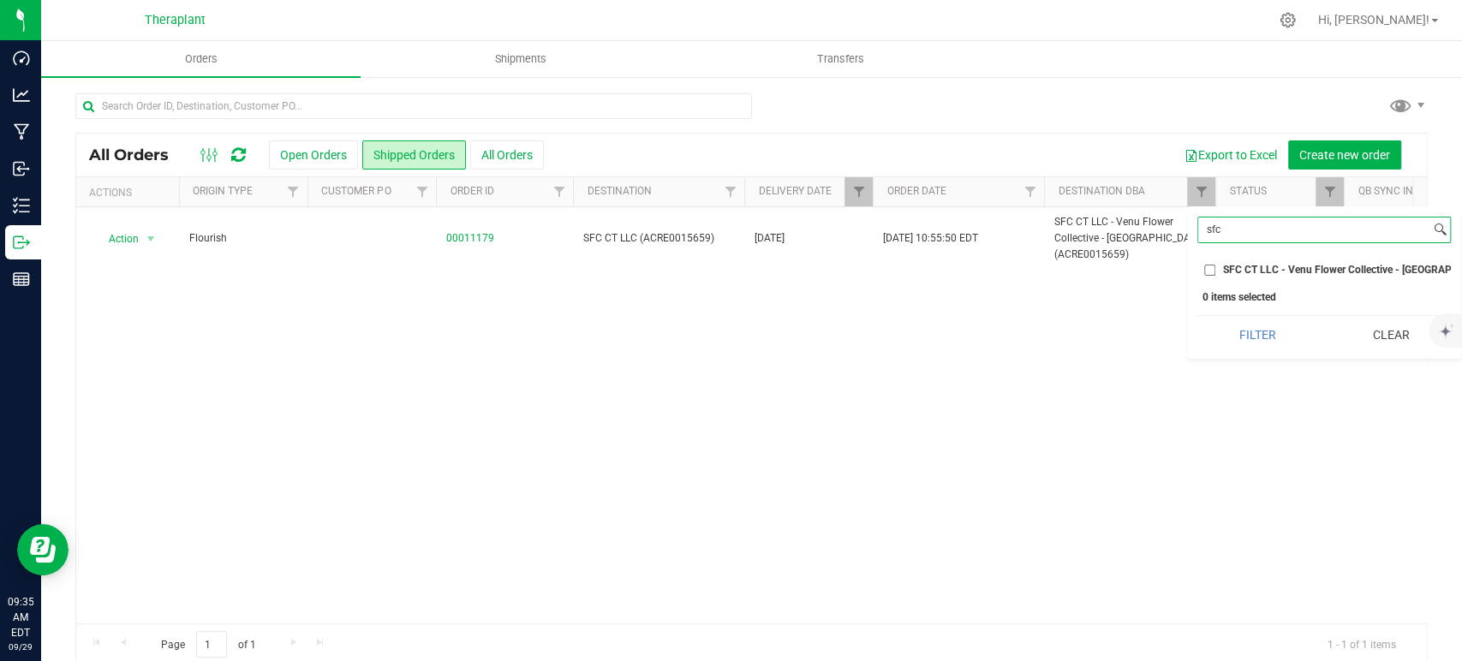
click at [1216, 236] on input "sfc" at bounding box center [1314, 230] width 232 height 25
type input "c-3"
click at [1204, 270] on input "C-3 VENTURES - Still River Wellness - [GEOGRAPHIC_DATA] (MMDF0000042)" at bounding box center [1209, 270] width 11 height 11
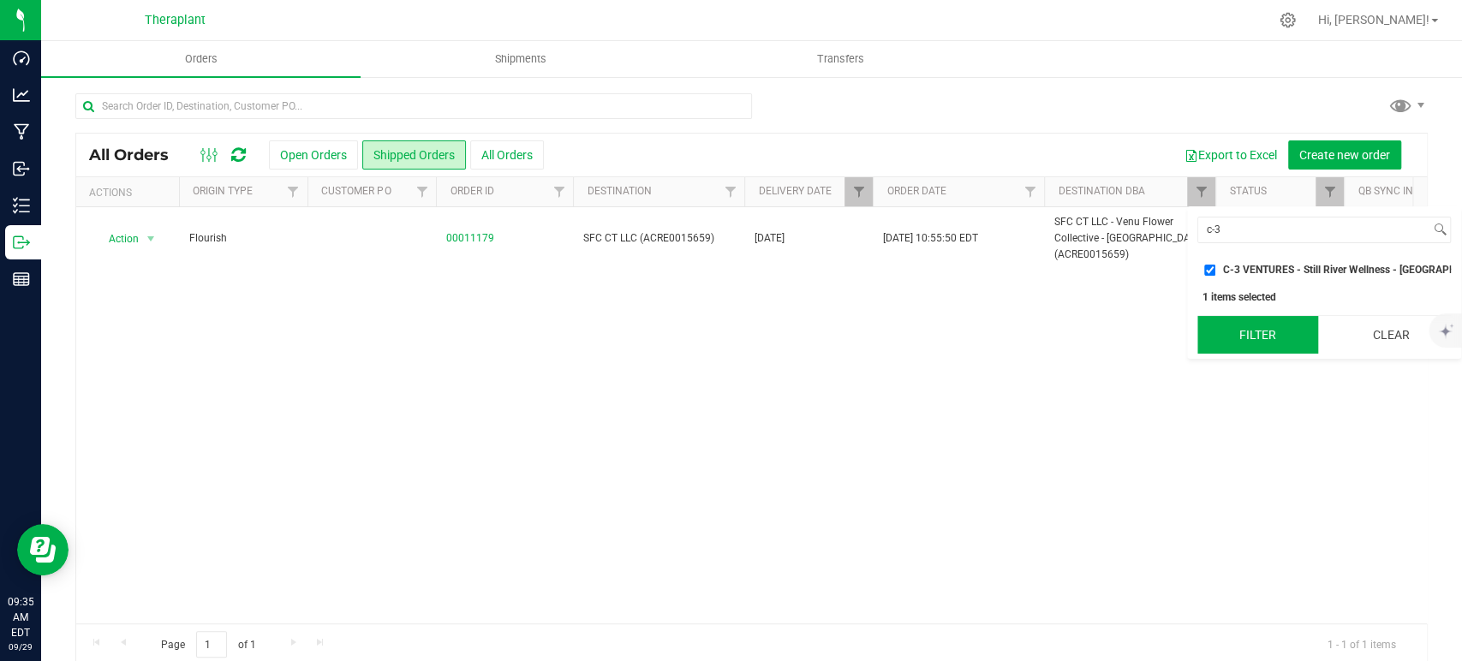
click at [1238, 354] on button "Filter" at bounding box center [1257, 335] width 121 height 38
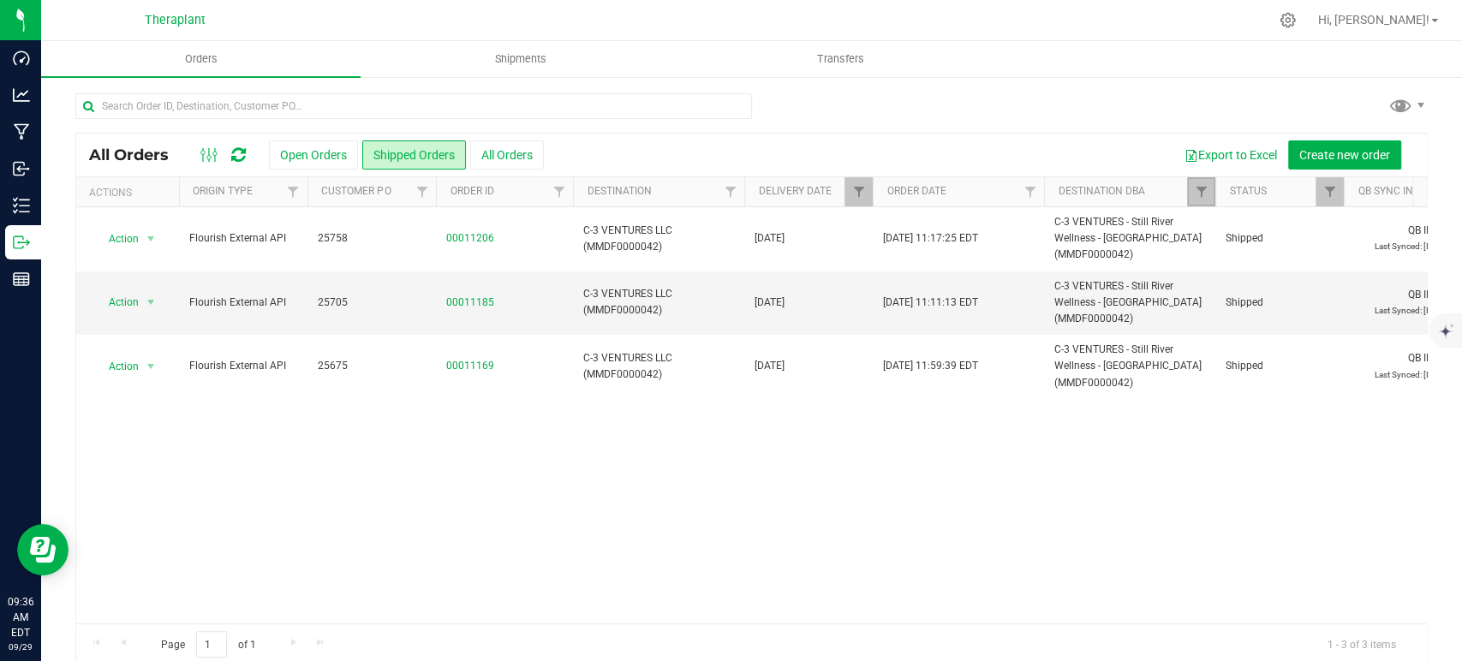
drag, startPoint x: 1209, startPoint y: 192, endPoint x: 1207, endPoint y: 204, distance: 12.3
click at [1208, 192] on link "Filter" at bounding box center [1201, 191] width 28 height 29
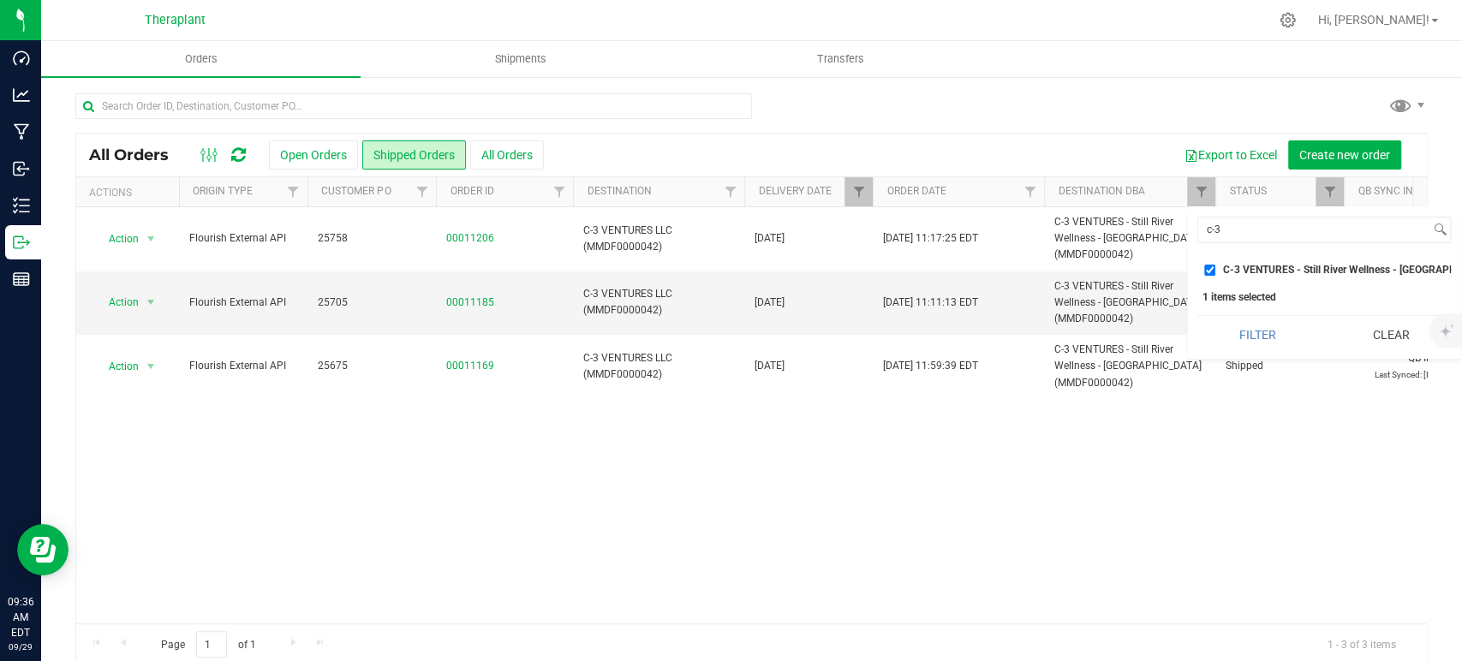
drag, startPoint x: 1208, startPoint y: 267, endPoint x: 1220, endPoint y: 257, distance: 15.8
click at [1208, 267] on input "C-3 VENTURES - Still River Wellness - [GEOGRAPHIC_DATA] (MMDF0000042)" at bounding box center [1209, 270] width 11 height 11
checkbox input "false"
click at [1226, 238] on input "c-3" at bounding box center [1314, 230] width 232 height 25
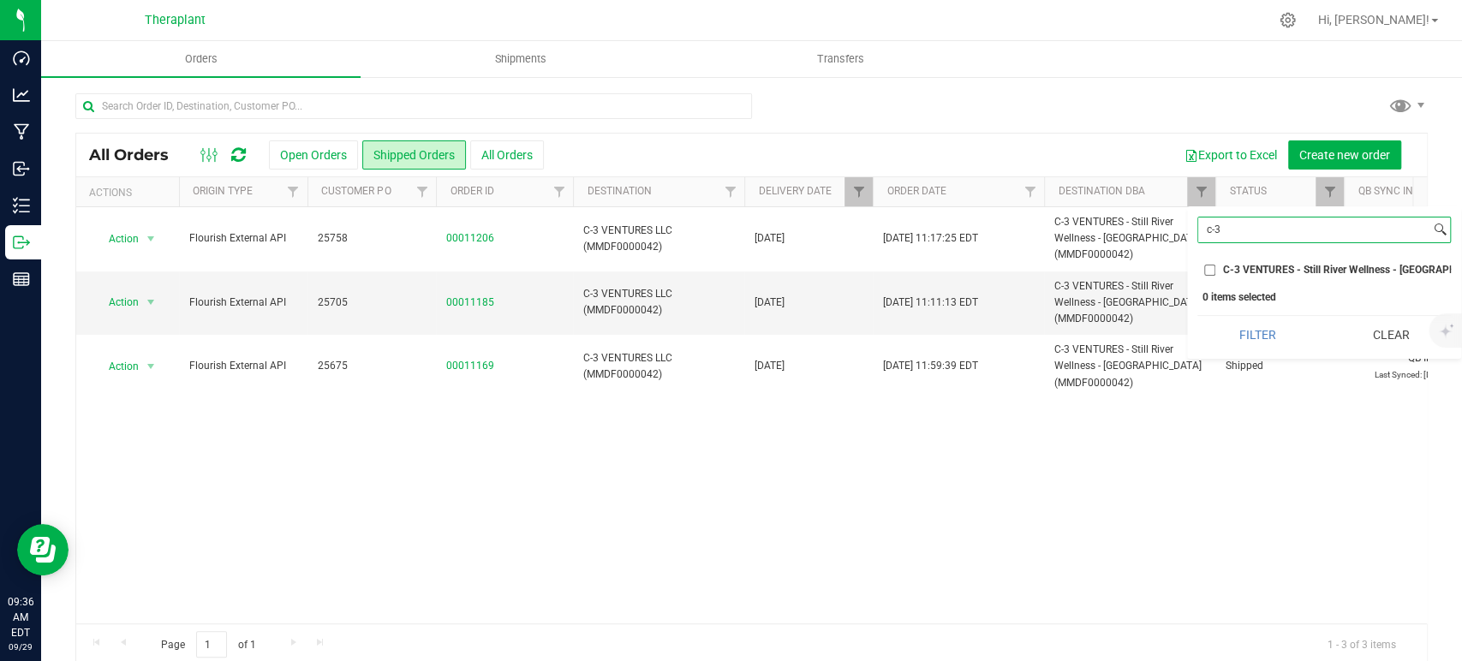
click at [1249, 218] on input "c-3" at bounding box center [1314, 230] width 232 height 25
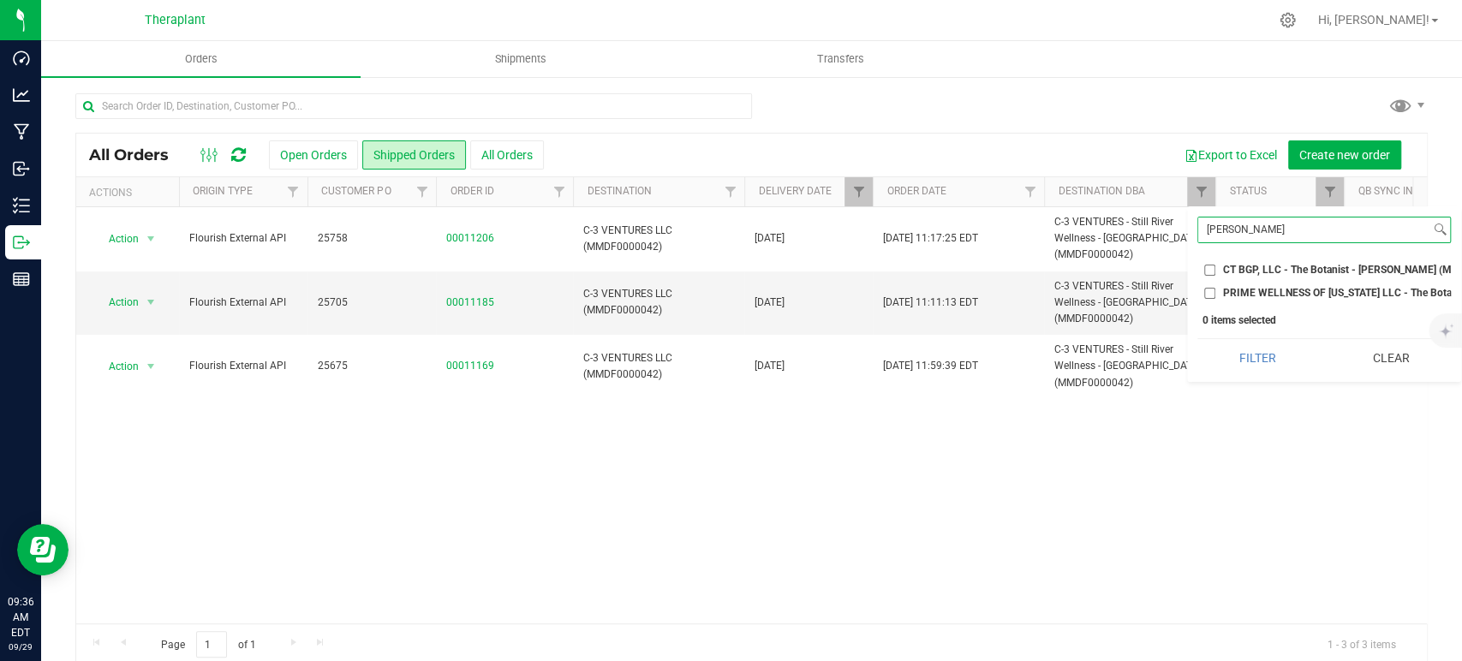
type input "[PERSON_NAME]"
click at [1212, 268] on input "CT BGP, LLC - The Botanist - [PERSON_NAME] (MMDF0000004)" at bounding box center [1209, 270] width 11 height 11
checkbox input "true"
click at [1212, 291] on input "PRIME WELLNESS OF [US_STATE] LLC - The Botanist - [PERSON_NAME] (AMHF0008283)" at bounding box center [1209, 293] width 11 height 11
checkbox input "true"
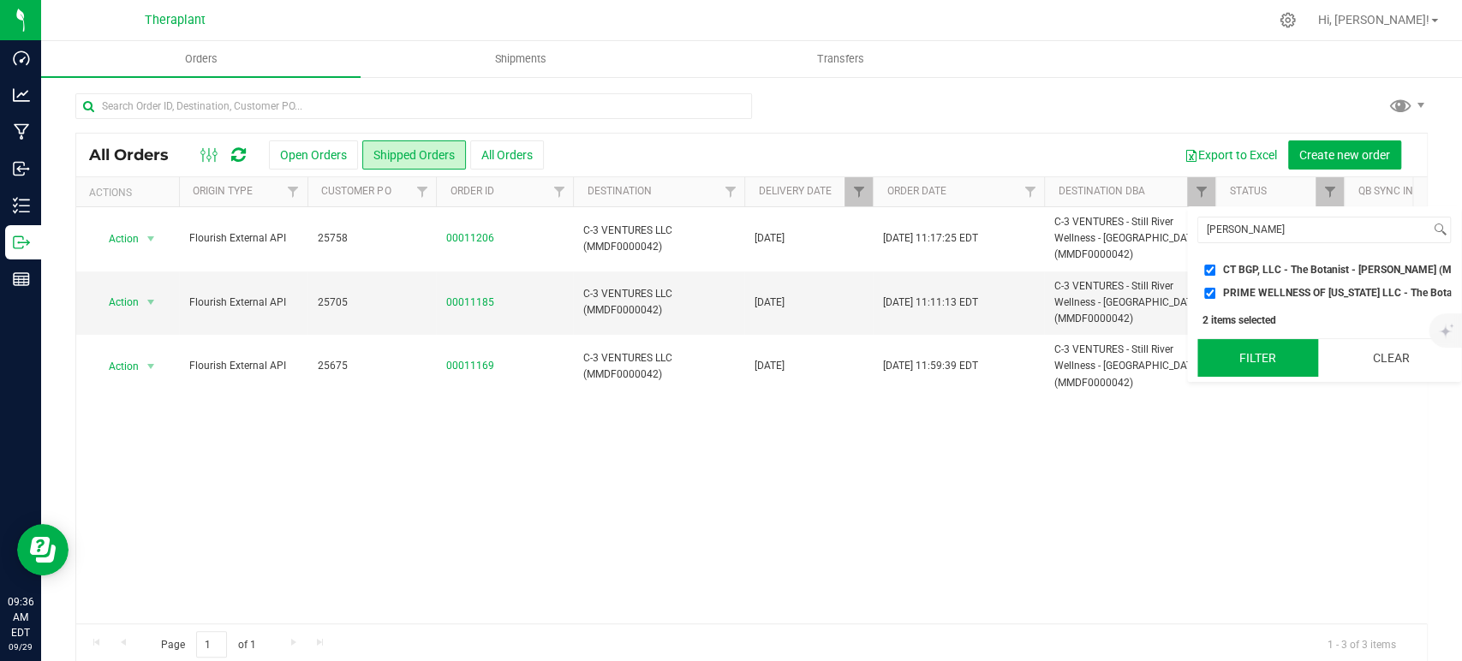
click at [1235, 371] on button "Filter" at bounding box center [1257, 358] width 121 height 38
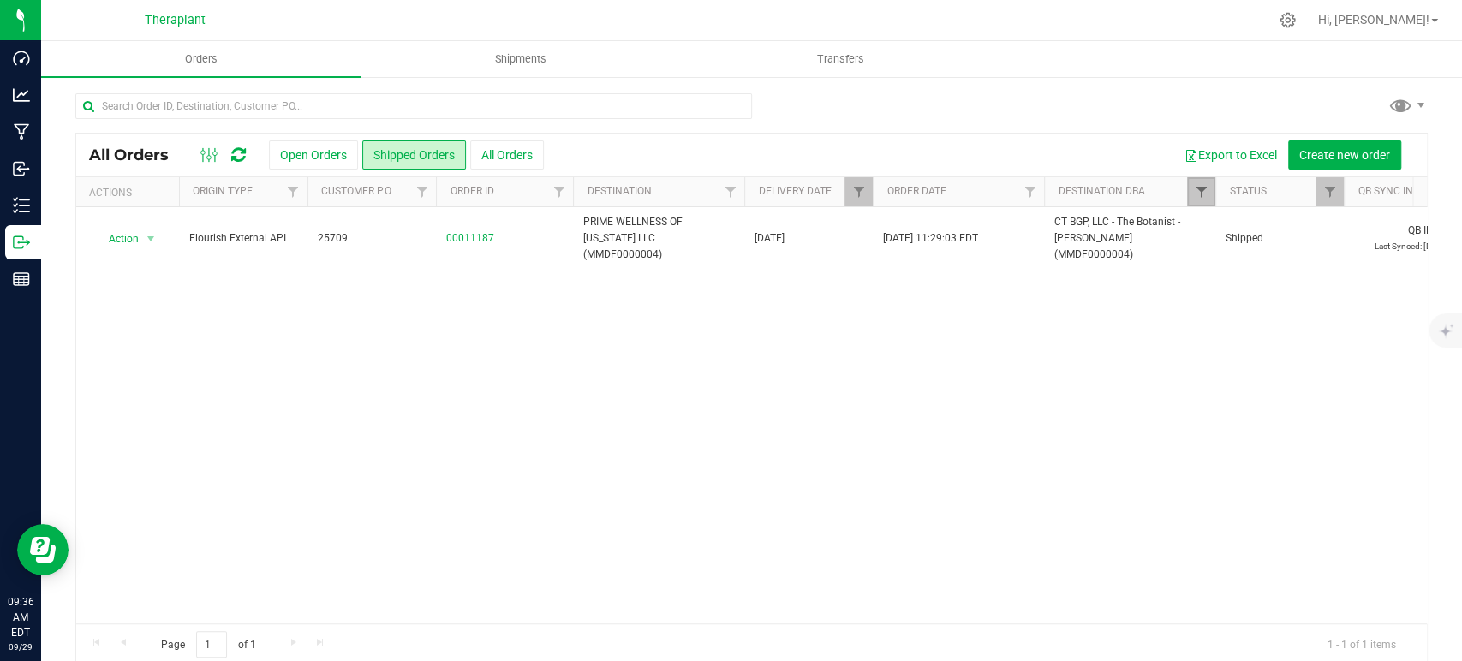
click at [1205, 190] on span "Filter" at bounding box center [1201, 192] width 14 height 14
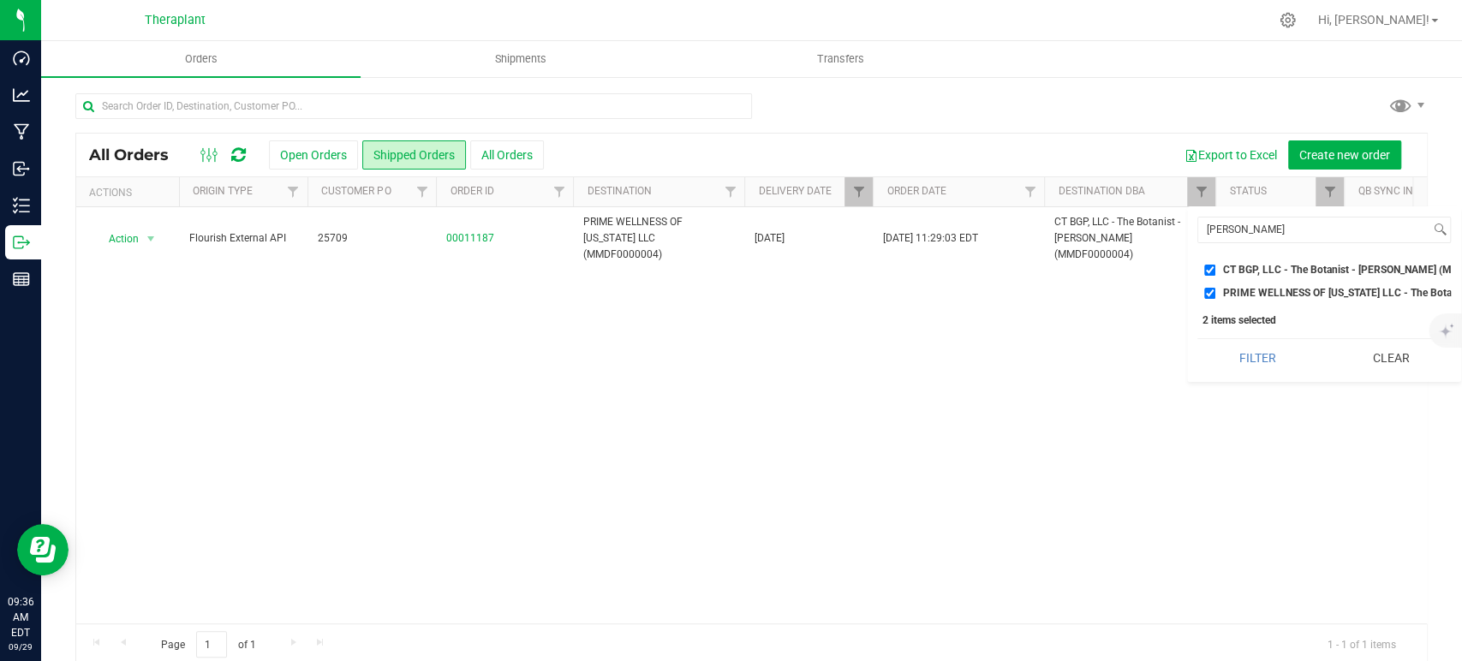
click at [1212, 265] on input "CT BGP, LLC - The Botanist - [PERSON_NAME] (MMDF0000004)" at bounding box center [1209, 270] width 11 height 11
checkbox input "false"
click at [1212, 295] on input "PRIME WELLNESS OF [US_STATE] LLC - The Botanist - [PERSON_NAME] (AMHF0008283)" at bounding box center [1209, 293] width 11 height 11
checkbox input "false"
click at [1225, 232] on input "[PERSON_NAME]" at bounding box center [1314, 230] width 232 height 25
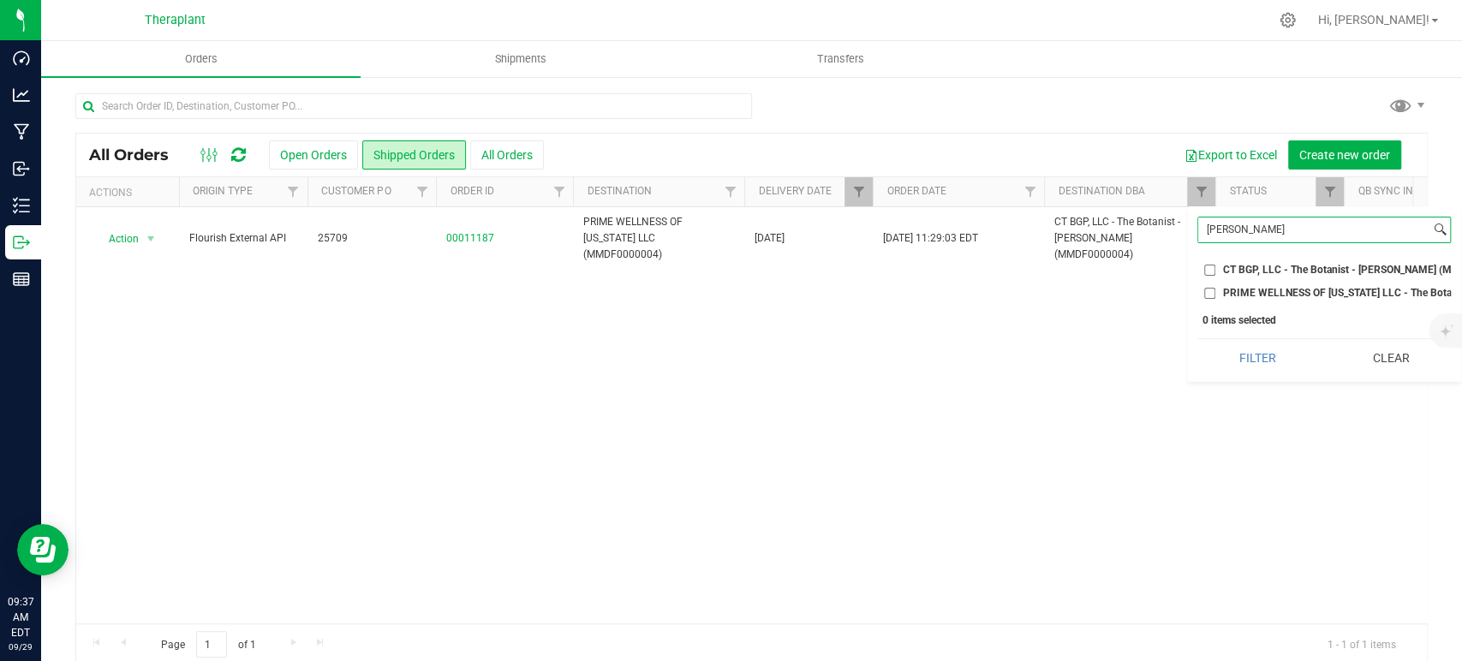
click at [1225, 232] on input "[PERSON_NAME]" at bounding box center [1314, 230] width 232 height 25
click at [1224, 232] on input "[PERSON_NAME]" at bounding box center [1314, 230] width 232 height 25
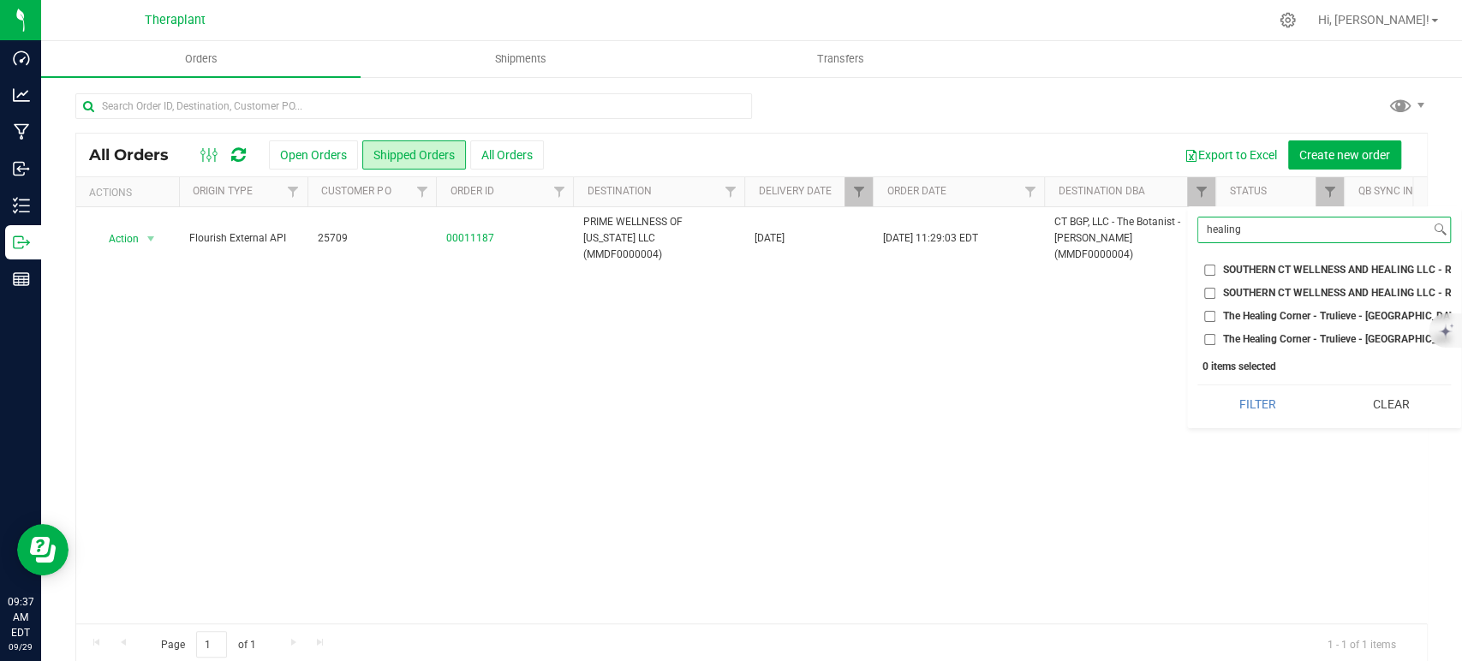
type input "healing"
click at [1208, 318] on input "The Healing Corner - Trulieve - [GEOGRAPHIC_DATA] (AMHF0008263)" at bounding box center [1209, 316] width 11 height 11
checkbox input "true"
click at [1211, 339] on input "The Healing Corner - Trulieve - [GEOGRAPHIC_DATA] (MMDF0000006)" at bounding box center [1209, 339] width 11 height 11
checkbox input "true"
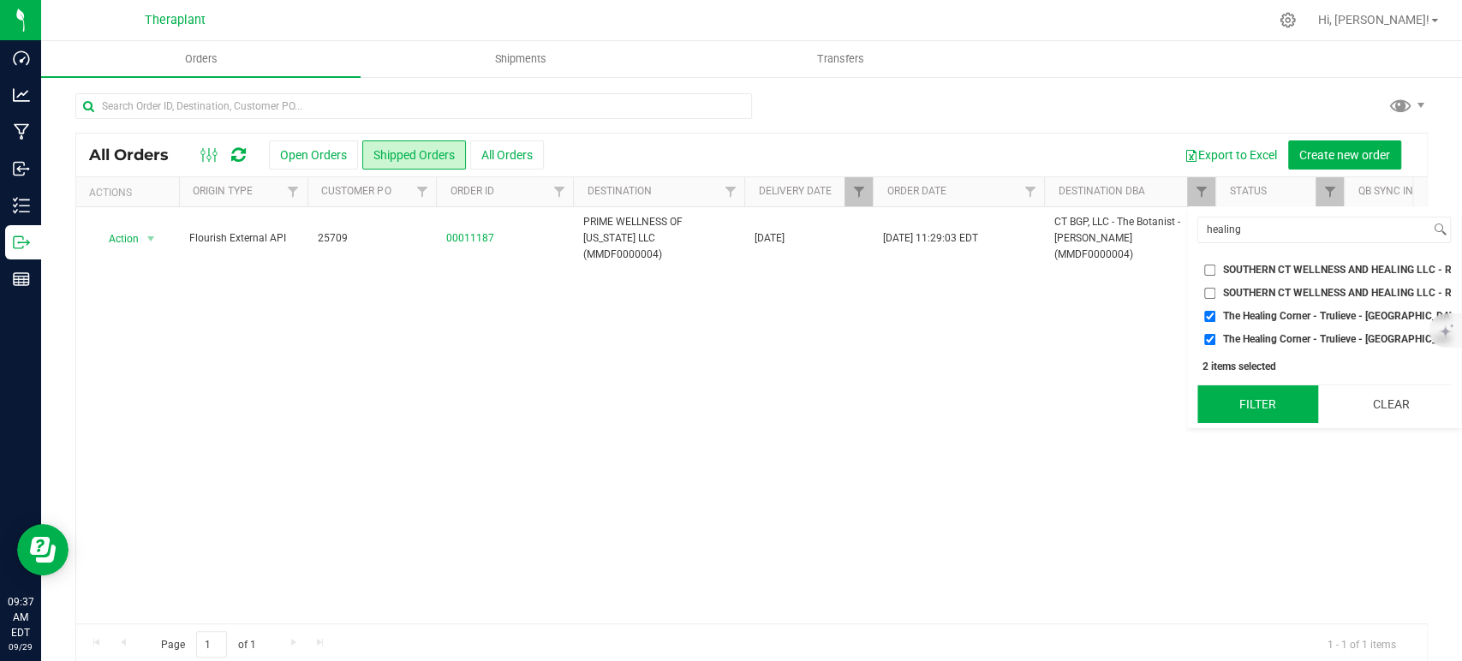
drag, startPoint x: 1234, startPoint y: 389, endPoint x: 1254, endPoint y: 423, distance: 39.5
click at [1235, 391] on div "healing Select All 56 [PERSON_NAME] LLC - LUCKY BREAK CANNABIS - Bridgeport (AC…" at bounding box center [1324, 317] width 274 height 222
click at [1254, 423] on button "Filter" at bounding box center [1257, 404] width 121 height 38
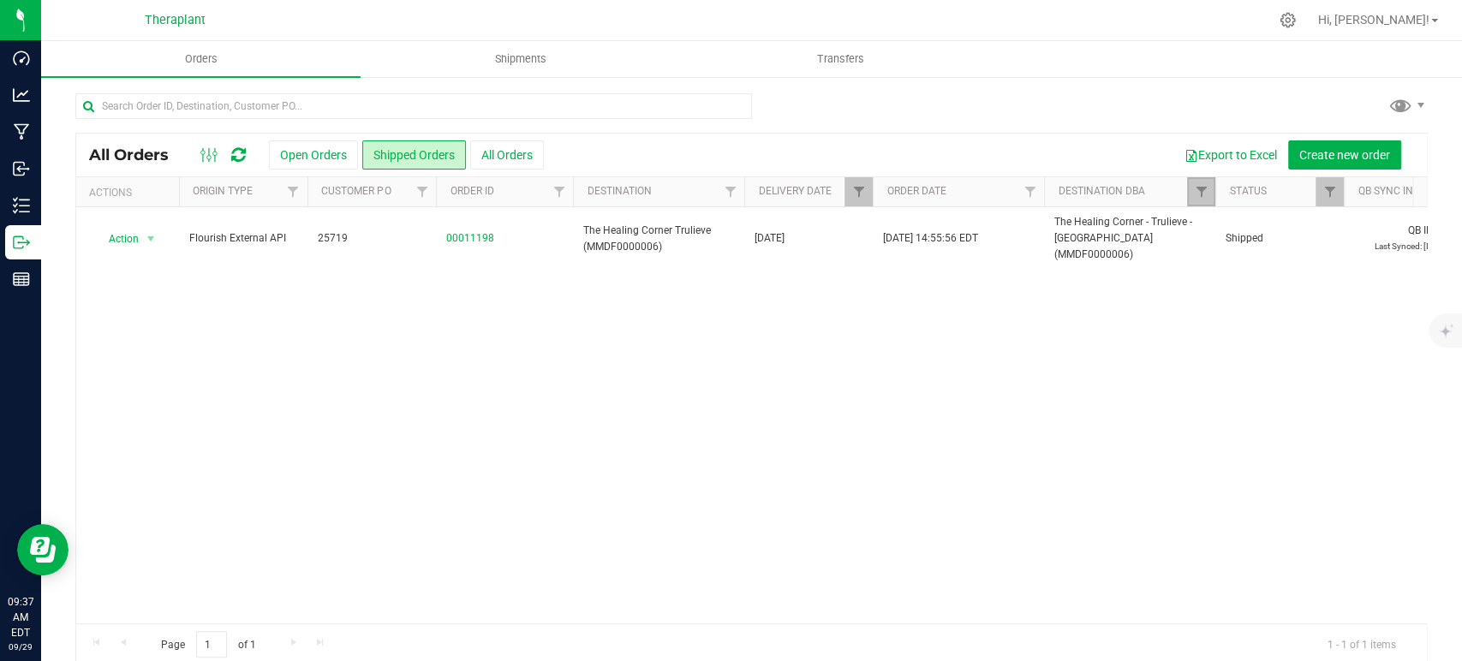
click at [1188, 183] on link "Filter" at bounding box center [1201, 191] width 28 height 29
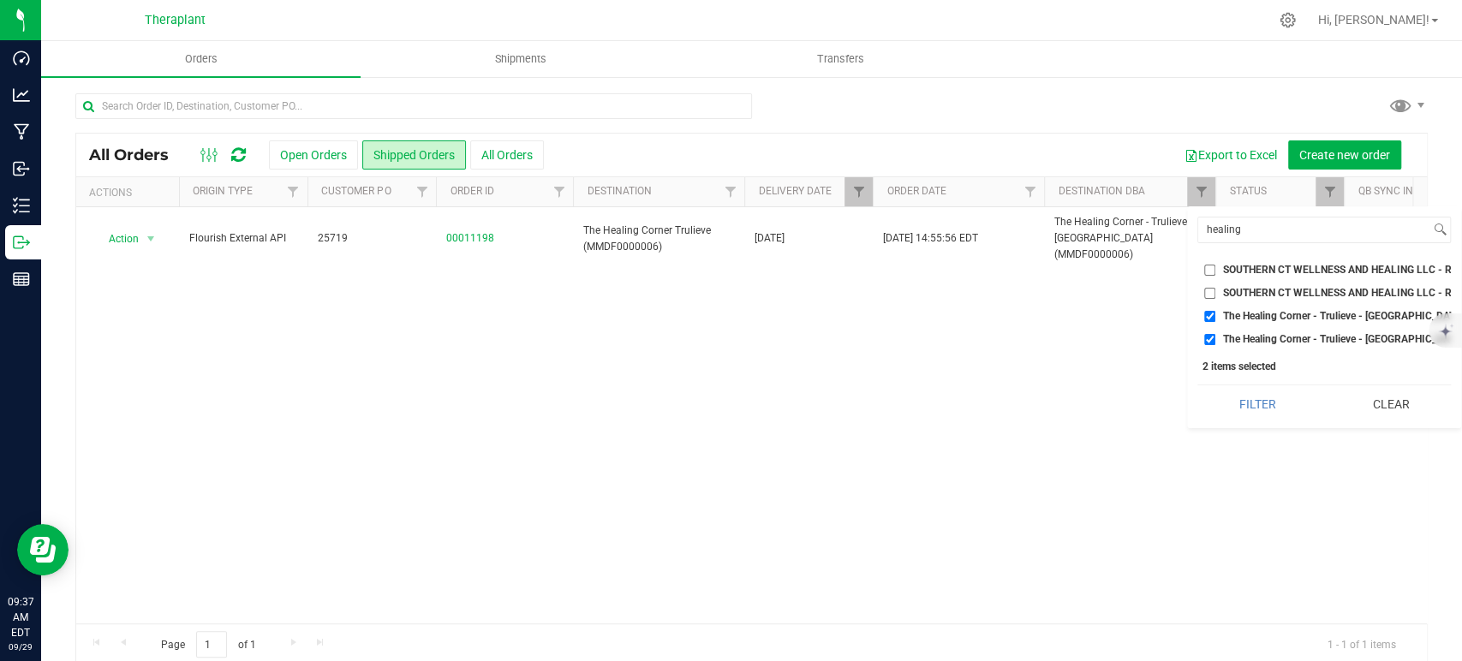
click at [1212, 317] on input "The Healing Corner - Trulieve - [GEOGRAPHIC_DATA] (AMHF0008263)" at bounding box center [1209, 316] width 11 height 11
checkbox input "false"
click at [1210, 337] on input "The Healing Corner - Trulieve - [GEOGRAPHIC_DATA] (MMDF0000006)" at bounding box center [1209, 339] width 11 height 11
checkbox input "false"
click at [1247, 226] on input "healing" at bounding box center [1314, 230] width 232 height 25
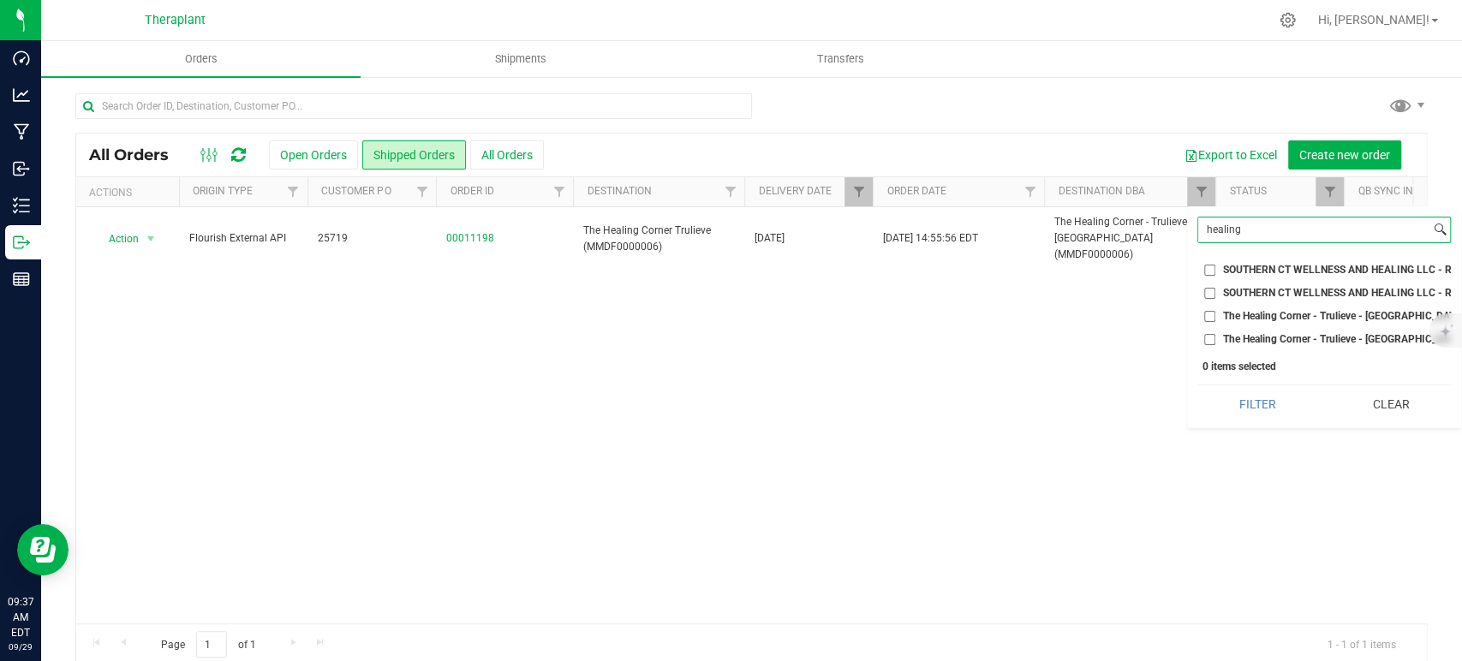
click at [1247, 226] on input "healing" at bounding box center [1314, 230] width 232 height 25
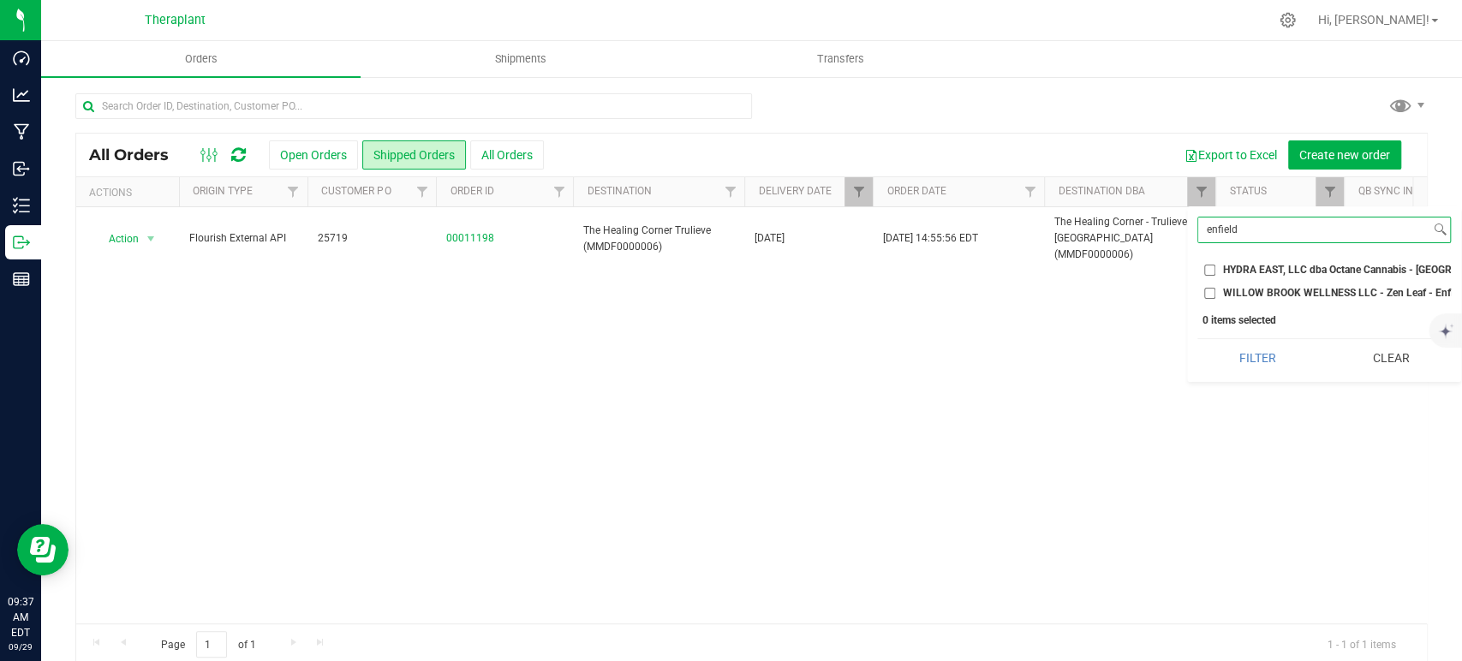
type input "enfield"
click at [1208, 273] on input "HYDRA EAST, LLC dba Octane Cannabis - [GEOGRAPHIC_DATA] (ACRE0014886)" at bounding box center [1209, 270] width 11 height 11
click at [1229, 367] on button "Filter" at bounding box center [1257, 358] width 121 height 38
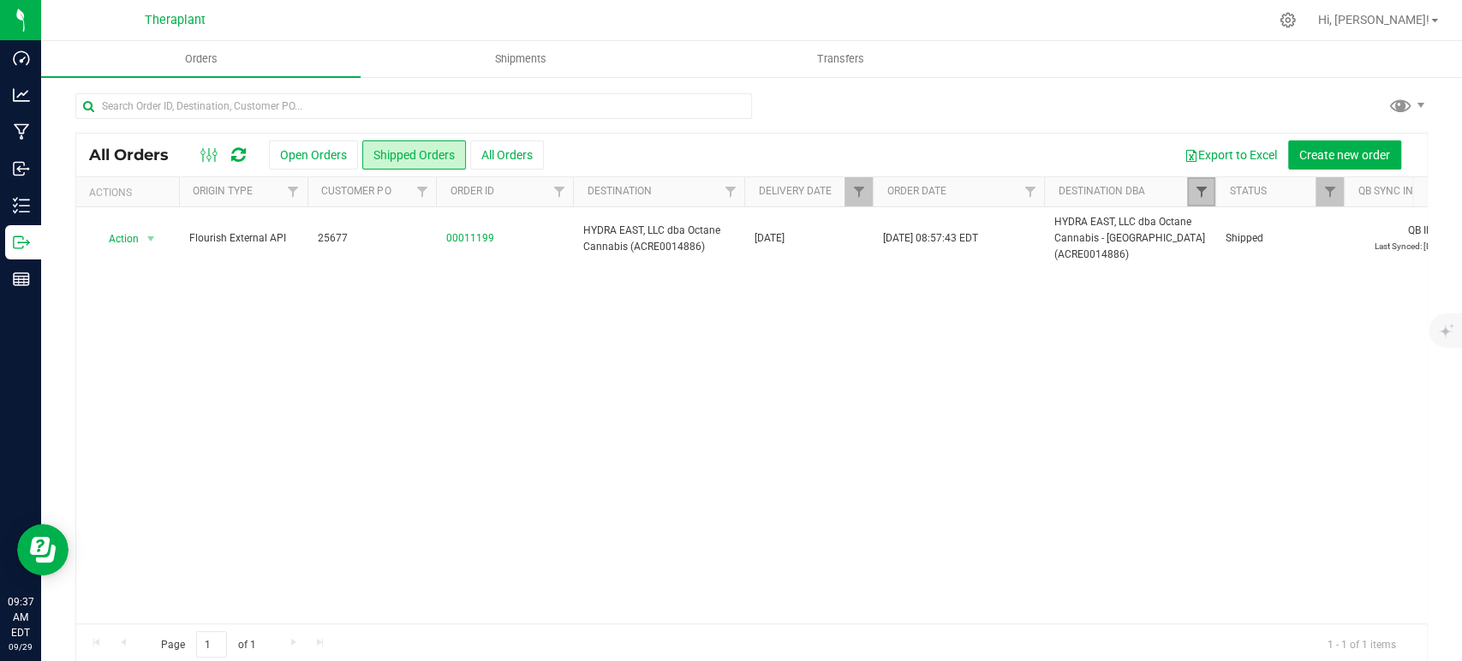
click at [1197, 194] on span "Filter" at bounding box center [1201, 192] width 14 height 14
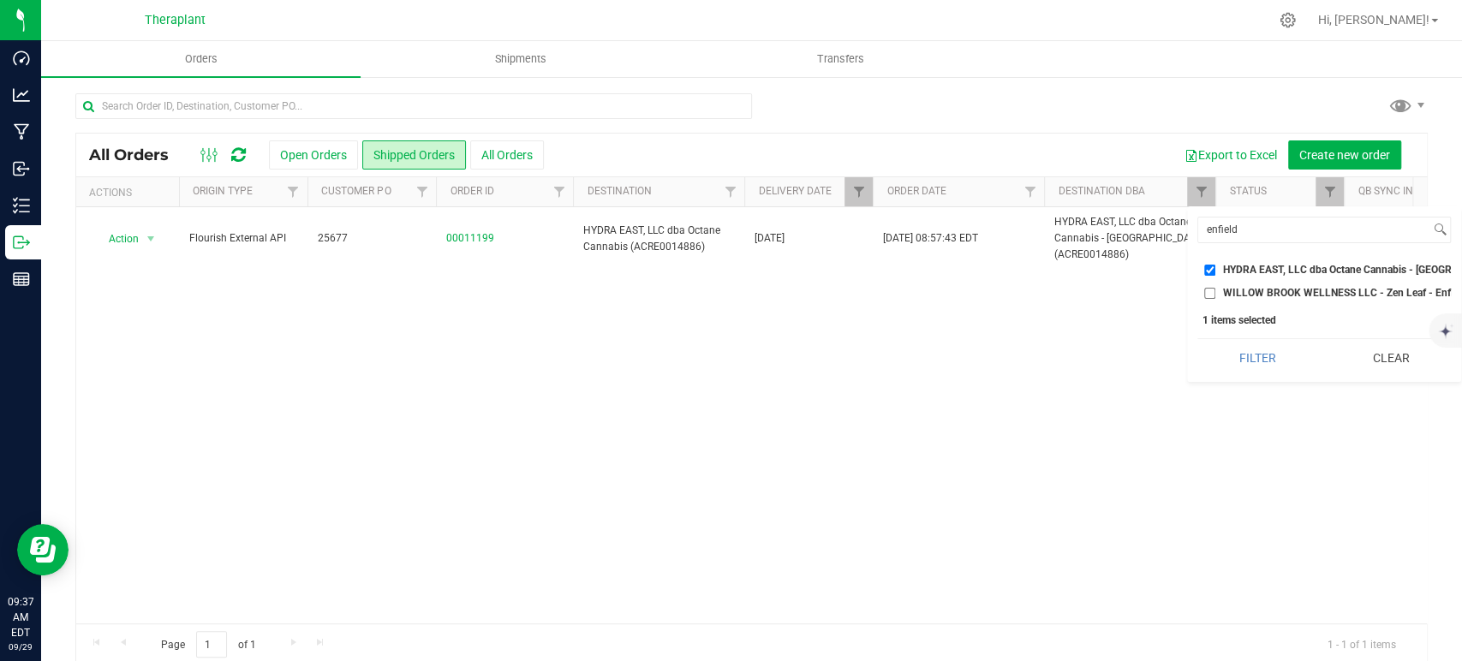
click at [1209, 271] on input "HYDRA EAST, LLC dba Octane Cannabis - [GEOGRAPHIC_DATA] (ACRE0014886)" at bounding box center [1209, 270] width 11 height 11
checkbox input "false"
click at [1376, 374] on button "Clear" at bounding box center [1390, 358] width 121 height 38
